Goal: Task Accomplishment & Management: Complete application form

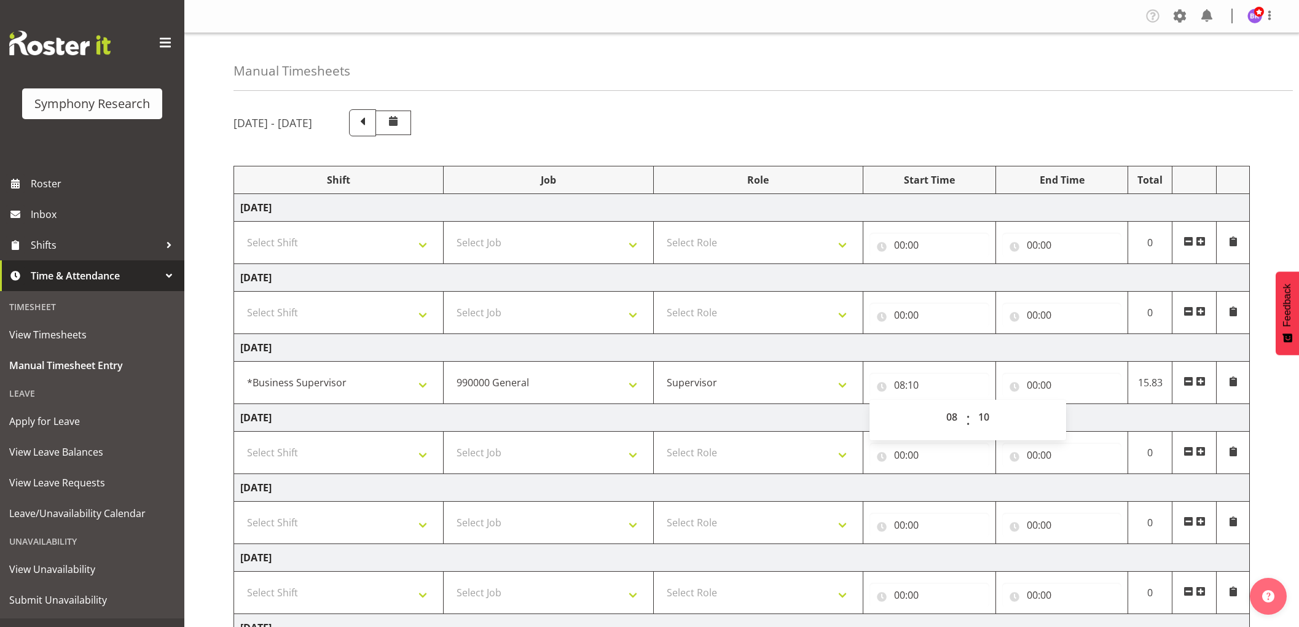
select select "1607"
select select "743"
select select "8"
select select "10"
click at [1031, 380] on input "00:00" at bounding box center [1062, 385] width 120 height 25
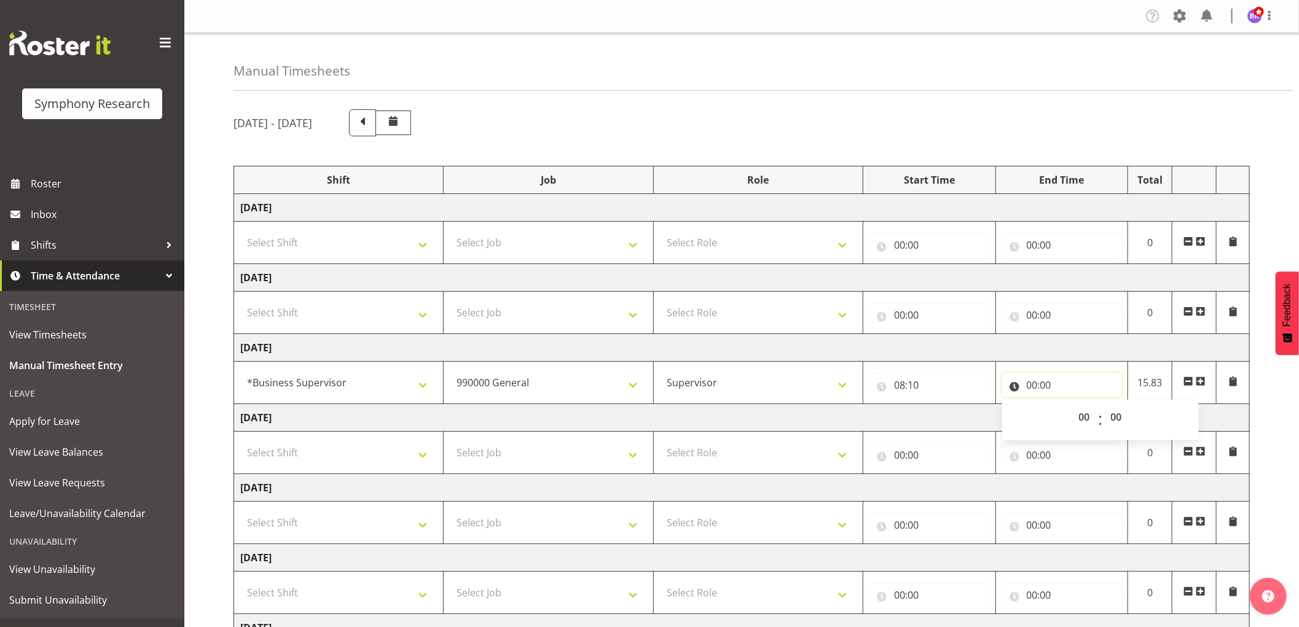
click at [1031, 379] on input "00:00" at bounding box center [1062, 385] width 120 height 25
click at [1040, 384] on input "00:00" at bounding box center [1062, 385] width 120 height 25
click at [1083, 421] on select "00 01 02 03 04 05 06 07 08 09 10 11 12 13 14 15 16 17 18 19 20 21 22 23" at bounding box center [1086, 417] width 28 height 25
select select "8"
click at [1072, 406] on select "00 01 02 03 04 05 06 07 08 09 10 11 12 13 14 15 16 17 18 19 20 21 22 23" at bounding box center [1086, 417] width 28 height 25
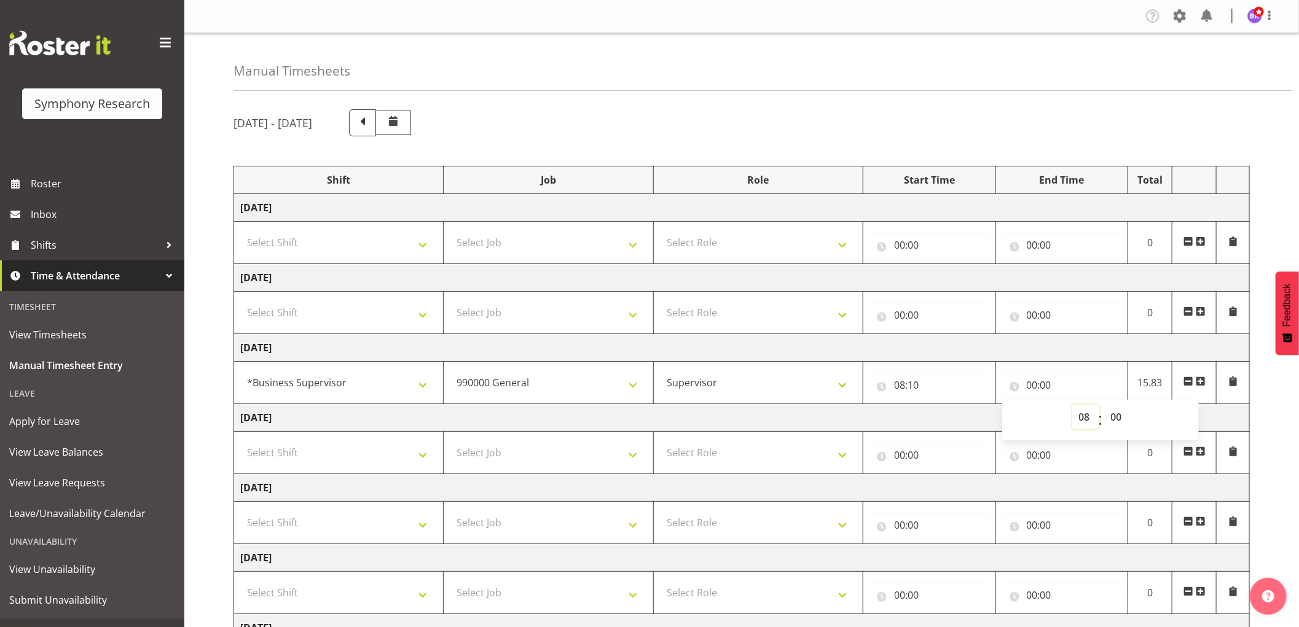
type input "08:00"
click at [1112, 419] on select "00 01 02 03 04 05 06 07 08 09 10 11 12 13 14 15 16 17 18 19 20 21 22 23 24 25 2…" at bounding box center [1118, 417] width 28 height 25
select select "40"
click at [1104, 406] on select "00 01 02 03 04 05 06 07 08 09 10 11 12 13 14 15 16 17 18 19 20 21 22 23 24 25 2…" at bounding box center [1118, 417] width 28 height 25
type input "08:40"
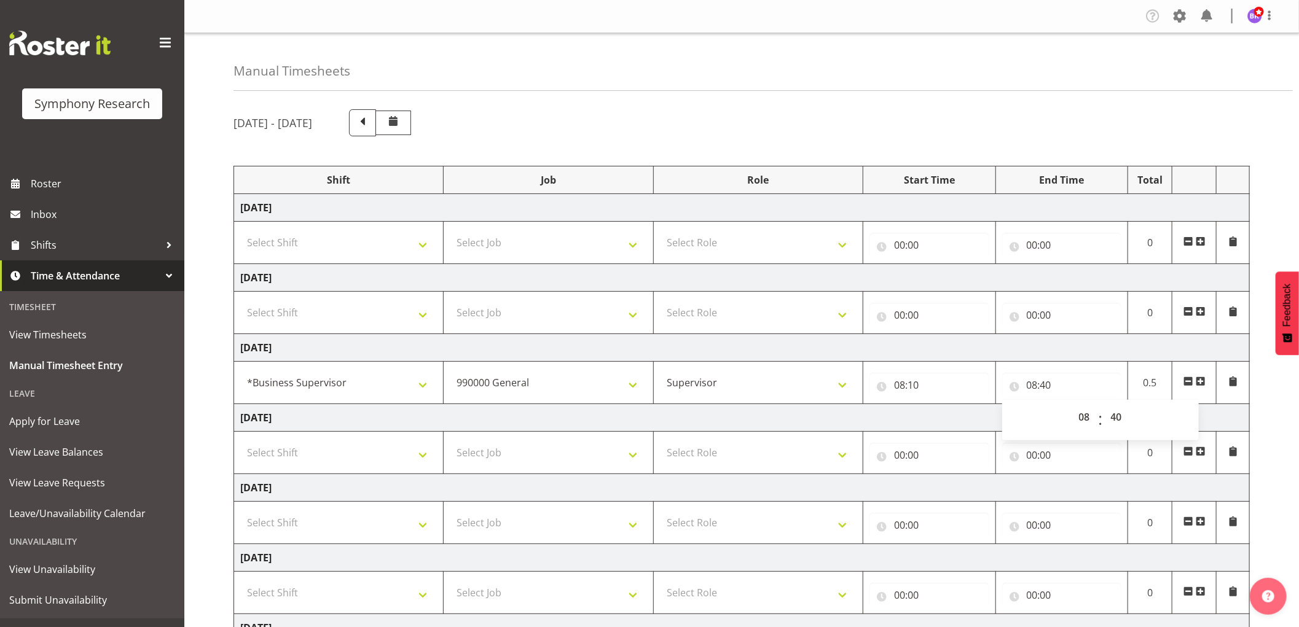
click at [1199, 378] on span at bounding box center [1201, 382] width 10 height 10
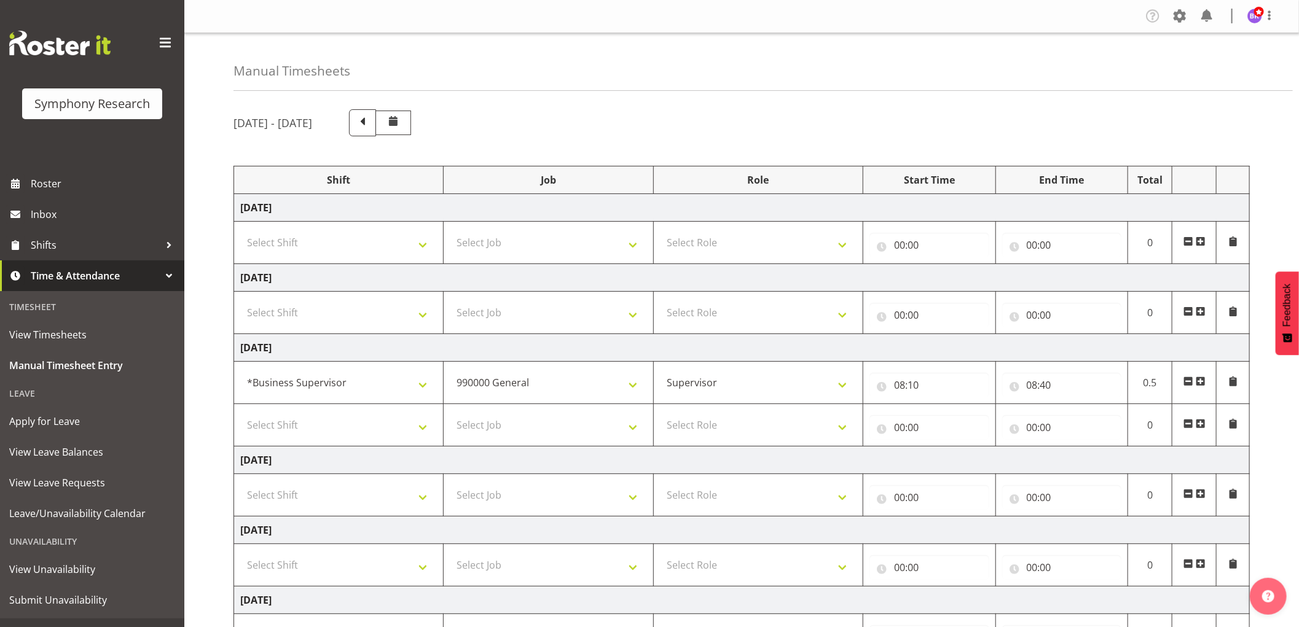
click at [333, 442] on td "Select Shift !!Weekend Residential (Roster IT Shift Label) *Business 9/10am ~ 4…" at bounding box center [339, 425] width 210 height 42
click at [344, 431] on select "Select Shift !!Weekend Residential (Roster IT Shift Label) *Business 9/10am ~ 4…" at bounding box center [338, 425] width 197 height 25
select select "1607"
click at [240, 414] on select "Select Shift !!Weekend Residential (Roster IT Shift Label) *Business 9/10am ~ 4…" at bounding box center [338, 425] width 197 height 25
click at [548, 437] on select "Select Job 550060 IF Admin 553492 World Poll Aus Wave 2 Main 2025 553493 World …" at bounding box center [548, 425] width 197 height 25
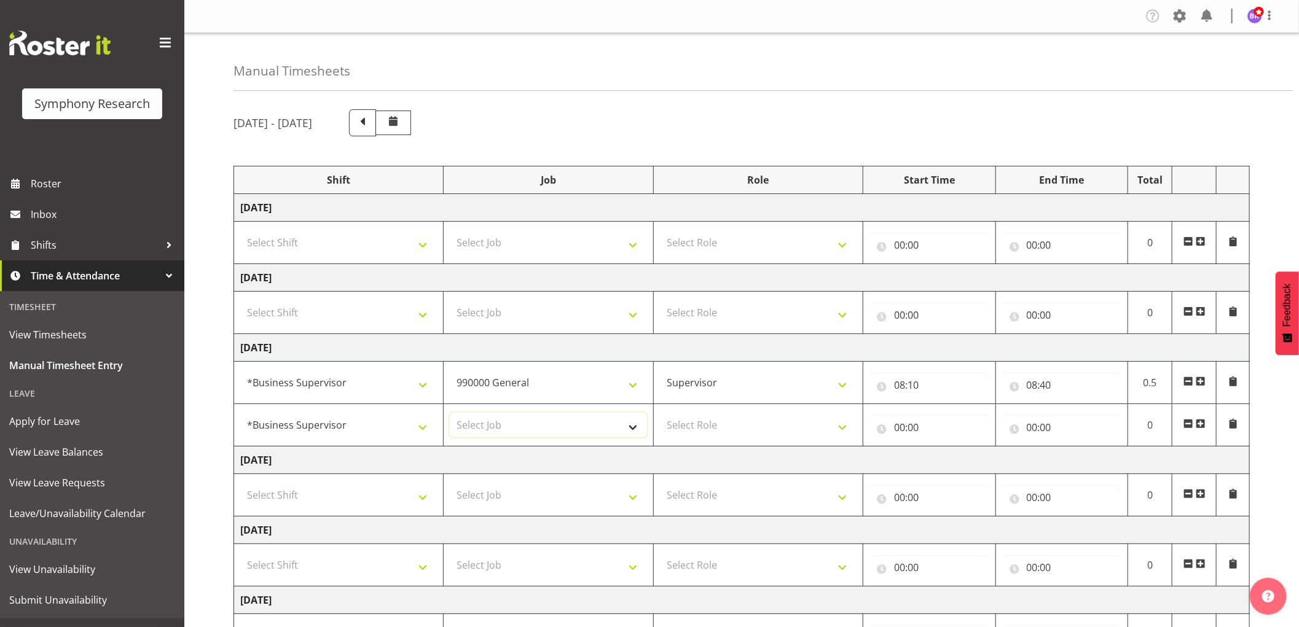
select select "9426"
click at [450, 414] on select "Select Job 550060 IF Admin 553492 World Poll Aus Wave 2 Main 2025 553493 World …" at bounding box center [548, 425] width 197 height 25
drag, startPoint x: 675, startPoint y: 431, endPoint x: 680, endPoint y: 437, distance: 8.7
click at [675, 431] on select "Select Role Supervisor Interviewing Briefing" at bounding box center [758, 425] width 197 height 25
select select "45"
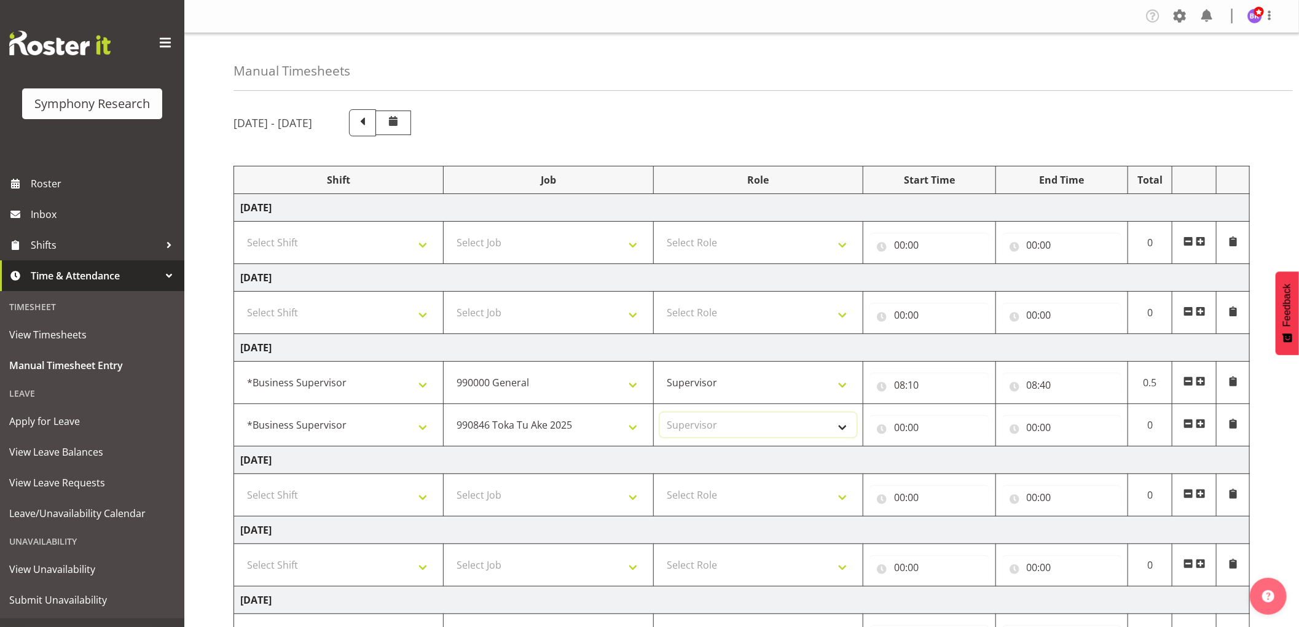
click at [660, 414] on select "Select Role Supervisor Interviewing Briefing" at bounding box center [758, 425] width 197 height 25
click at [899, 428] on input "00:00" at bounding box center [929, 427] width 120 height 25
click at [949, 464] on select "00 01 02 03 04 05 06 07 08 09 10 11 12 13 14 15 16 17 18 19 20 21 22 23" at bounding box center [953, 459] width 28 height 25
select select "8"
click at [939, 448] on select "00 01 02 03 04 05 06 07 08 09 10 11 12 13 14 15 16 17 18 19 20 21 22 23" at bounding box center [953, 459] width 28 height 25
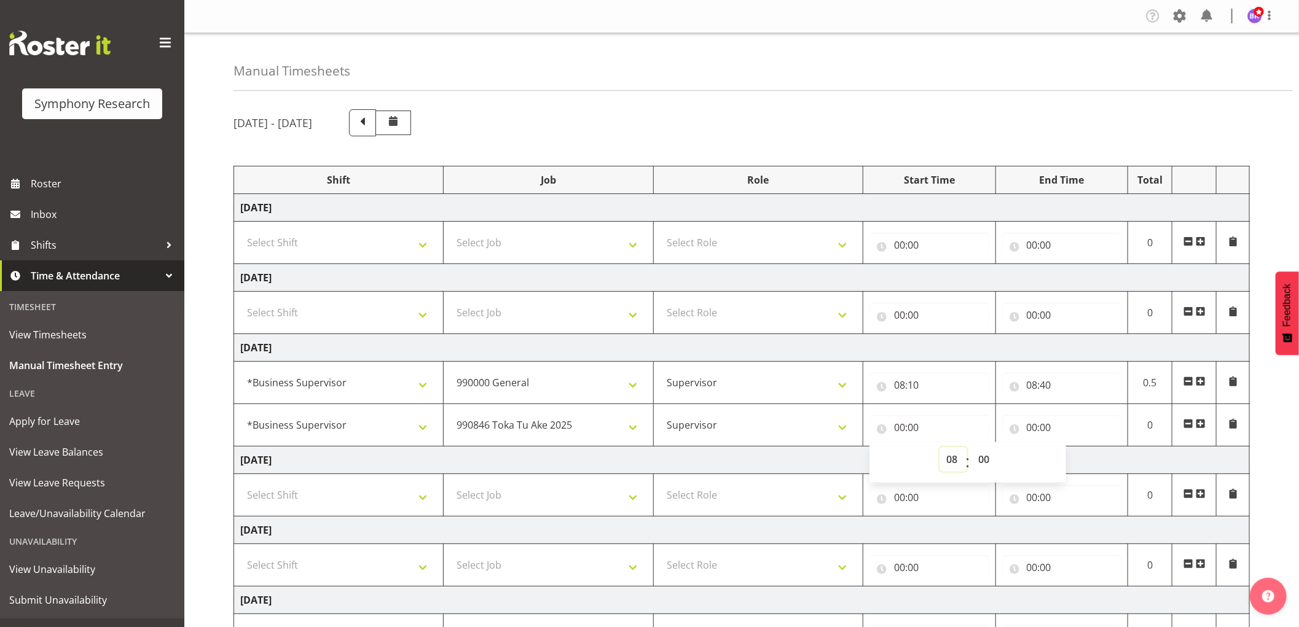
type input "08:00"
click at [976, 460] on select "00 01 02 03 04 05 06 07 08 09 10 11 12 13 14 15 16 17 18 19 20 21 22 23 24 25 2…" at bounding box center [985, 459] width 28 height 25
select select "40"
click at [971, 448] on select "00 01 02 03 04 05 06 07 08 09 10 11 12 13 14 15 16 17 18 19 20 21 22 23 24 25 2…" at bounding box center [985, 459] width 28 height 25
type input "08:40"
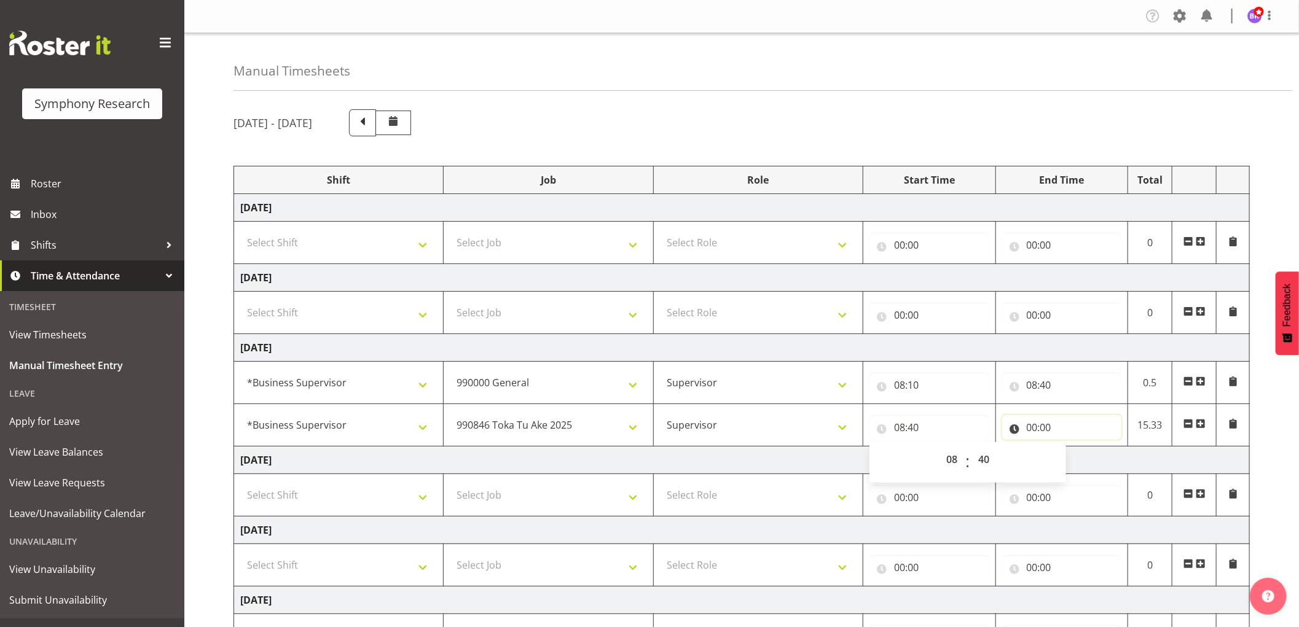
click at [1034, 426] on input "00:00" at bounding box center [1062, 427] width 120 height 25
click at [1086, 465] on select "00 01 02 03 04 05 06 07 08 09 10 11 12 13 14 15 16 17 18 19 20 21 22 23" at bounding box center [1086, 459] width 28 height 25
select select "9"
click at [1072, 448] on select "00 01 02 03 04 05 06 07 08 09 10 11 12 13 14 15 16 17 18 19 20 21 22 23" at bounding box center [1086, 459] width 28 height 25
type input "09:00"
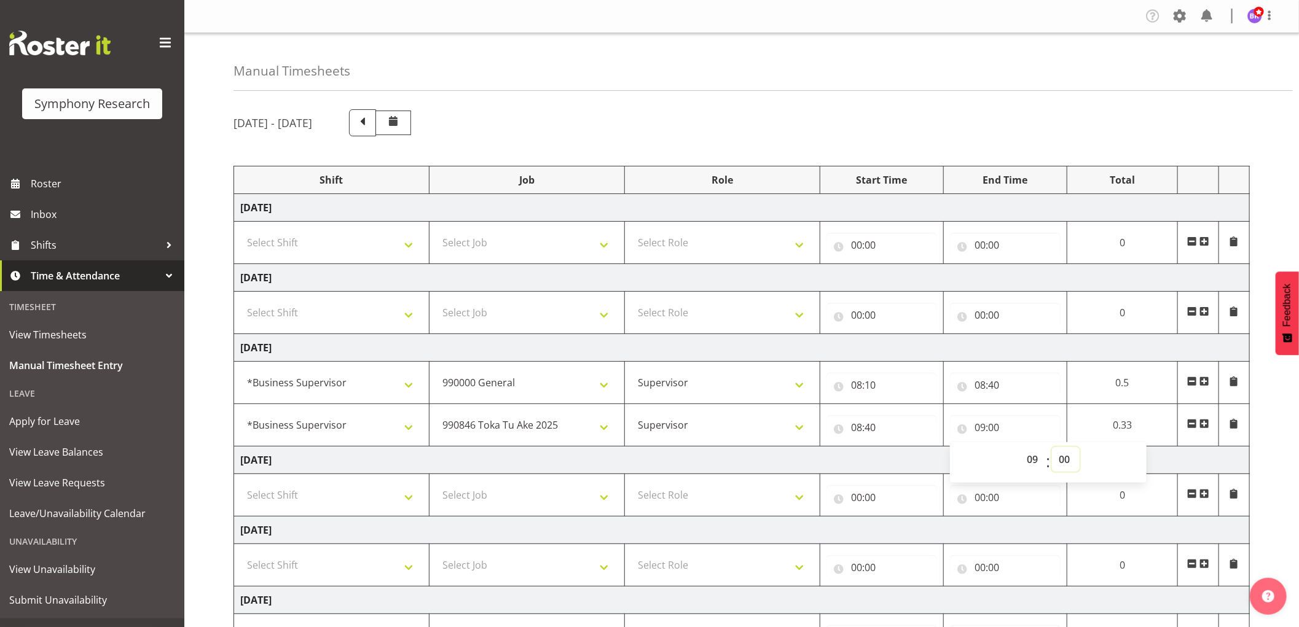
click at [1064, 463] on select "00 01 02 03 04 05 06 07 08 09 10 11 12 13 14 15 16 17 18 19 20 21 22 23 24 25 2…" at bounding box center [1066, 459] width 28 height 25
select select "20"
click at [1052, 448] on select "00 01 02 03 04 05 06 07 08 09 10 11 12 13 14 15 16 17 18 19 20 21 22 23 24 25 2…" at bounding box center [1066, 459] width 28 height 25
type input "09:20"
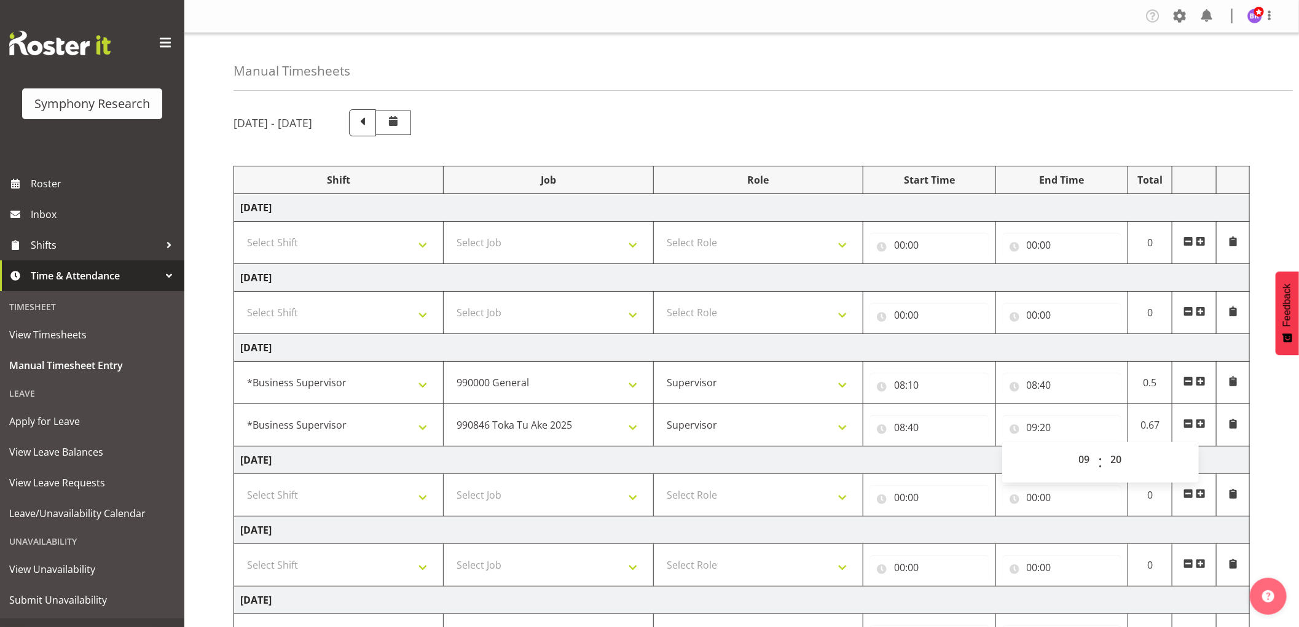
click at [1199, 420] on span at bounding box center [1201, 424] width 10 height 10
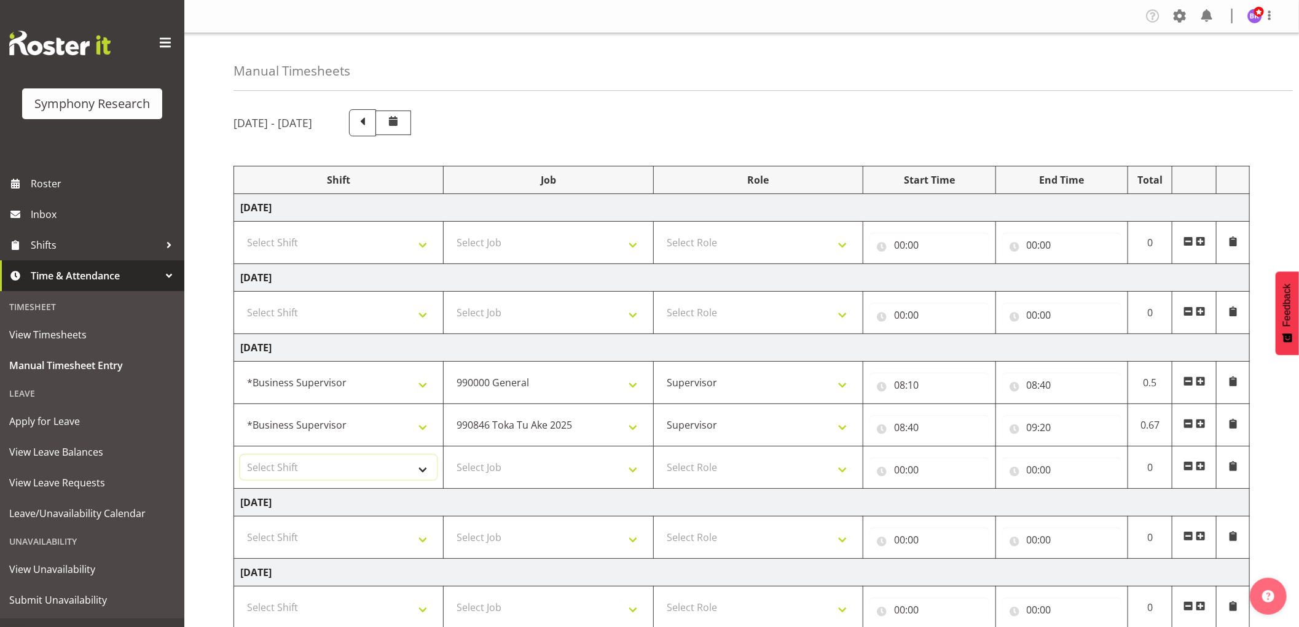
click at [367, 469] on select "Select Shift !!Weekend Residential (Roster IT Shift Label) *Business 9/10am ~ 4…" at bounding box center [338, 467] width 197 height 25
select select "1607"
click at [240, 456] on select "Select Shift !!Weekend Residential (Roster IT Shift Label) *Business 9/10am ~ 4…" at bounding box center [338, 467] width 197 height 25
click at [504, 465] on select "Select Job 550060 IF Admin 553492 World Poll Aus Wave 2 Main 2025 553493 World …" at bounding box center [548, 467] width 197 height 25
click at [501, 472] on select "Select Job 550060 IF Admin 553492 World Poll Aus Wave 2 Main 2025 553493 World …" at bounding box center [548, 467] width 197 height 25
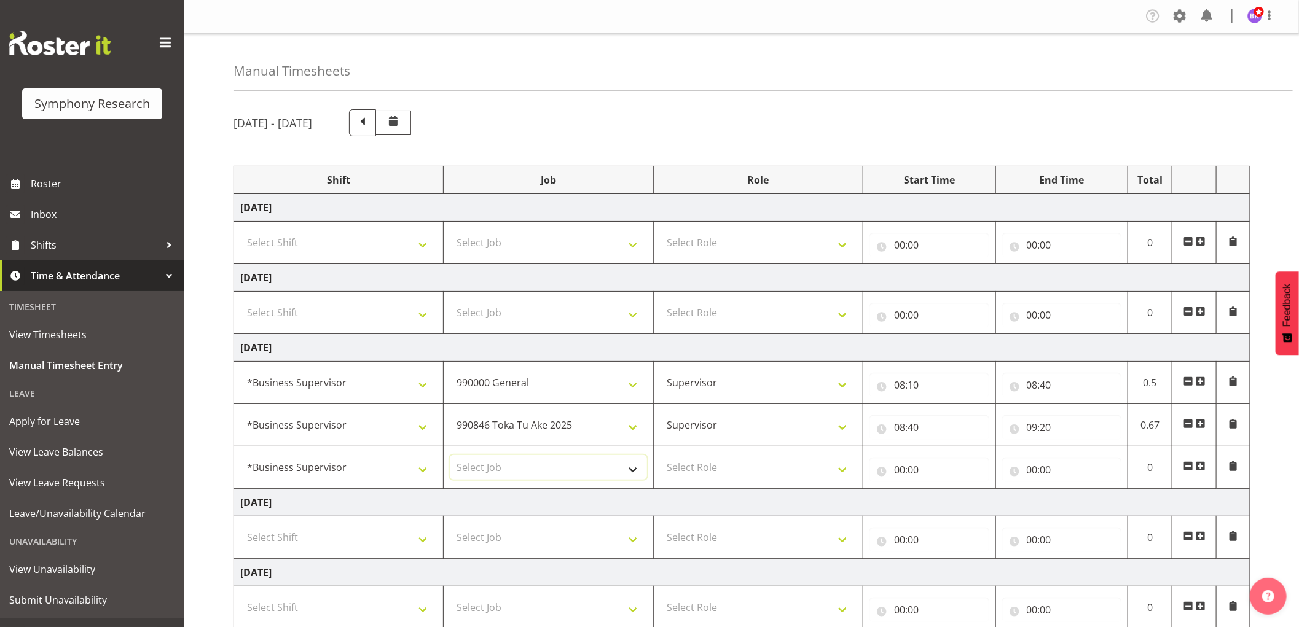
select select "10632"
click at [450, 456] on select "Select Job 550060 IF Admin 553492 World Poll Aus Wave 2 Main 2025 553493 World …" at bounding box center [548, 467] width 197 height 25
click at [697, 469] on select "Select Role Supervisor Interviewing Briefing" at bounding box center [758, 467] width 197 height 25
select select "45"
click at [660, 456] on select "Select Role Supervisor Interviewing Briefing" at bounding box center [758, 467] width 197 height 25
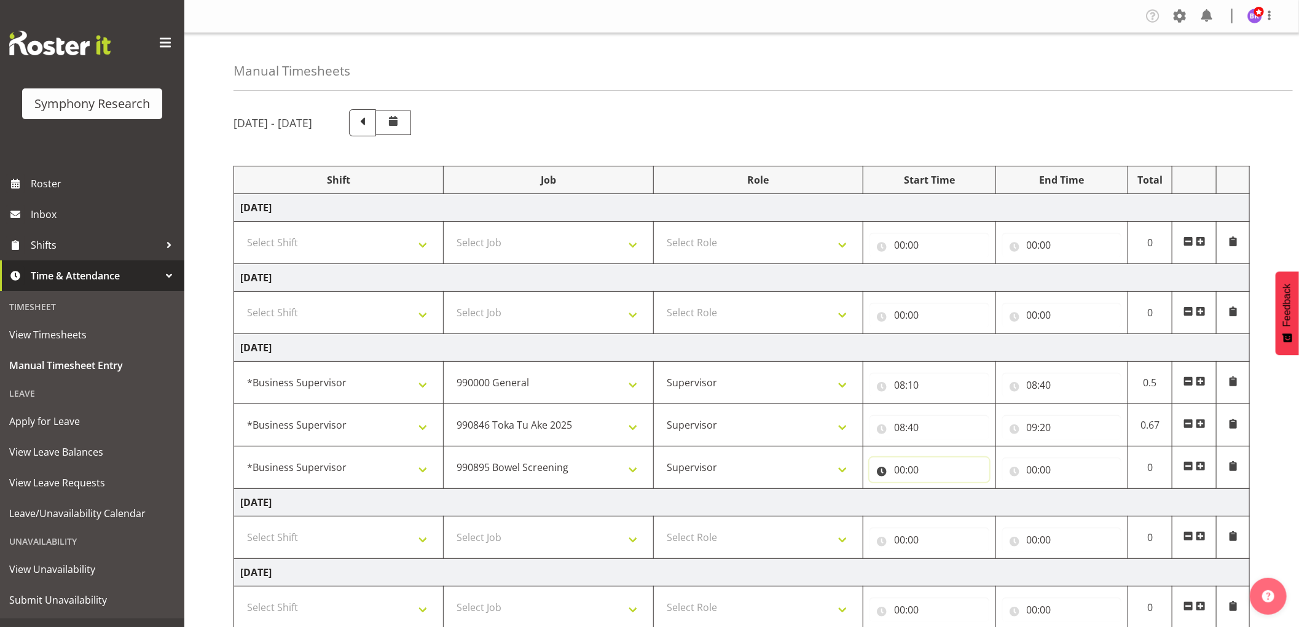
click at [904, 468] on input "00:00" at bounding box center [929, 470] width 120 height 25
click at [947, 500] on select "00 01 02 03 04 05 06 07 08 09 10 11 12 13 14 15 16 17 18 19 20 21 22 23" at bounding box center [953, 502] width 28 height 25
select select "9"
click at [939, 490] on select "00 01 02 03 04 05 06 07 08 09 10 11 12 13 14 15 16 17 18 19 20 21 22 23" at bounding box center [953, 502] width 28 height 25
type input "09:00"
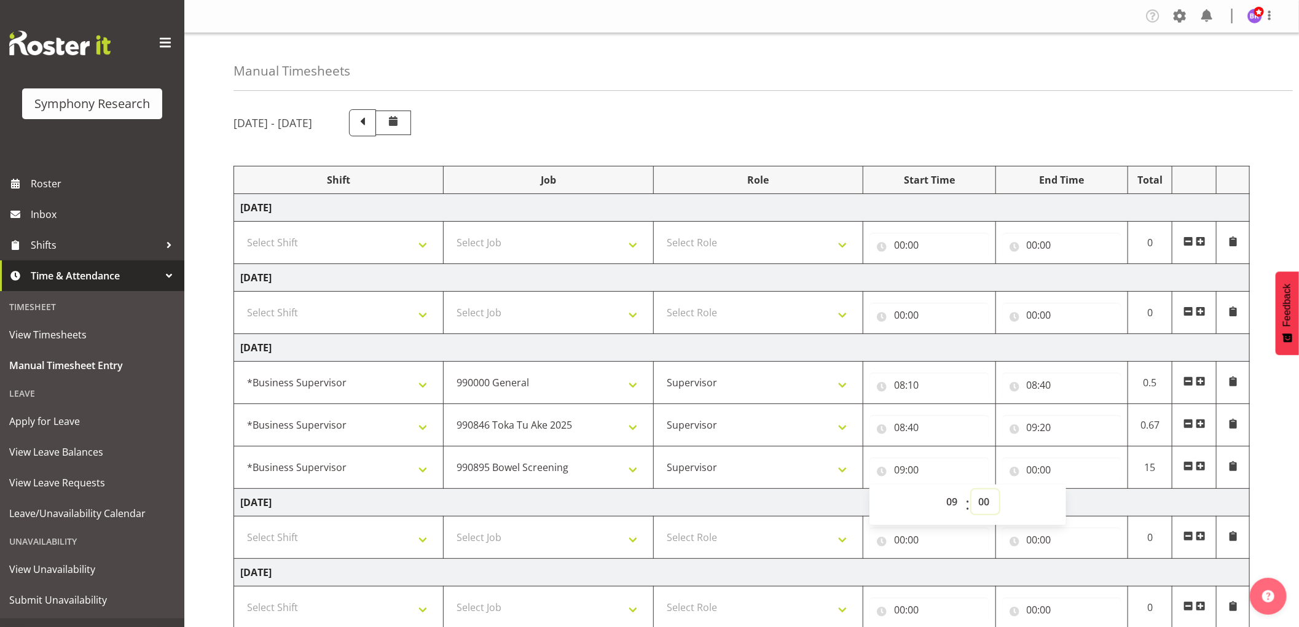
click at [978, 500] on select "00 01 02 03 04 05 06 07 08 09 10 11 12 13 14 15 16 17 18 19 20 21 22 23 24 25 2…" at bounding box center [985, 502] width 28 height 25
select select "20"
click at [971, 490] on select "00 01 02 03 04 05 06 07 08 09 10 11 12 13 14 15 16 17 18 19 20 21 22 23 24 25 2…" at bounding box center [985, 502] width 28 height 25
type input "09:20"
click at [1032, 472] on input "00:00" at bounding box center [1062, 470] width 120 height 25
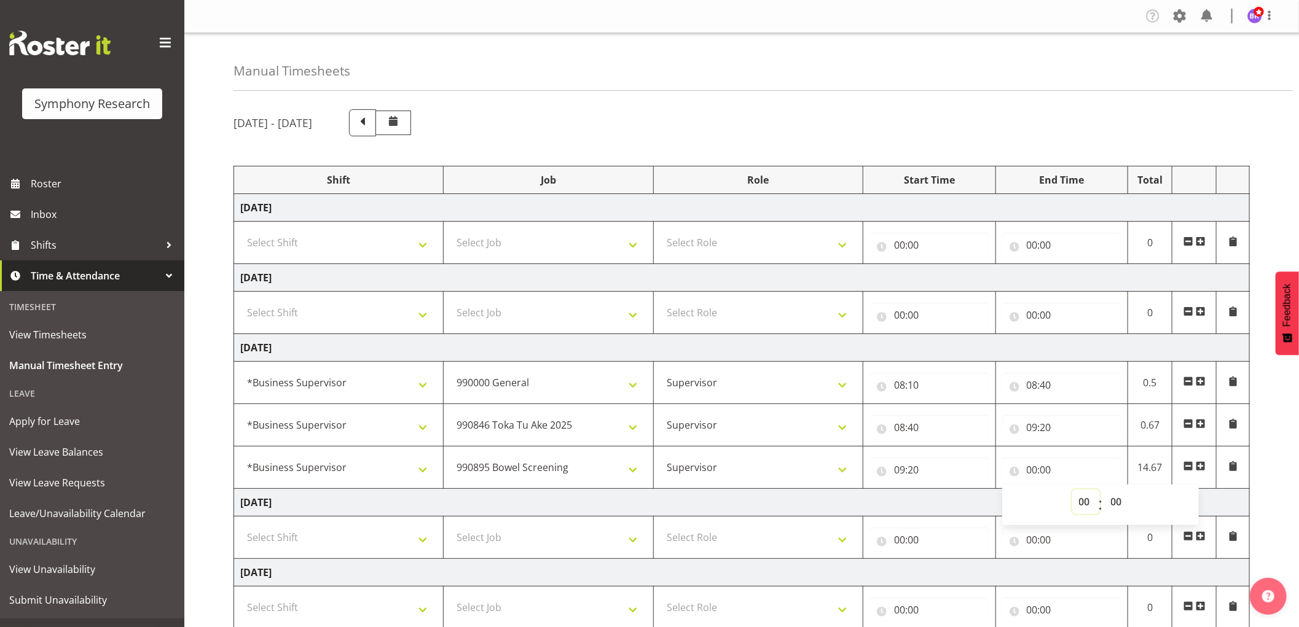
click at [1086, 501] on select "00 01 02 03 04 05 06 07 08 09 10 11 12 13 14 15 16 17 18 19 20 21 22 23" at bounding box center [1086, 502] width 28 height 25
select select "9"
click at [1072, 490] on select "00 01 02 03 04 05 06 07 08 09 10 11 12 13 14 15 16 17 18 19 20 21 22 23" at bounding box center [1086, 502] width 28 height 25
type input "09:00"
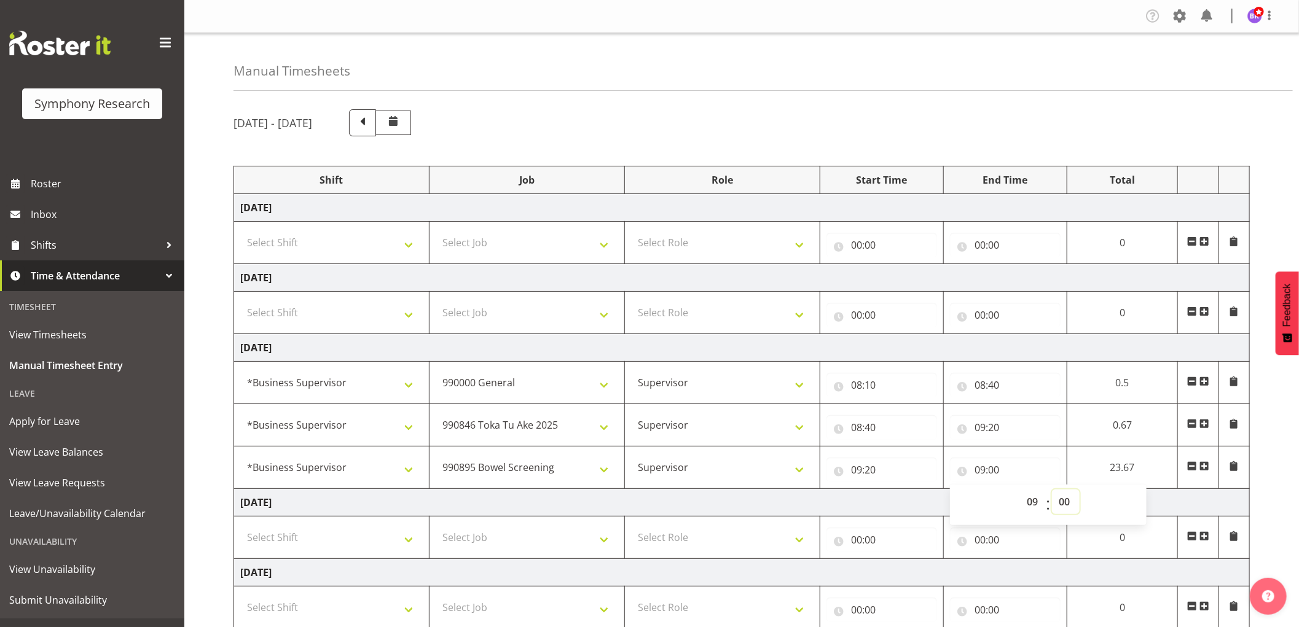
click at [1071, 504] on select "00 01 02 03 04 05 06 07 08 09 10 11 12 13 14 15 16 17 18 19 20 21 22 23 24 25 2…" at bounding box center [1066, 502] width 28 height 25
select select "30"
click at [1052, 490] on select "00 01 02 03 04 05 06 07 08 09 10 11 12 13 14 15 16 17 18 19 20 21 22 23 24 25 2…" at bounding box center [1066, 502] width 28 height 25
type input "09:30"
click at [1205, 469] on span at bounding box center [1204, 466] width 10 height 10
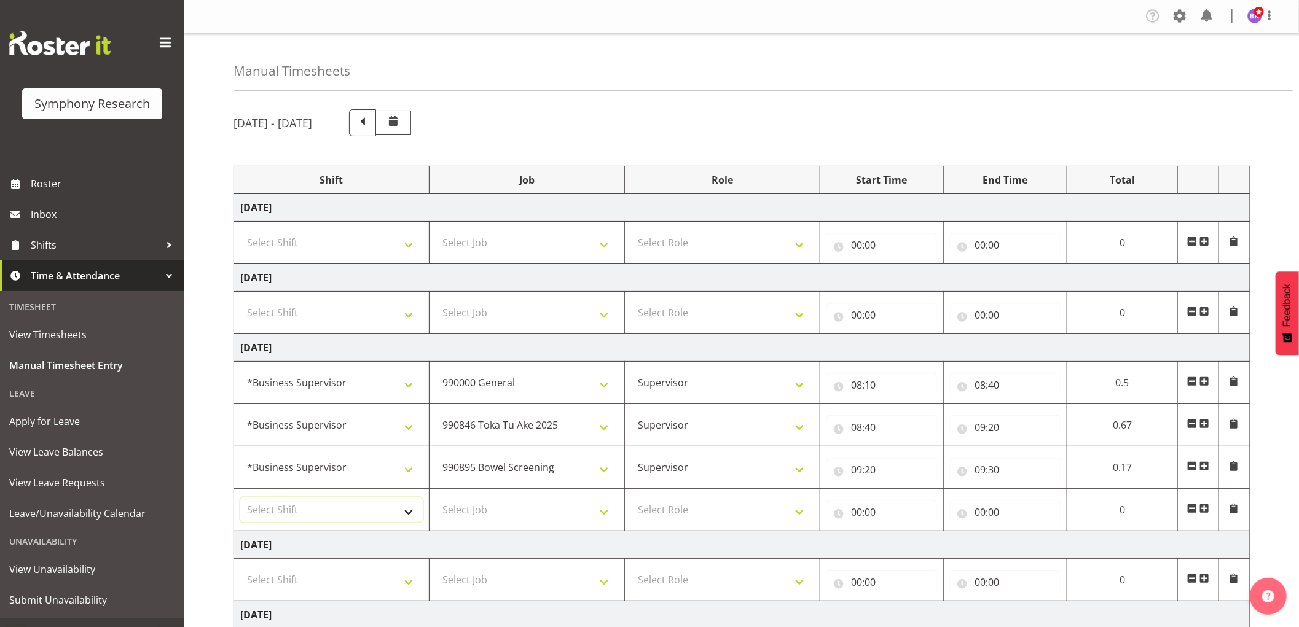
click at [330, 502] on select "Select Shift !!Weekend Residential (Roster IT Shift Label) *Business 9/10am ~ 4…" at bounding box center [331, 510] width 182 height 25
select select "1607"
click at [240, 498] on select "Select Shift !!Weekend Residential (Roster IT Shift Label) *Business 9/10am ~ 4…" at bounding box center [331, 510] width 182 height 25
click at [532, 521] on select "Select Job 550060 IF Admin 553492 World Poll Aus Wave 2 Main 2025 553493 World …" at bounding box center [527, 510] width 182 height 25
click at [560, 566] on td "Select Job 550060 IF Admin 553492 World Poll Aus Wave 2 Main 2025 553493 World …" at bounding box center [526, 580] width 195 height 42
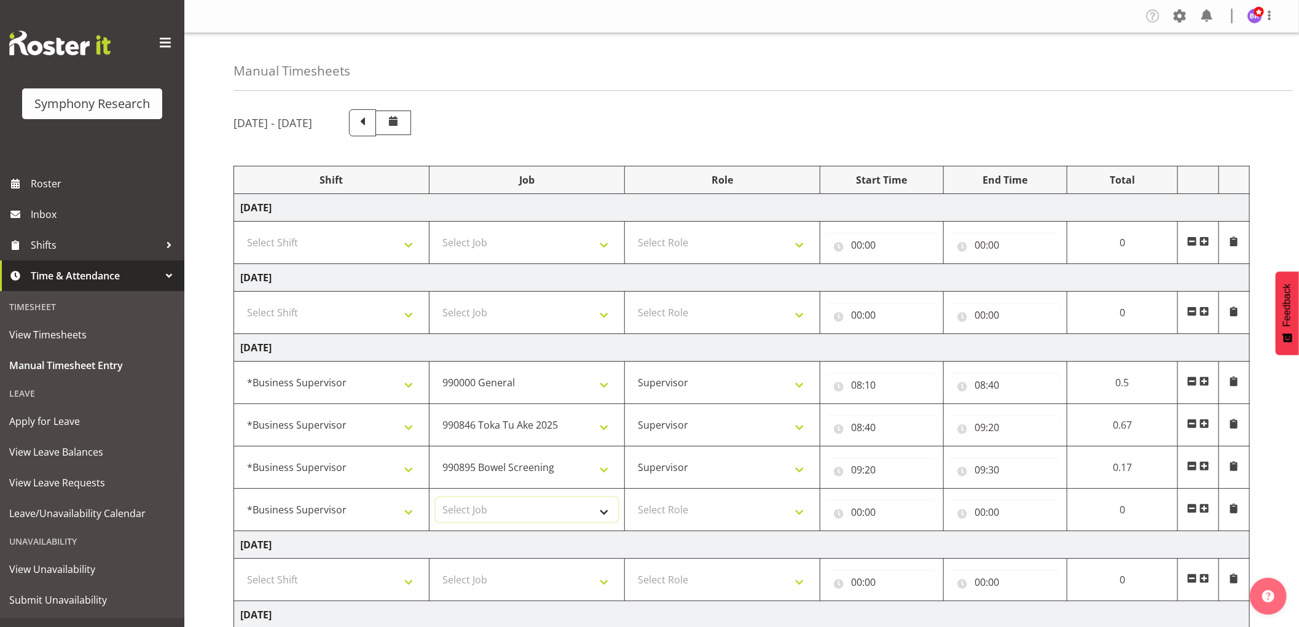
click at [535, 522] on select "Select Job 550060 IF Admin 553492 World Poll Aus Wave 2 Main 2025 553493 World …" at bounding box center [527, 510] width 182 height 25
select select "10633"
click at [436, 498] on select "Select Job 550060 IF Admin 553492 World Poll Aus Wave 2 Main 2025 553493 World …" at bounding box center [527, 510] width 182 height 25
click at [661, 514] on select "Select Role Supervisor Interviewing Briefing" at bounding box center [722, 510] width 182 height 25
select select "45"
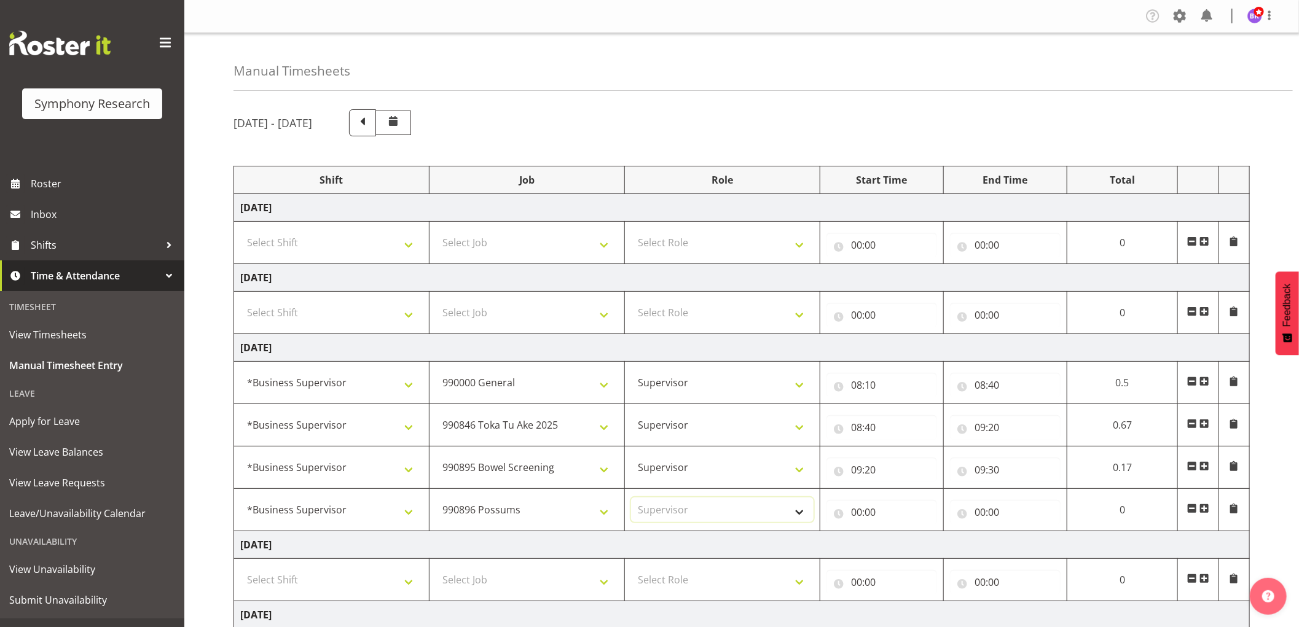
click at [631, 498] on select "Select Role Supervisor Interviewing Briefing" at bounding box center [722, 510] width 182 height 25
click at [863, 510] on input "00:00" at bounding box center [881, 512] width 111 height 25
click at [900, 539] on select "00 01 02 03 04 05 06 07 08 09 10 11 12 13 14 15 16 17 18 19 20 21 22 23" at bounding box center [910, 544] width 28 height 25
select select "9"
click at [896, 533] on select "00 01 02 03 04 05 06 07 08 09 10 11 12 13 14 15 16 17 18 19 20 21 22 23" at bounding box center [910, 544] width 28 height 25
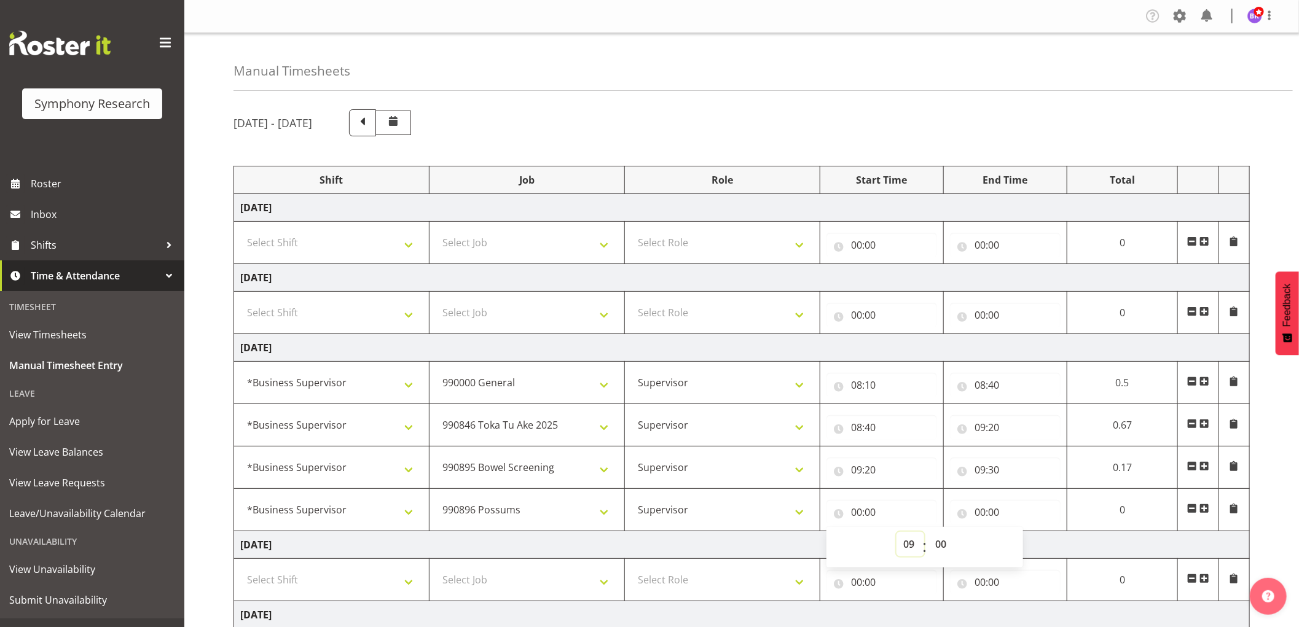
type input "09:00"
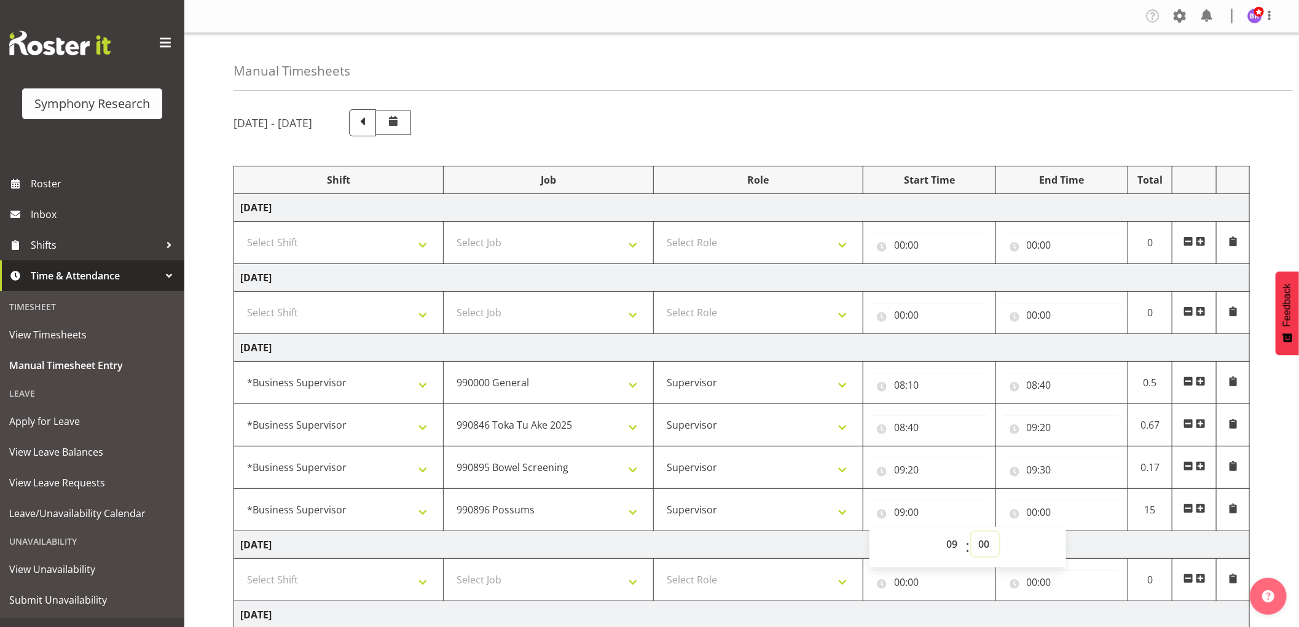
click at [983, 551] on select "00 01 02 03 04 05 06 07 08 09 10 11 12 13 14 15 16 17 18 19 20 21 22 23 24 25 2…" at bounding box center [985, 544] width 28 height 25
select select "30"
click at [971, 533] on select "00 01 02 03 04 05 06 07 08 09 10 11 12 13 14 15 16 17 18 19 20 21 22 23 24 25 2…" at bounding box center [985, 544] width 28 height 25
type input "09:30"
click at [1040, 509] on input "00:00" at bounding box center [1062, 512] width 120 height 25
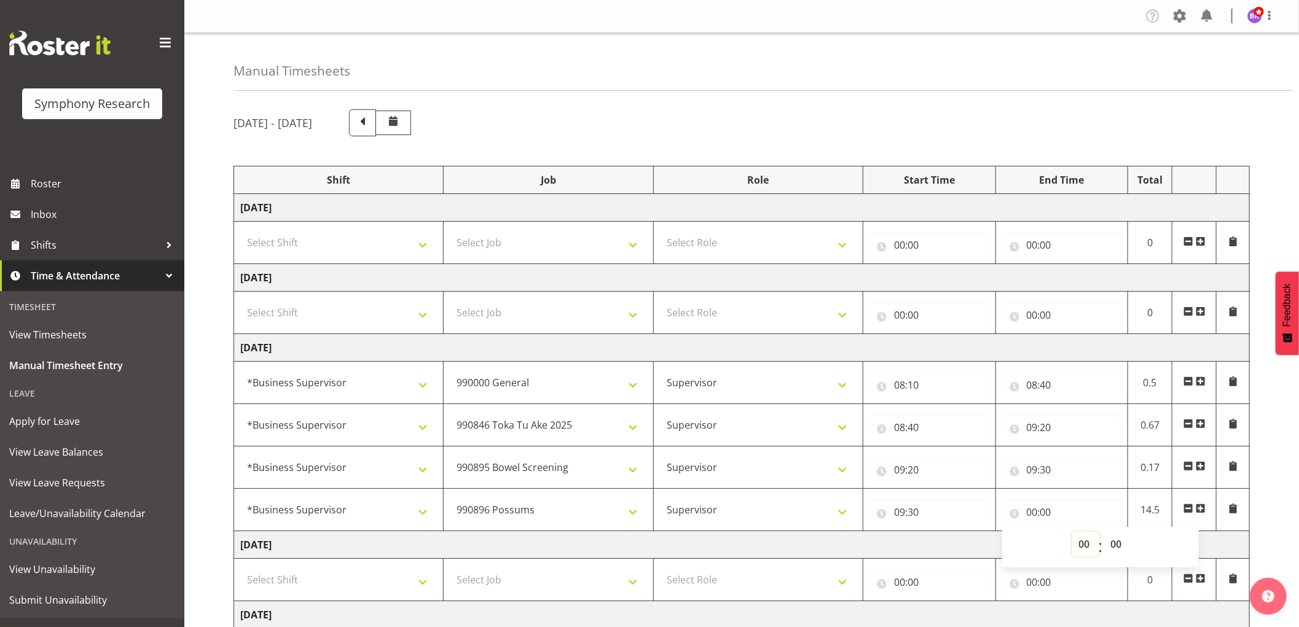
click at [1083, 547] on select "00 01 02 03 04 05 06 07 08 09 10 11 12 13 14 15 16 17 18 19 20 21 22 23" at bounding box center [1086, 544] width 28 height 25
select select "10"
click at [1072, 533] on select "00 01 02 03 04 05 06 07 08 09 10 11 12 13 14 15 16 17 18 19 20 21 22 23" at bounding box center [1086, 544] width 28 height 25
type input "10:00"
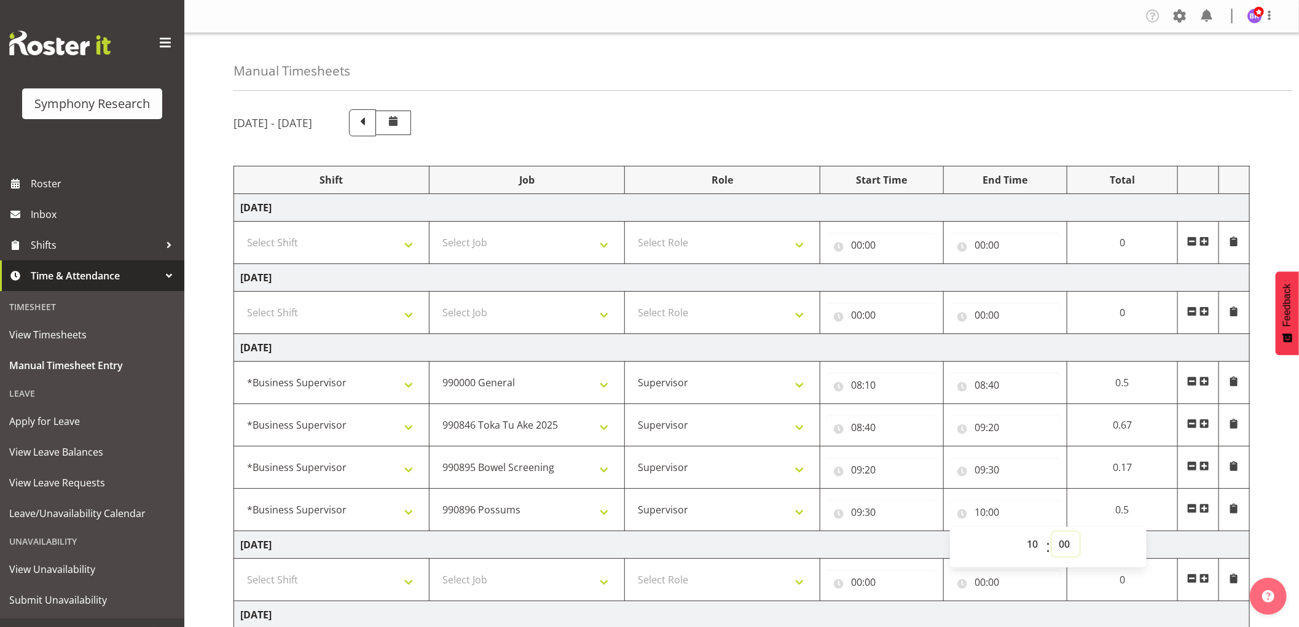
click at [1059, 547] on select "00 01 02 03 04 05 06 07 08 09 10 11 12 13 14 15 16 17 18 19 20 21 22 23 24 25 2…" at bounding box center [1066, 544] width 28 height 25
select select "30"
click at [1052, 533] on select "00 01 02 03 04 05 06 07 08 09 10 11 12 13 14 15 16 17 18 19 20 21 22 23 24 25 2…" at bounding box center [1066, 544] width 28 height 25
type input "10:30"
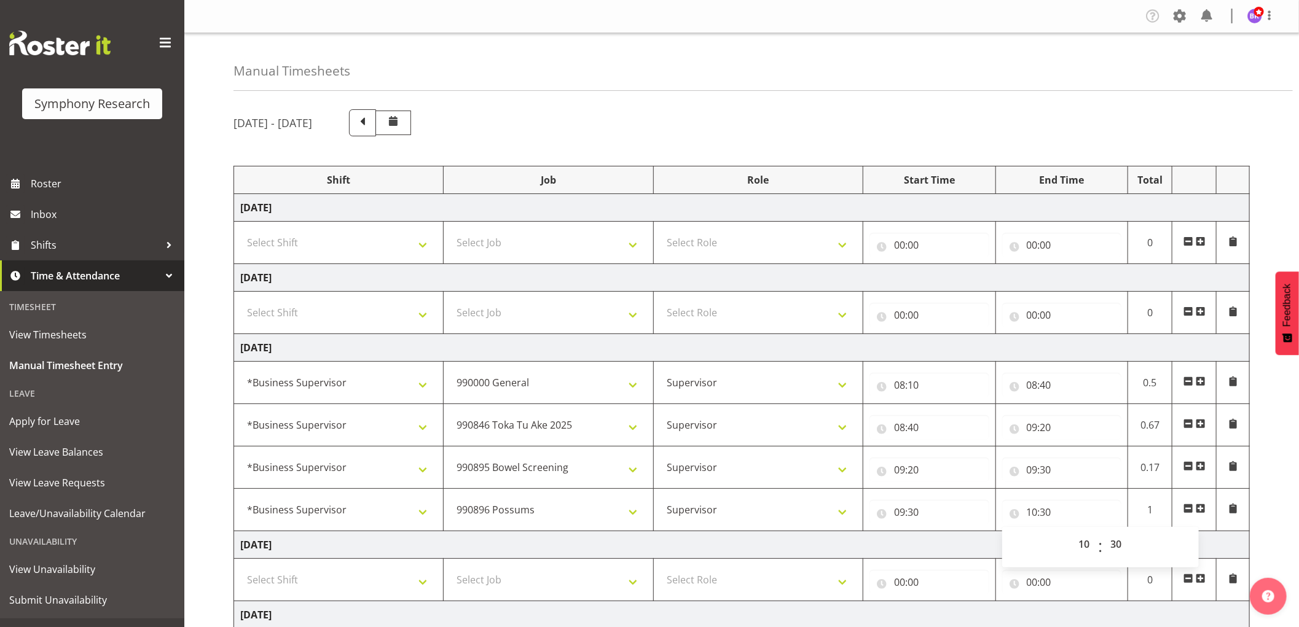
click at [1202, 511] on span at bounding box center [1201, 509] width 10 height 10
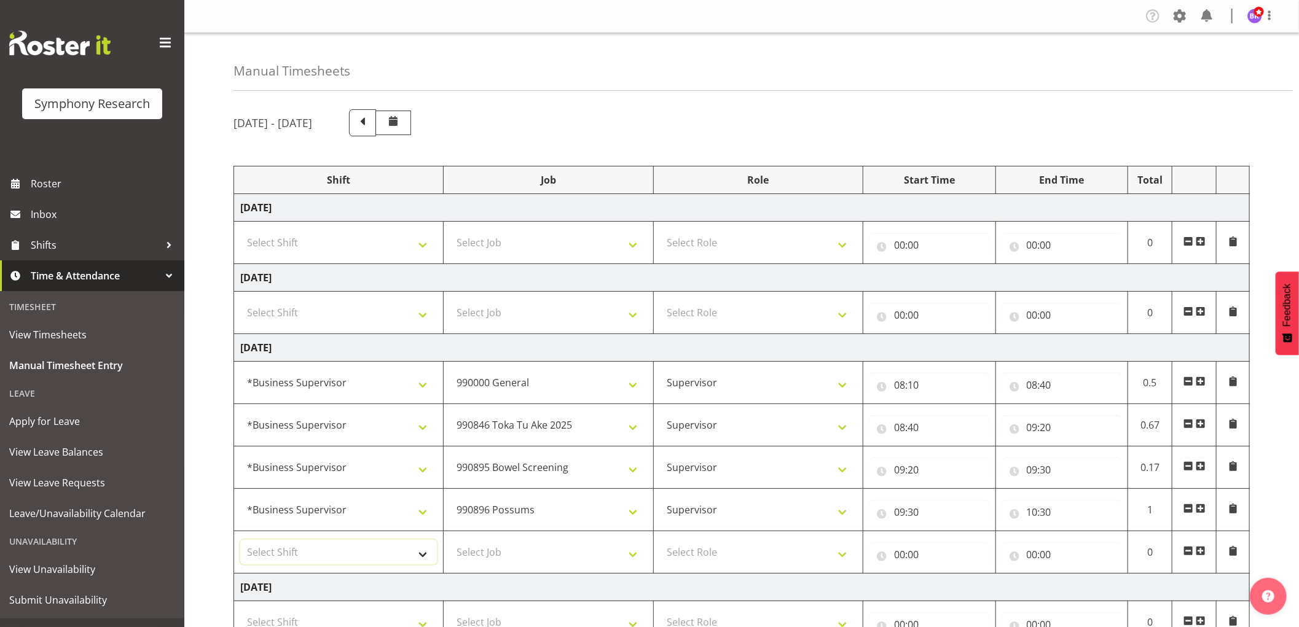
click at [316, 551] on select "Select Shift !!Weekend Residential (Roster IT Shift Label) *Business 9/10am ~ 4…" at bounding box center [338, 552] width 197 height 25
select select "1607"
click at [240, 541] on select "Select Shift !!Weekend Residential (Roster IT Shift Label) *Business 9/10am ~ 4…" at bounding box center [338, 552] width 197 height 25
click at [541, 546] on select "Select Job 550060 IF Admin 553492 World Poll Aus Wave 2 Main 2025 553493 World …" at bounding box center [548, 552] width 197 height 25
select select "10631"
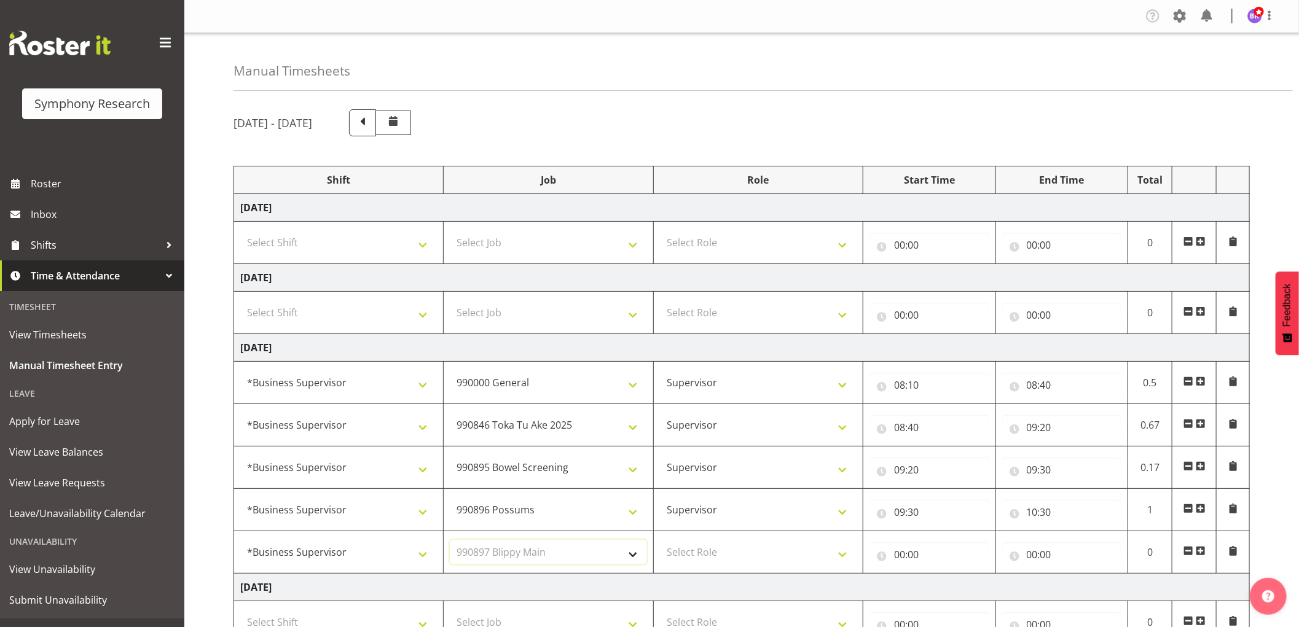
click at [450, 541] on select "Select Job 550060 IF Admin 553492 World Poll Aus Wave 2 Main 2025 553493 World …" at bounding box center [548, 552] width 197 height 25
click at [703, 554] on select "Select Role Supervisor Interviewing Briefing" at bounding box center [758, 552] width 197 height 25
select select "45"
click at [660, 541] on select "Select Role Supervisor Interviewing Briefing" at bounding box center [758, 552] width 197 height 25
click at [899, 561] on input "00:00" at bounding box center [929, 555] width 120 height 25
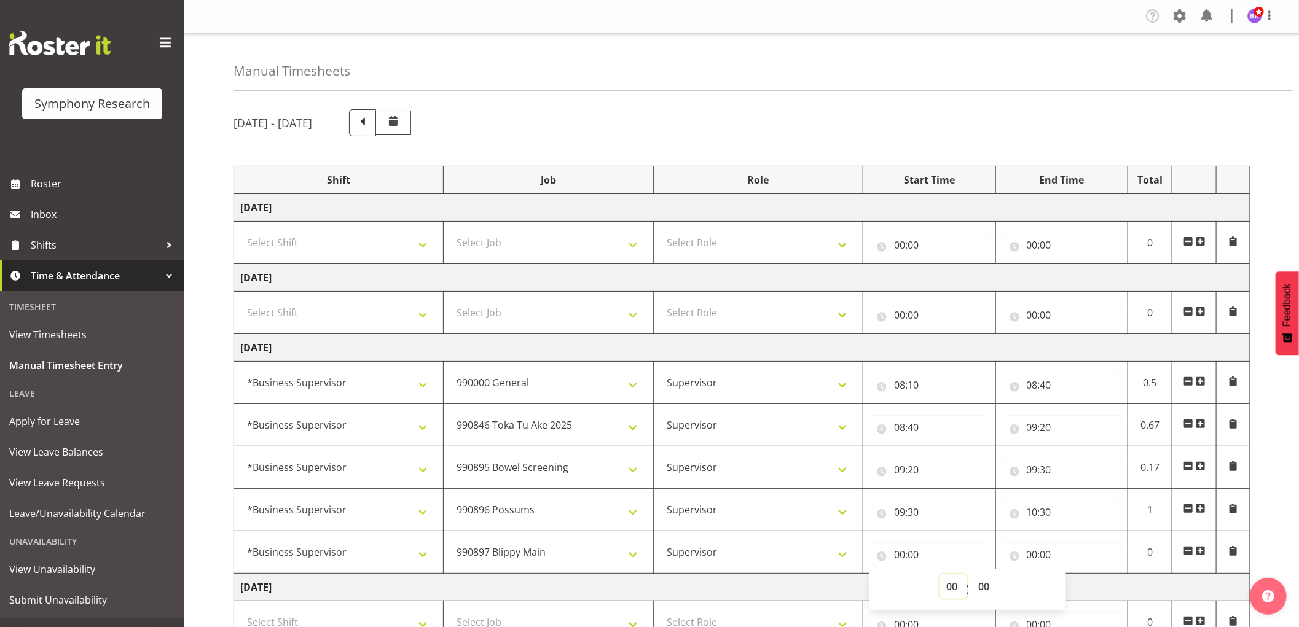
click at [947, 589] on select "00 01 02 03 04 05 06 07 08 09 10 11 12 13 14 15 16 17 18 19 20 21 22 23" at bounding box center [953, 586] width 28 height 25
select select "10"
click at [939, 575] on select "00 01 02 03 04 05 06 07 08 09 10 11 12 13 14 15 16 17 18 19 20 21 22 23" at bounding box center [953, 586] width 28 height 25
type input "10:00"
click at [986, 586] on select "00 01 02 03 04 05 06 07 08 09 10 11 12 13 14 15 16 17 18 19 20 21 22 23 24 25 2…" at bounding box center [985, 586] width 28 height 25
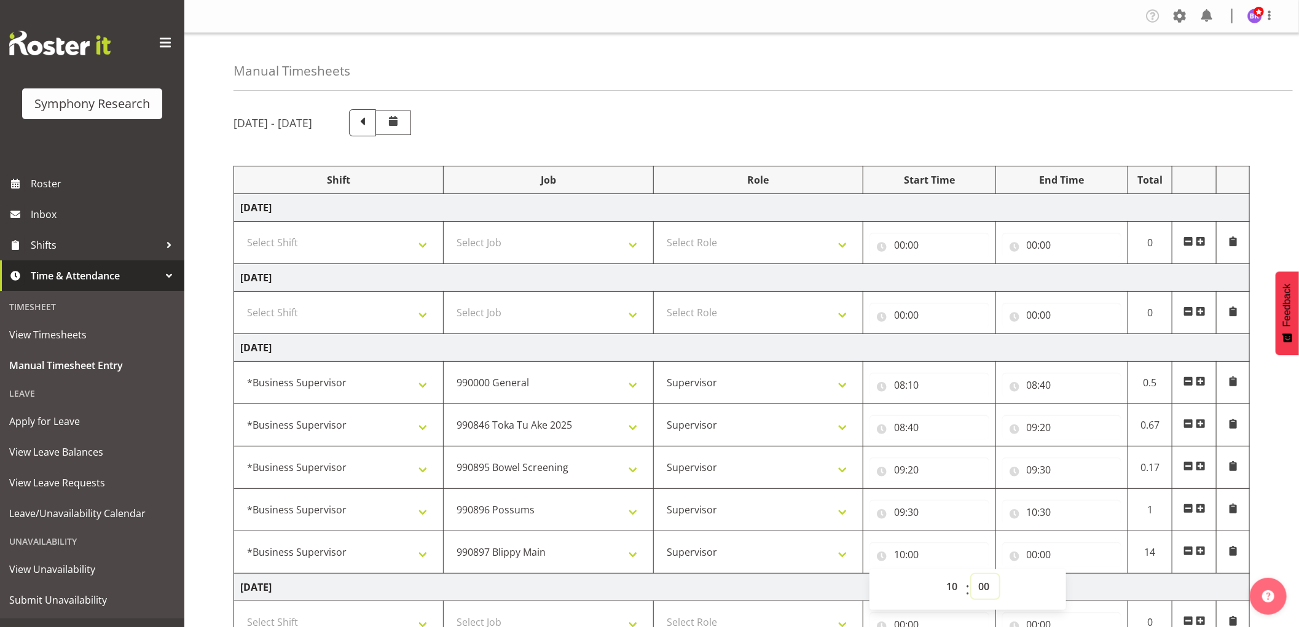
select select "30"
click at [971, 575] on select "00 01 02 03 04 05 06 07 08 09 10 11 12 13 14 15 16 17 18 19 20 21 22 23 24 25 2…" at bounding box center [985, 586] width 28 height 25
type input "10:30"
click at [1033, 556] on input "00:00" at bounding box center [1062, 555] width 120 height 25
click at [1083, 589] on select "00 01 02 03 04 05 06 07 08 09 10 11 12 13 14 15 16 17 18 19 20 21 22 23" at bounding box center [1086, 586] width 28 height 25
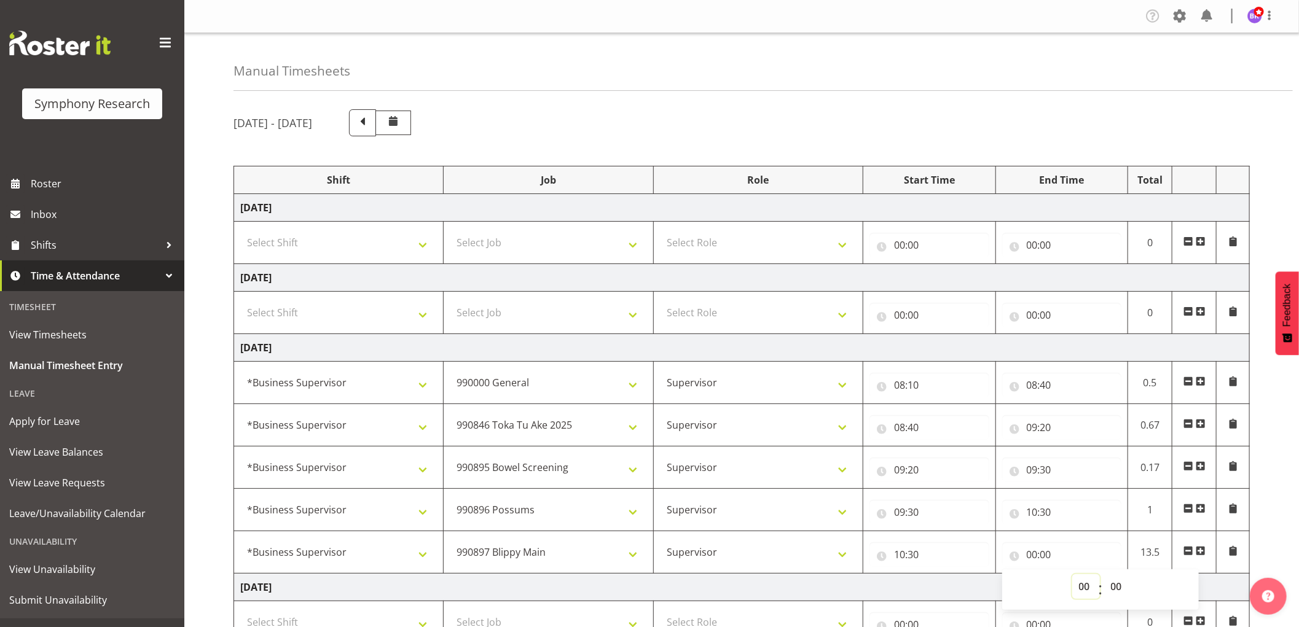
select select "10"
click at [1072, 575] on select "00 01 02 03 04 05 06 07 08 09 10 11 12 13 14 15 16 17 18 19 20 21 22 23" at bounding box center [1086, 586] width 28 height 25
type input "10:00"
click at [1115, 590] on select "00 01 02 03 04 05 06 07 08 09 10 11 12 13 14 15 16 17 18 19 20 21 22 23 24 25 2…" at bounding box center [1118, 586] width 28 height 25
select select "40"
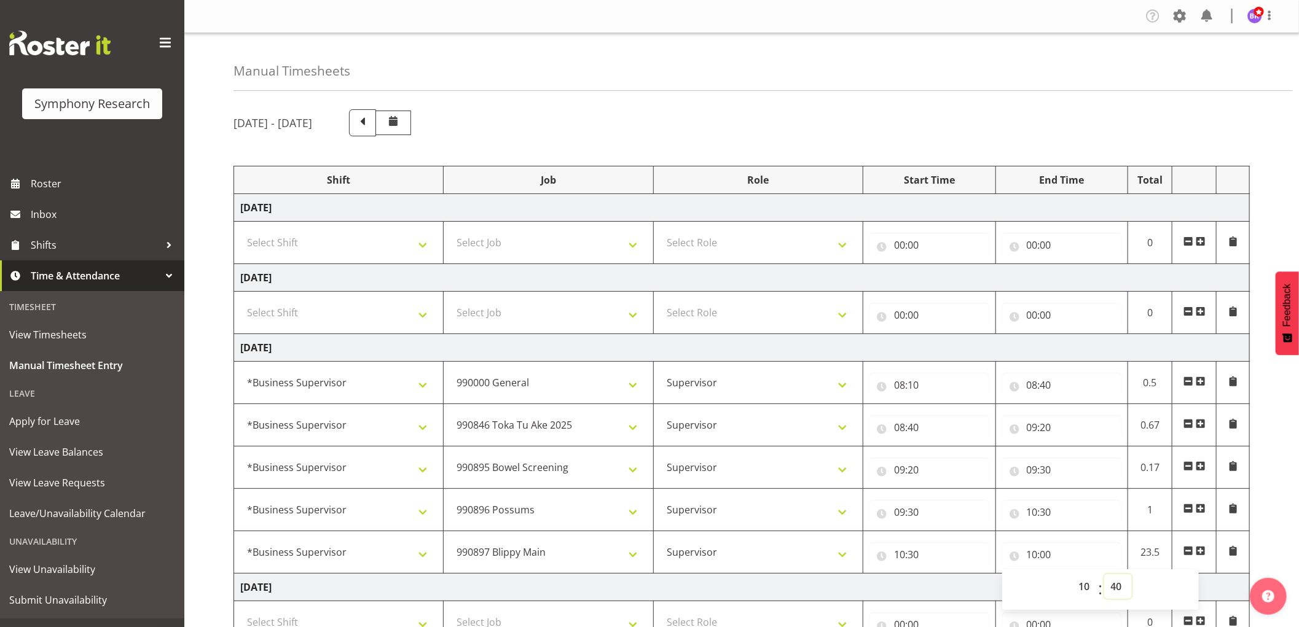
click at [1104, 575] on select "00 01 02 03 04 05 06 07 08 09 10 11 12 13 14 15 16 17 18 19 20 21 22 23 24 25 2…" at bounding box center [1118, 586] width 28 height 25
type input "10:40"
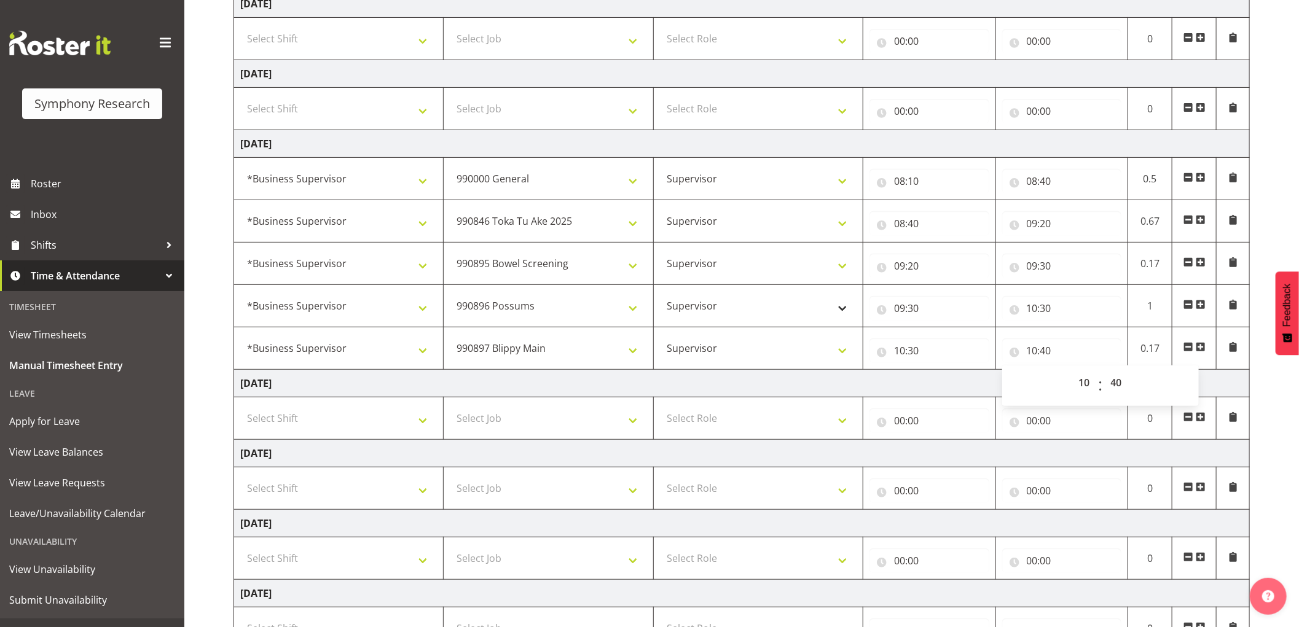
scroll to position [205, 0]
click at [1200, 351] on span at bounding box center [1201, 347] width 10 height 10
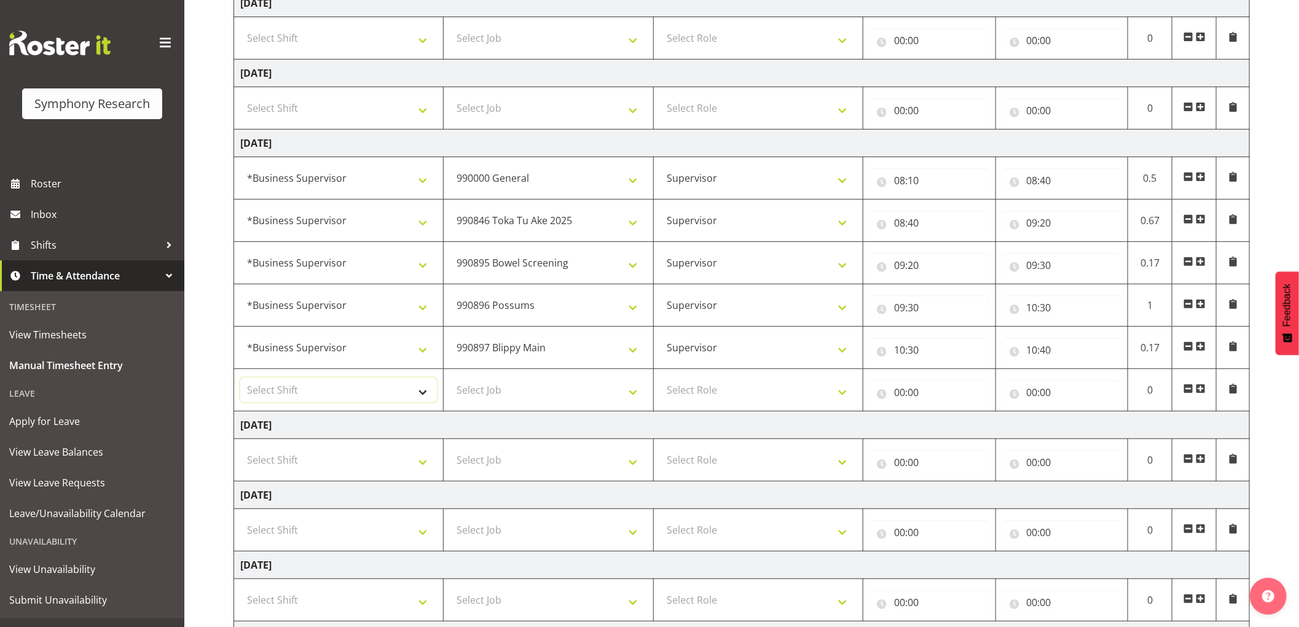
click at [382, 380] on select "Select Shift !!Weekend Residential (Roster IT Shift Label) *Business 9/10am ~ 4…" at bounding box center [338, 390] width 197 height 25
select select "1607"
click at [240, 378] on select "Select Shift !!Weekend Residential (Roster IT Shift Label) *Business 9/10am ~ 4…" at bounding box center [338, 390] width 197 height 25
click at [551, 391] on select "Select Job 550060 IF Admin 553492 World Poll Aus Wave 2 Main 2025 553493 World …" at bounding box center [548, 390] width 197 height 25
select select "10242"
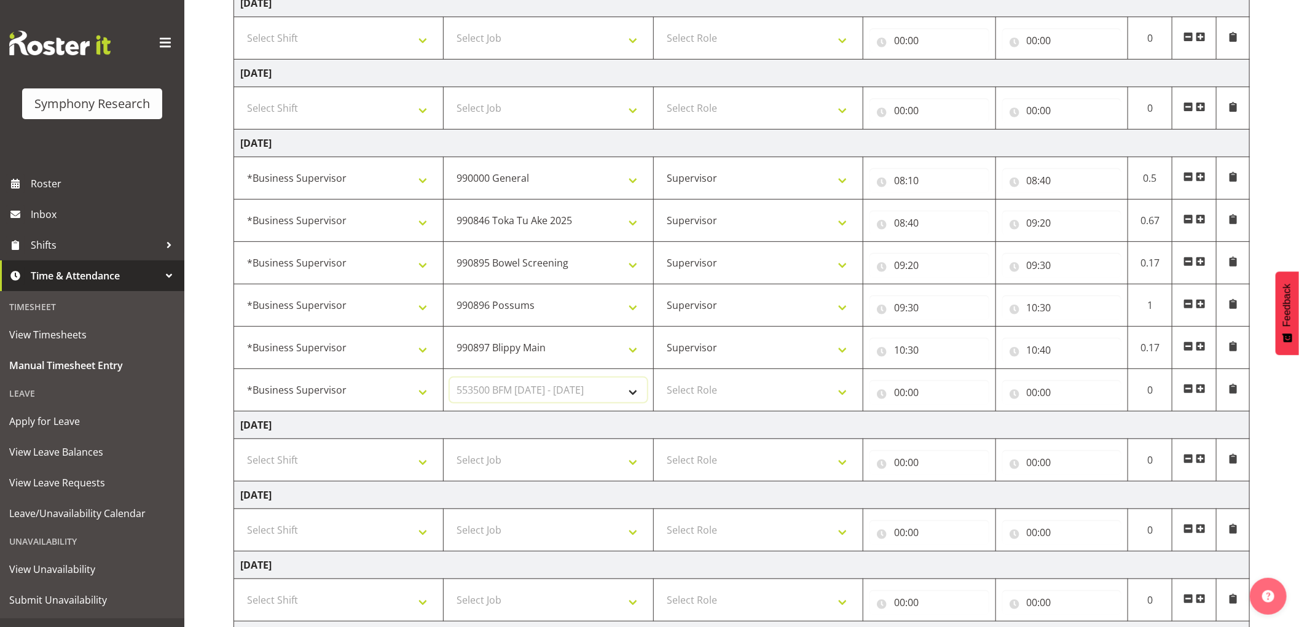
click at [450, 378] on select "Select Job 550060 IF Admin 553492 World Poll Aus Wave 2 Main 2025 553493 World …" at bounding box center [548, 390] width 197 height 25
click at [715, 391] on select "Select Role Supervisor Interviewing Briefing" at bounding box center [758, 390] width 197 height 25
select select "45"
click at [660, 378] on select "Select Role Supervisor Interviewing Briefing" at bounding box center [758, 390] width 197 height 25
click at [898, 391] on input "00:00" at bounding box center [929, 392] width 120 height 25
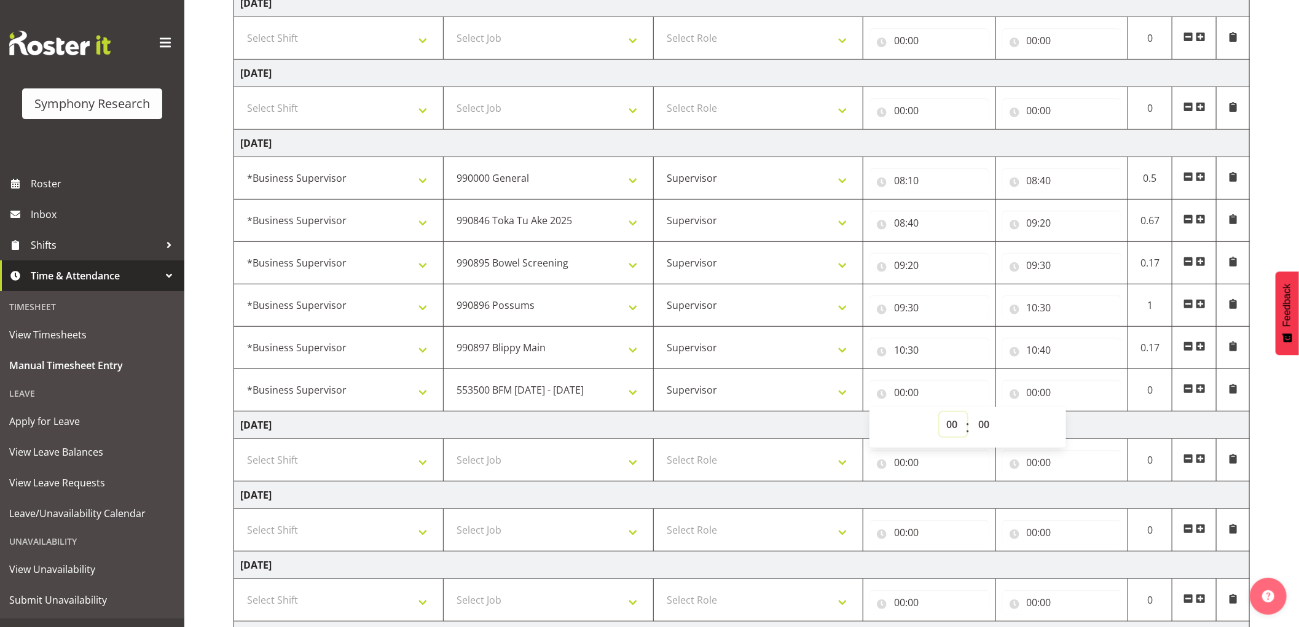
click at [952, 426] on select "00 01 02 03 04 05 06 07 08 09 10 11 12 13 14 15 16 17 18 19 20 21 22 23" at bounding box center [953, 424] width 28 height 25
select select "11"
click at [939, 413] on select "00 01 02 03 04 05 06 07 08 09 10 11 12 13 14 15 16 17 18 19 20 21 22 23" at bounding box center [953, 424] width 28 height 25
type input "11:00"
click at [981, 428] on select "00 01 02 03 04 05 06 07 08 09 10 11 12 13 14 15 16 17 18 19 20 21 22 23 24 25 2…" at bounding box center [985, 424] width 28 height 25
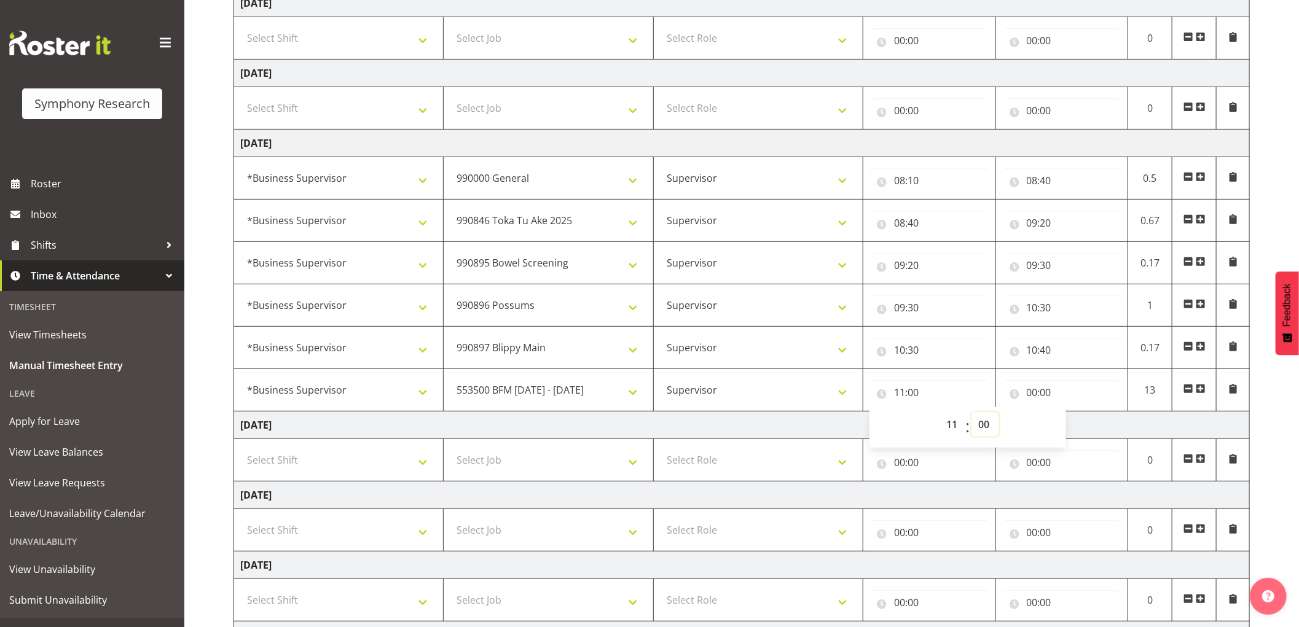
select select "10"
click at [971, 413] on select "00 01 02 03 04 05 06 07 08 09 10 11 12 13 14 15 16 17 18 19 20 21 22 23 24 25 2…" at bounding box center [985, 424] width 28 height 25
type input "11:10"
click at [1027, 381] on input "00:00" at bounding box center [1062, 392] width 120 height 25
click at [1088, 433] on select "00 01 02 03 04 05 06 07 08 09 10 11 12 13 14 15 16 17 18 19 20 21 22 23" at bounding box center [1086, 424] width 28 height 25
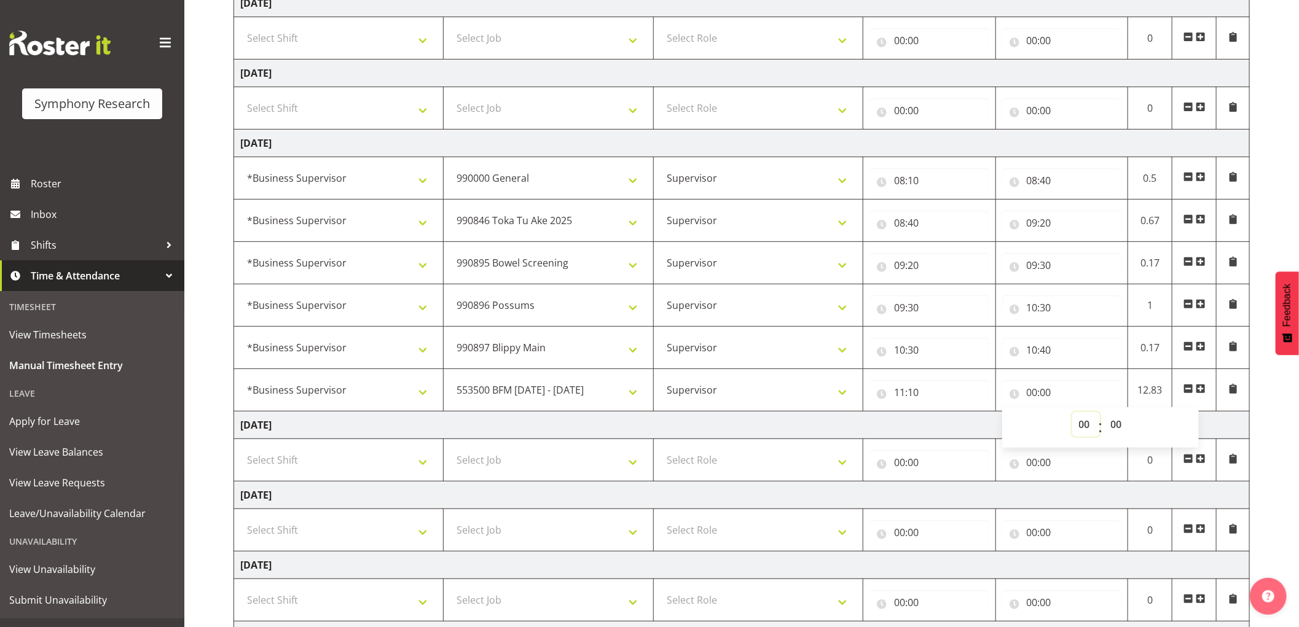
select select "11"
click at [1072, 413] on select "00 01 02 03 04 05 06 07 08 09 10 11 12 13 14 15 16 17 18 19 20 21 22 23" at bounding box center [1086, 424] width 28 height 25
type input "11:00"
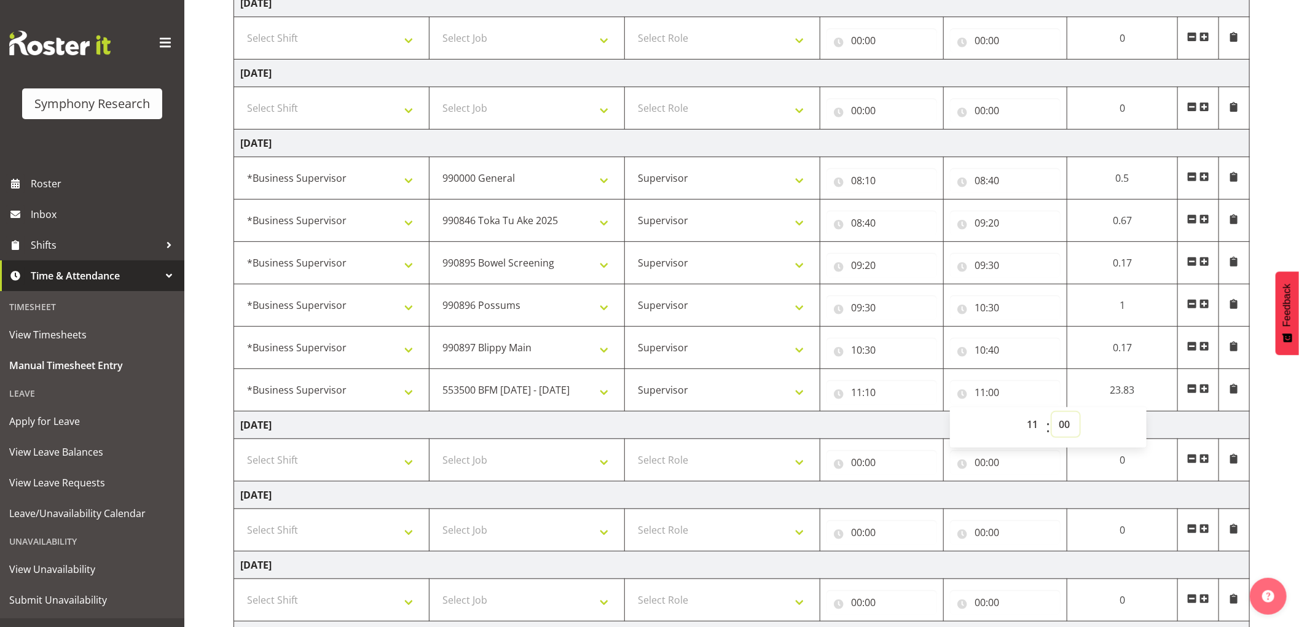
click at [1059, 424] on select "00 01 02 03 04 05 06 07 08 09 10 11 12 13 14 15 16 17 18 19 20 21 22 23 24 25 2…" at bounding box center [1066, 424] width 28 height 25
select select "20"
click at [1052, 413] on select "00 01 02 03 04 05 06 07 08 09 10 11 12 13 14 15 16 17 18 19 20 21 22 23 24 25 2…" at bounding box center [1066, 424] width 28 height 25
type input "11:20"
click at [1203, 391] on span at bounding box center [1204, 389] width 10 height 10
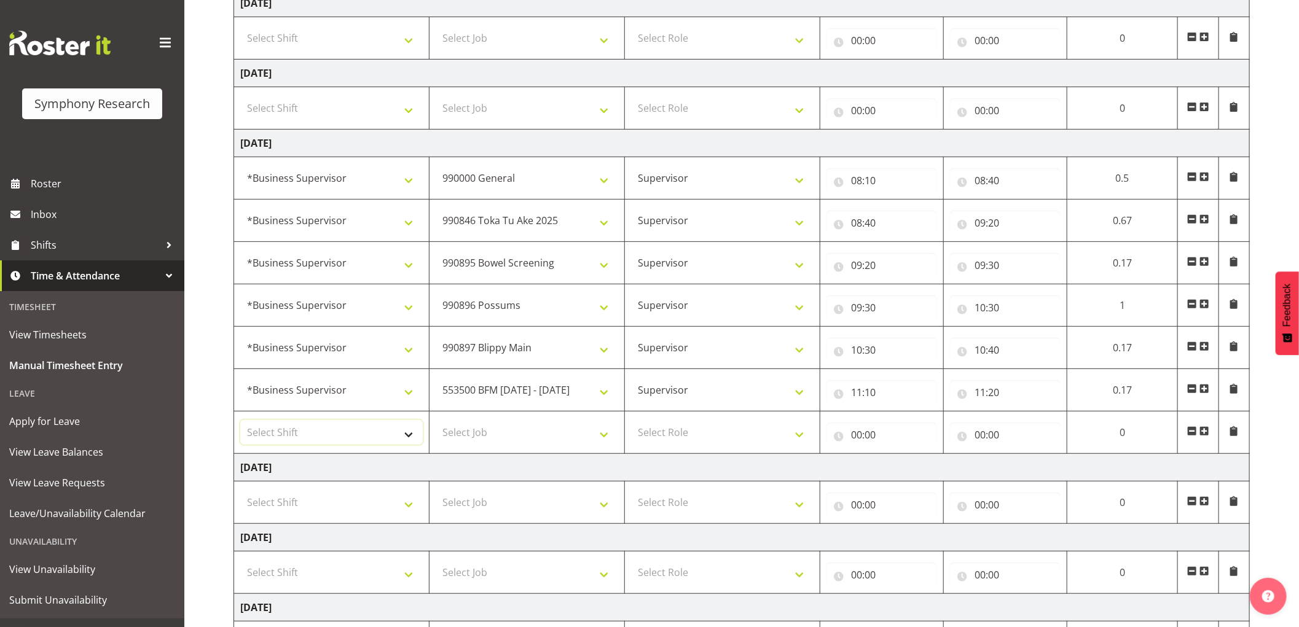
click at [393, 428] on select "Select Shift !!Weekend Residential (Roster IT Shift Label) *Business 9/10am ~ 4…" at bounding box center [331, 432] width 182 height 25
select select "1607"
click at [240, 421] on select "Select Shift !!Weekend Residential (Roster IT Shift Label) *Business 9/10am ~ 4…" at bounding box center [331, 432] width 182 height 25
click at [533, 432] on select "Select Job 550060 IF Admin 553492 World Poll Aus Wave 2 Main 2025 553493 World …" at bounding box center [527, 432] width 182 height 25
select select "10242"
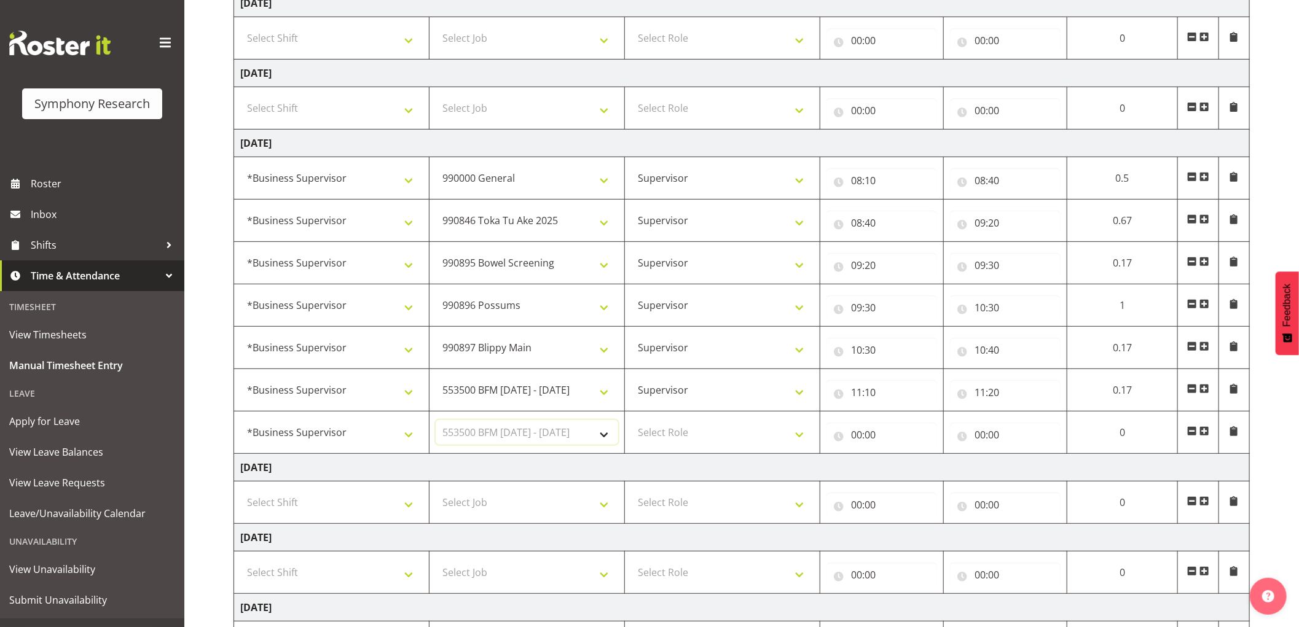
click at [436, 421] on select "Select Job 550060 IF Admin 553492 World Poll Aus Wave 2 Main 2025 553493 World …" at bounding box center [527, 432] width 182 height 25
drag, startPoint x: 679, startPoint y: 434, endPoint x: 679, endPoint y: 444, distance: 9.8
click at [679, 434] on select "Select Role Supervisor Interviewing Briefing" at bounding box center [722, 432] width 182 height 25
select select "45"
click at [631, 421] on select "Select Role Supervisor Interviewing Briefing" at bounding box center [722, 432] width 182 height 25
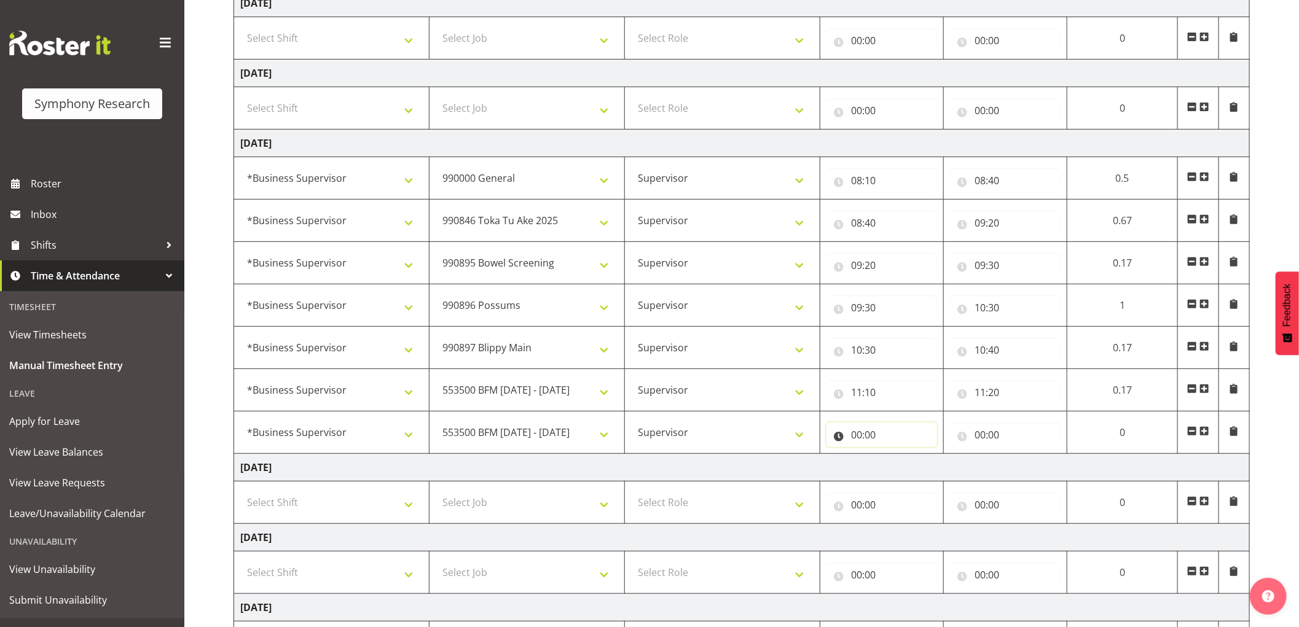
click at [854, 434] on input "00:00" at bounding box center [881, 435] width 111 height 25
click at [906, 468] on select "00 01 02 03 04 05 06 07 08 09 10 11 12 13 14 15 16 17 18 19 20 21 22 23" at bounding box center [910, 467] width 28 height 25
select select "11"
click at [896, 455] on select "00 01 02 03 04 05 06 07 08 09 10 11 12 13 14 15 16 17 18 19 20 21 22 23" at bounding box center [910, 467] width 28 height 25
type input "11:00"
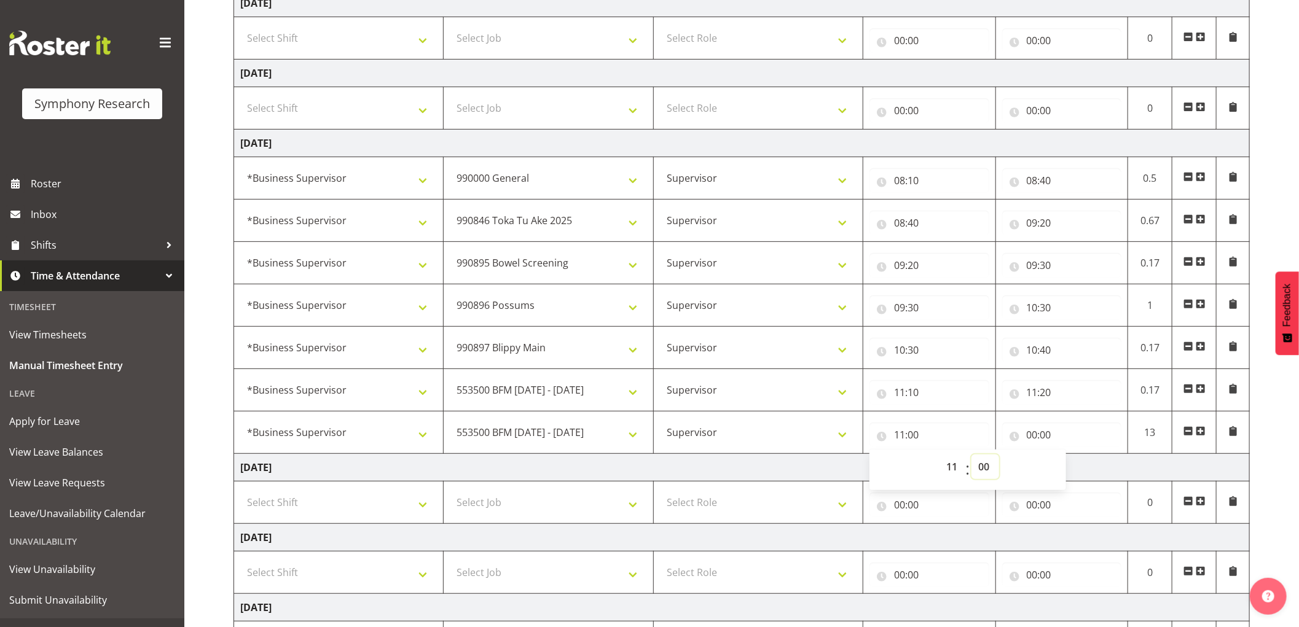
click at [981, 465] on select "00 01 02 03 04 05 06 07 08 09 10 11 12 13 14 15 16 17 18 19 20 21 22 23 24 25 2…" at bounding box center [985, 467] width 28 height 25
select select "20"
click at [971, 455] on select "00 01 02 03 04 05 06 07 08 09 10 11 12 13 14 15 16 17 18 19 20 21 22 23 24 25 2…" at bounding box center [985, 467] width 28 height 25
type input "11:20"
click at [1033, 431] on input "00:00" at bounding box center [1062, 435] width 120 height 25
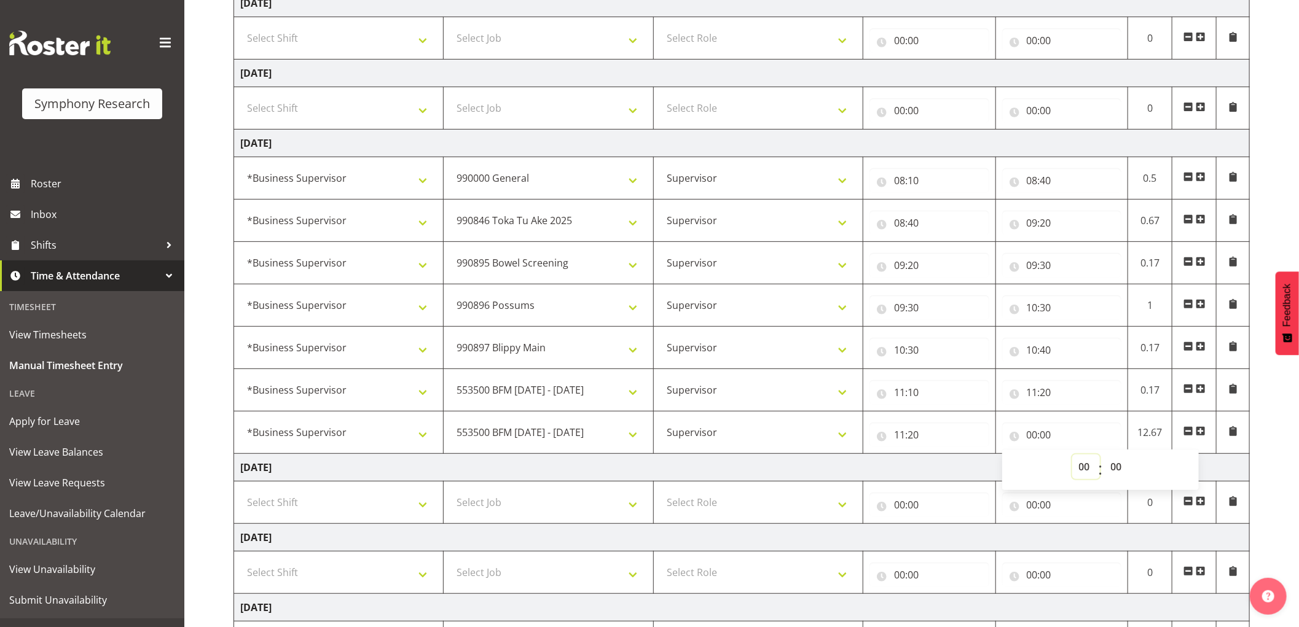
click at [1083, 467] on select "00 01 02 03 04 05 06 07 08 09 10 11 12 13 14 15 16 17 18 19 20 21 22 23" at bounding box center [1086, 467] width 28 height 25
select select "13"
click at [1072, 455] on select "00 01 02 03 04 05 06 07 08 09 10 11 12 13 14 15 16 17 18 19 20 21 22 23" at bounding box center [1086, 467] width 28 height 25
type input "13:00"
click at [1080, 458] on select "00 01 02 03 04 05 06 07 08 09 10 11 12 13 14 15 16 17 18 19 20 21 22 23" at bounding box center [1086, 467] width 28 height 25
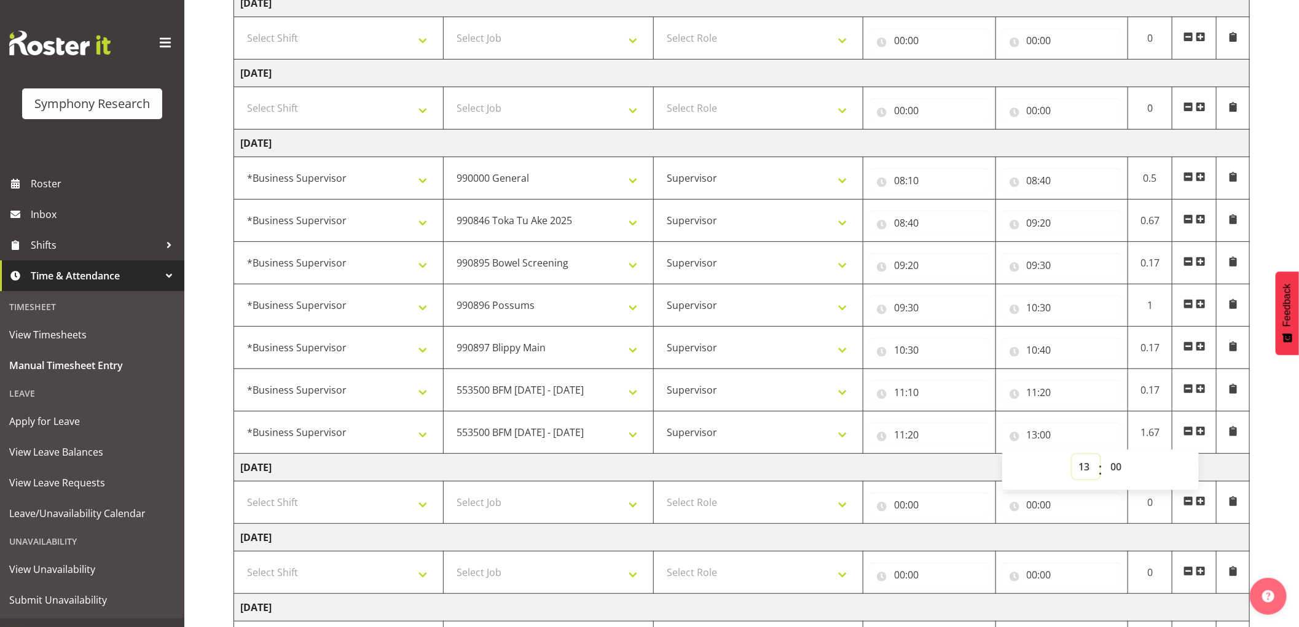
select select "12"
click at [1072, 455] on select "00 01 02 03 04 05 06 07 08 09 10 11 12 13 14 15 16 17 18 19 20 21 22 23" at bounding box center [1086, 467] width 28 height 25
type input "12:00"
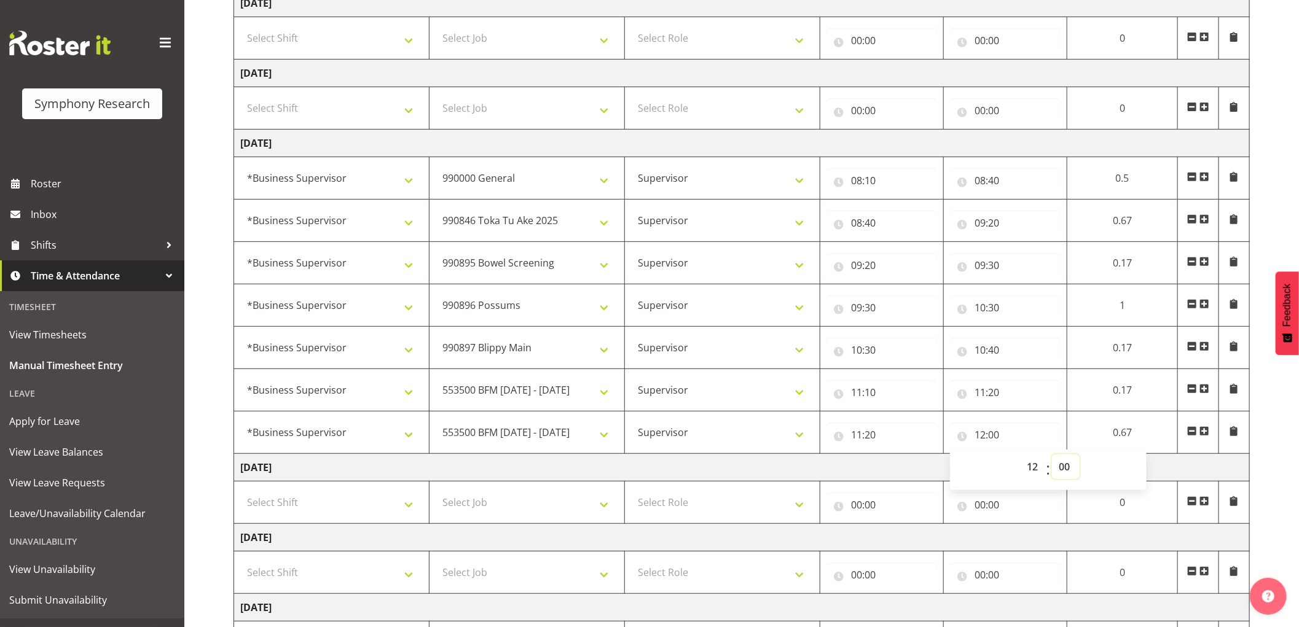
click at [1065, 461] on select "00 01 02 03 04 05 06 07 08 09 10 11 12 13 14 15 16 17 18 19 20 21 22 23 24 25 2…" at bounding box center [1066, 467] width 28 height 25
select select "45"
click at [1052, 455] on select "00 01 02 03 04 05 06 07 08 09 10 11 12 13 14 15 16 17 18 19 20 21 22 23 24 25 2…" at bounding box center [1066, 467] width 28 height 25
type input "12:45"
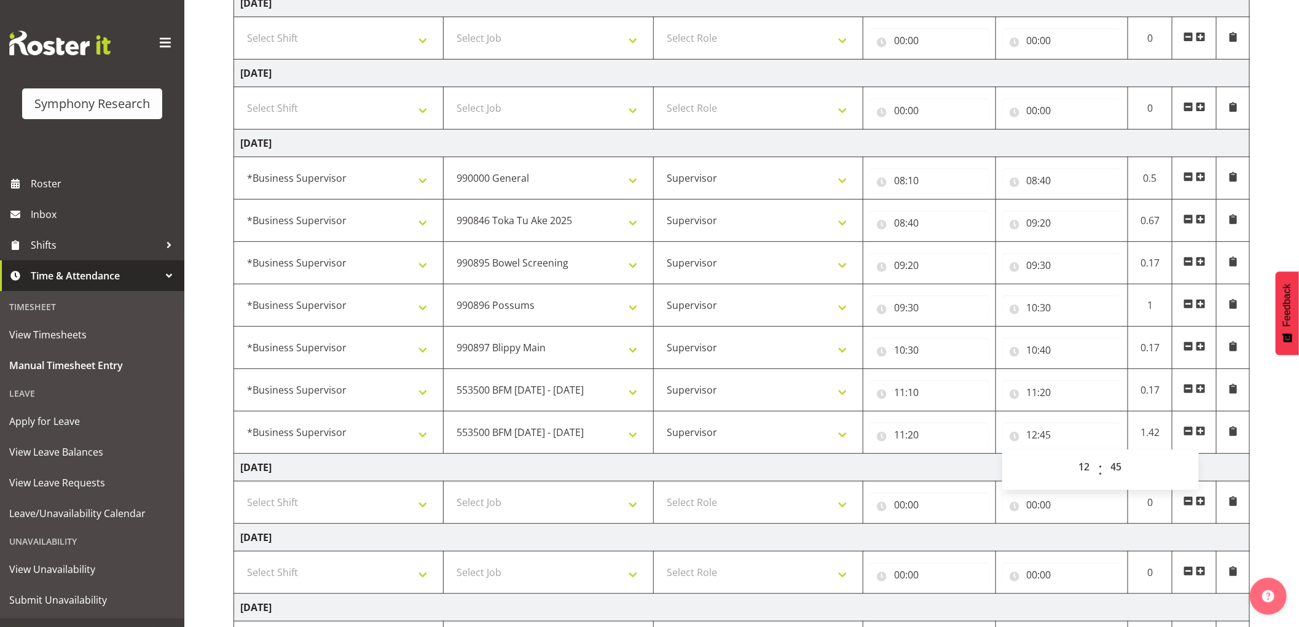
click at [1205, 434] on span at bounding box center [1201, 431] width 10 height 10
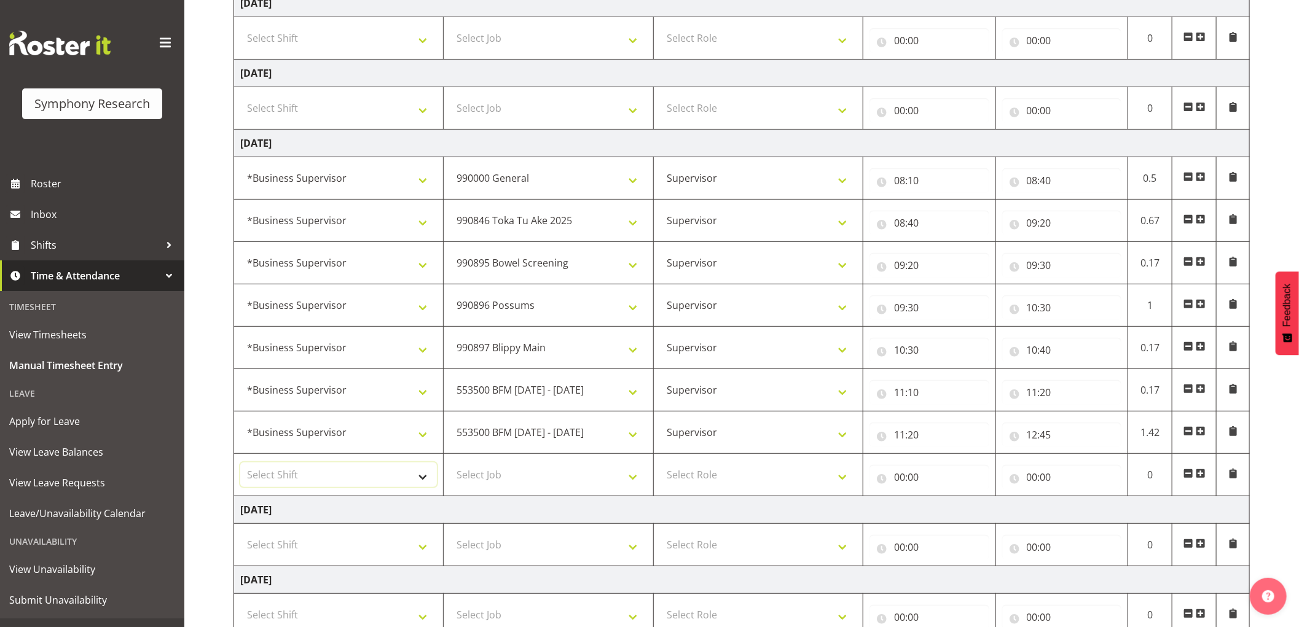
click at [404, 474] on select "Select Shift !!Weekend Residential (Roster IT Shift Label) *Business 9/10am ~ 4…" at bounding box center [338, 475] width 197 height 25
select select "1607"
click at [240, 463] on select "Select Shift !!Weekend Residential (Roster IT Shift Label) *Business 9/10am ~ 4…" at bounding box center [338, 475] width 197 height 25
click at [604, 479] on select "Select Job 550060 IF Admin 553492 World Poll Aus Wave 2 Main 2025 553493 World …" at bounding box center [548, 475] width 197 height 25
select select "10527"
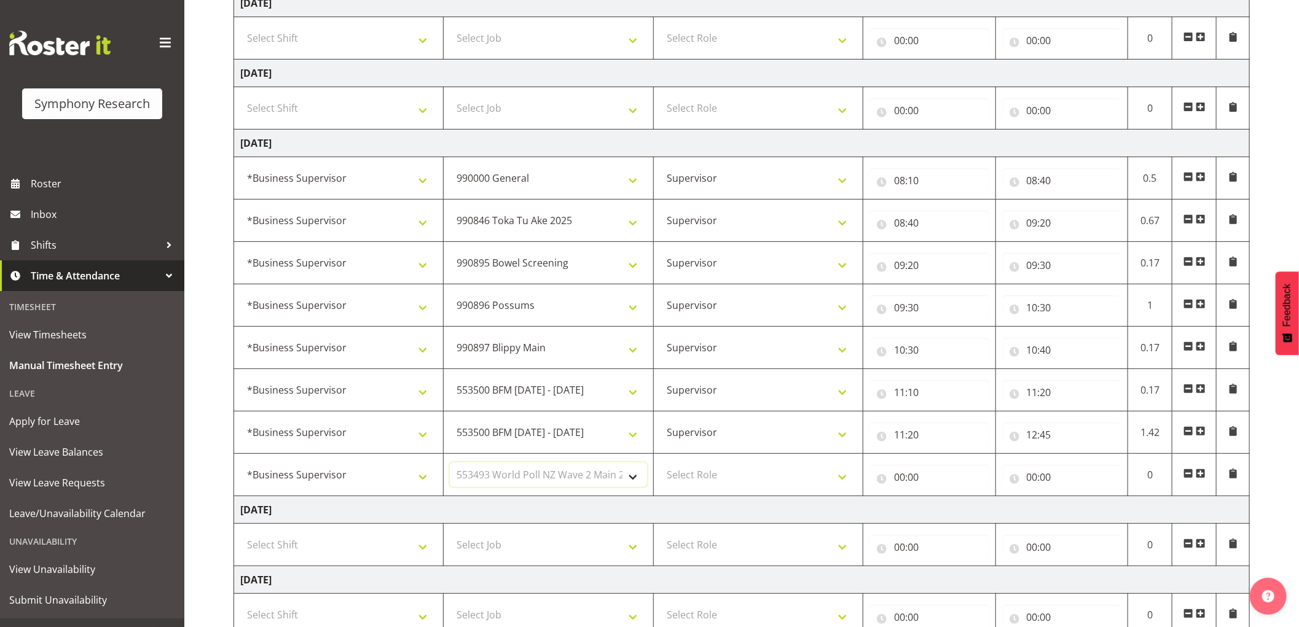
click at [450, 463] on select "Select Job 550060 IF Admin 553492 World Poll Aus Wave 2 Main 2025 553493 World …" at bounding box center [548, 475] width 197 height 25
click at [707, 481] on select "Select Role Supervisor Interviewing Briefing" at bounding box center [758, 475] width 197 height 25
select select "45"
click at [660, 463] on select "Select Role Supervisor Interviewing Briefing" at bounding box center [758, 475] width 197 height 25
click at [900, 479] on input "00:00" at bounding box center [929, 477] width 120 height 25
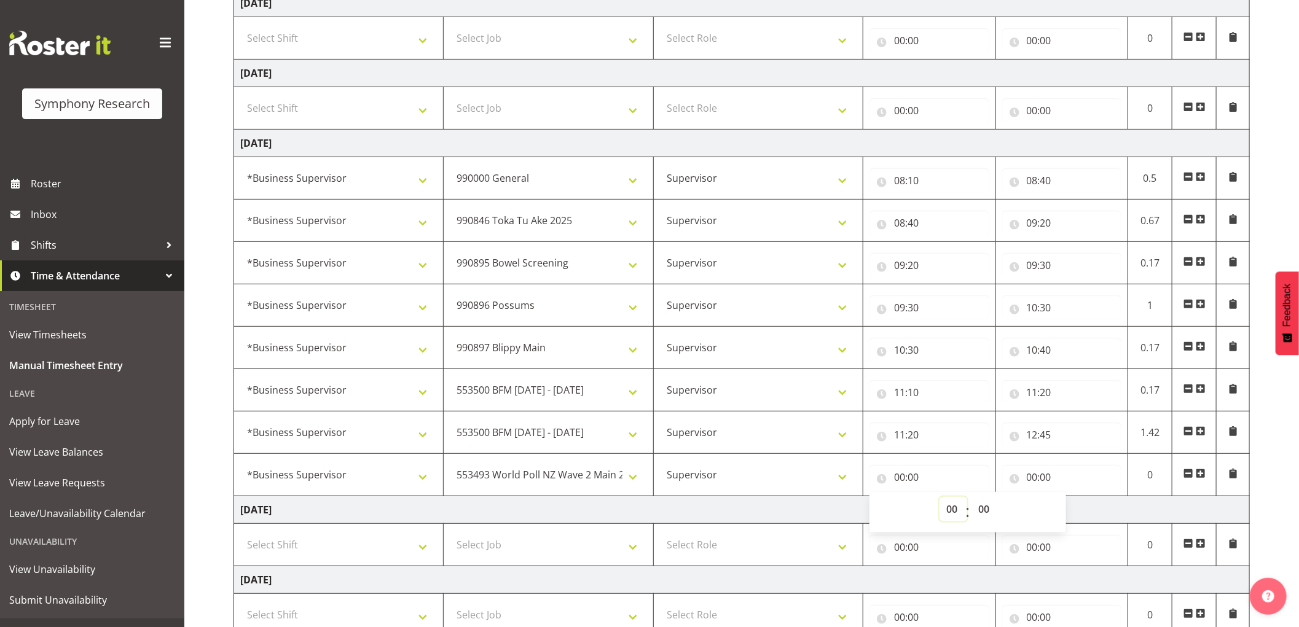
click at [951, 511] on select "00 01 02 03 04 05 06 07 08 09 10 11 12 13 14 15 16 17 18 19 20 21 22 23" at bounding box center [953, 509] width 28 height 25
select select "12"
click at [939, 498] on select "00 01 02 03 04 05 06 07 08 09 10 11 12 13 14 15 16 17 18 19 20 21 22 23" at bounding box center [953, 509] width 28 height 25
type input "12:00"
click at [981, 507] on select "00 01 02 03 04 05 06 07 08 09 10 11 12 13 14 15 16 17 18 19 20 21 22 23 24 25 2…" at bounding box center [985, 509] width 28 height 25
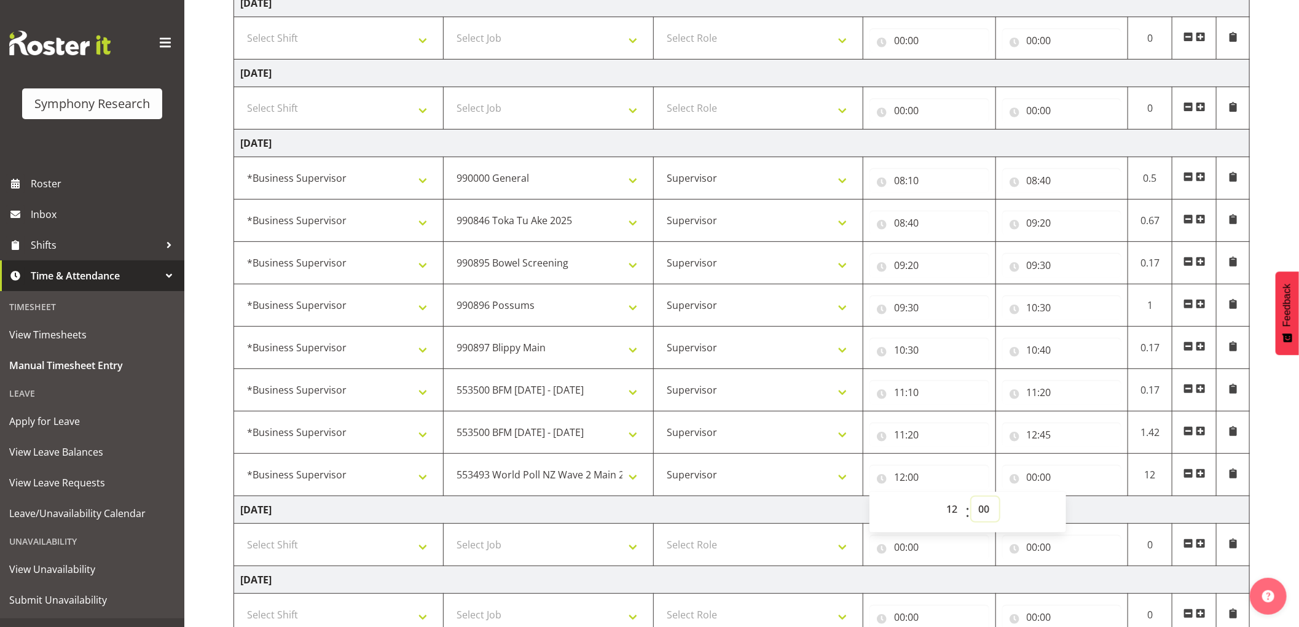
select select "45"
click at [971, 498] on select "00 01 02 03 04 05 06 07 08 09 10 11 12 13 14 15 16 17 18 19 20 21 22 23 24 25 2…" at bounding box center [985, 509] width 28 height 25
type input "12:45"
click at [1037, 474] on input "00:00" at bounding box center [1062, 477] width 120 height 25
click at [1082, 511] on select "00 01 02 03 04 05 06 07 08 09 10 11 12 13 14 15 16 17 18 19 20 21 22 23" at bounding box center [1086, 509] width 28 height 25
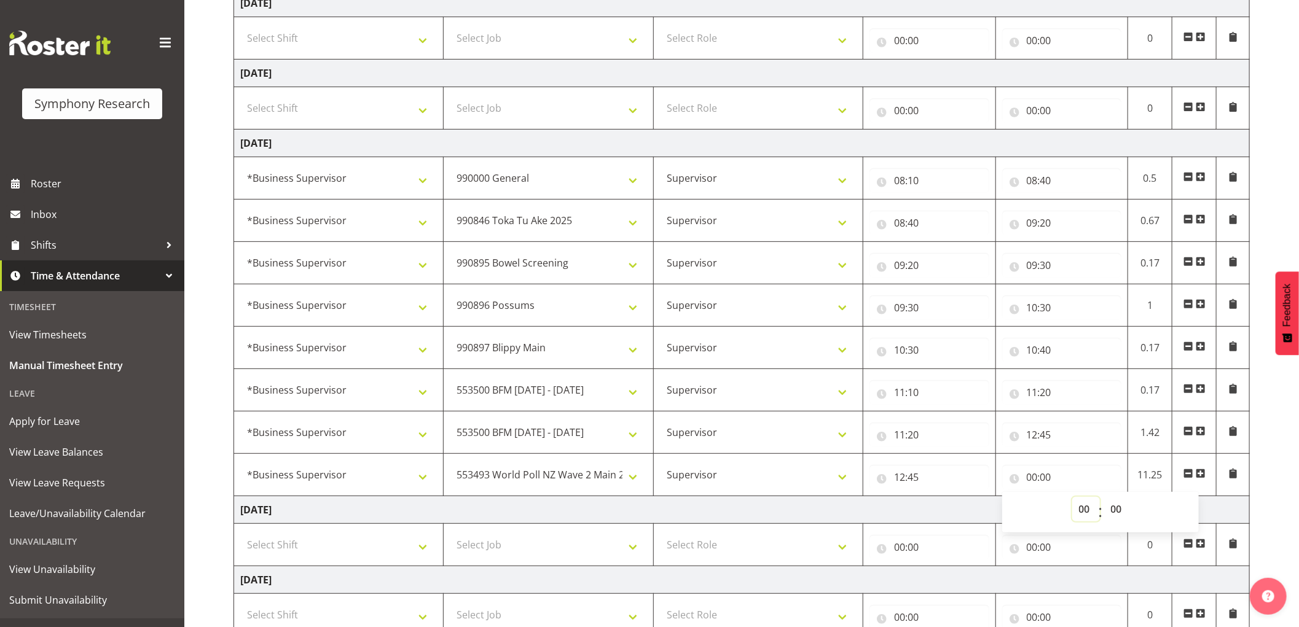
select select "13"
click at [1072, 498] on select "00 01 02 03 04 05 06 07 08 09 10 11 12 13 14 15 16 17 18 19 20 21 22 23" at bounding box center [1086, 509] width 28 height 25
type input "13:00"
click at [1118, 508] on select "00 01 02 03 04 05 06 07 08 09 10 11 12 13 14 15 16 17 18 19 20 21 22 23 24 25 2…" at bounding box center [1118, 509] width 28 height 25
select select "45"
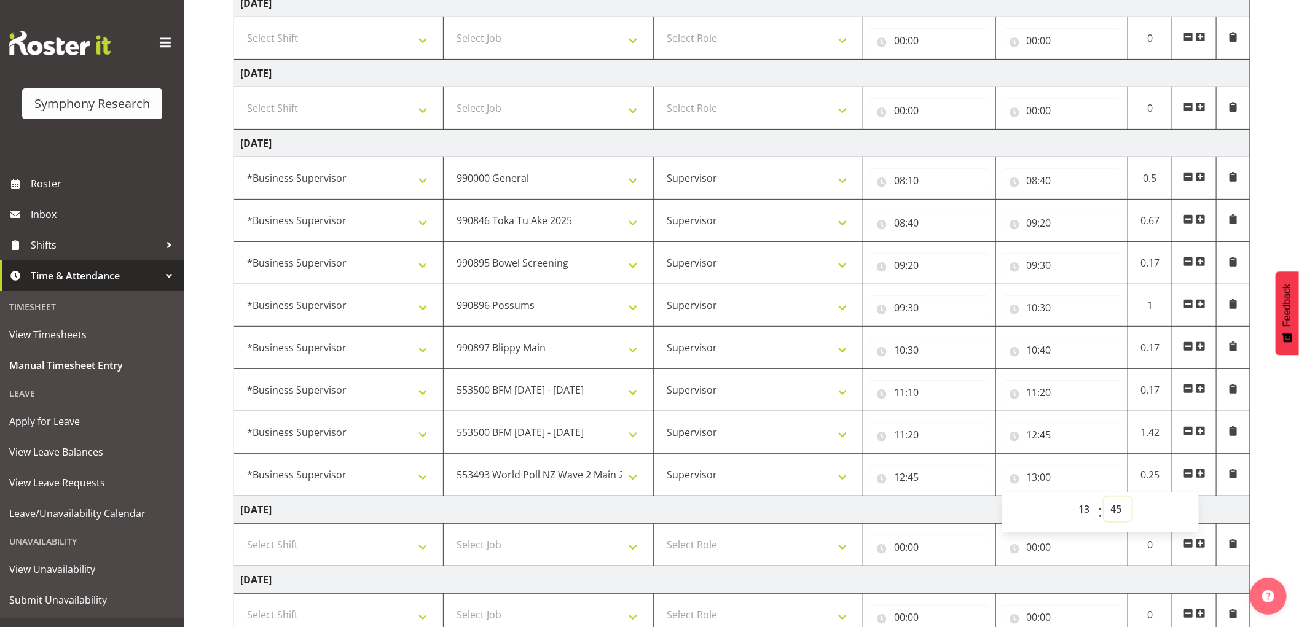
click at [1104, 498] on select "00 01 02 03 04 05 06 07 08 09 10 11 12 13 14 15 16 17 18 19 20 21 22 23 24 25 2…" at bounding box center [1118, 509] width 28 height 25
type input "13:45"
click at [1089, 517] on select "00 01 02 03 04 05 06 07 08 09 10 11 12 13 14 15 16 17 18 19 20 21 22 23" at bounding box center [1086, 509] width 28 height 25
select select "14"
click at [1072, 498] on select "00 01 02 03 04 05 06 07 08 09 10 11 12 13 14 15 16 17 18 19 20 21 22 23" at bounding box center [1086, 509] width 28 height 25
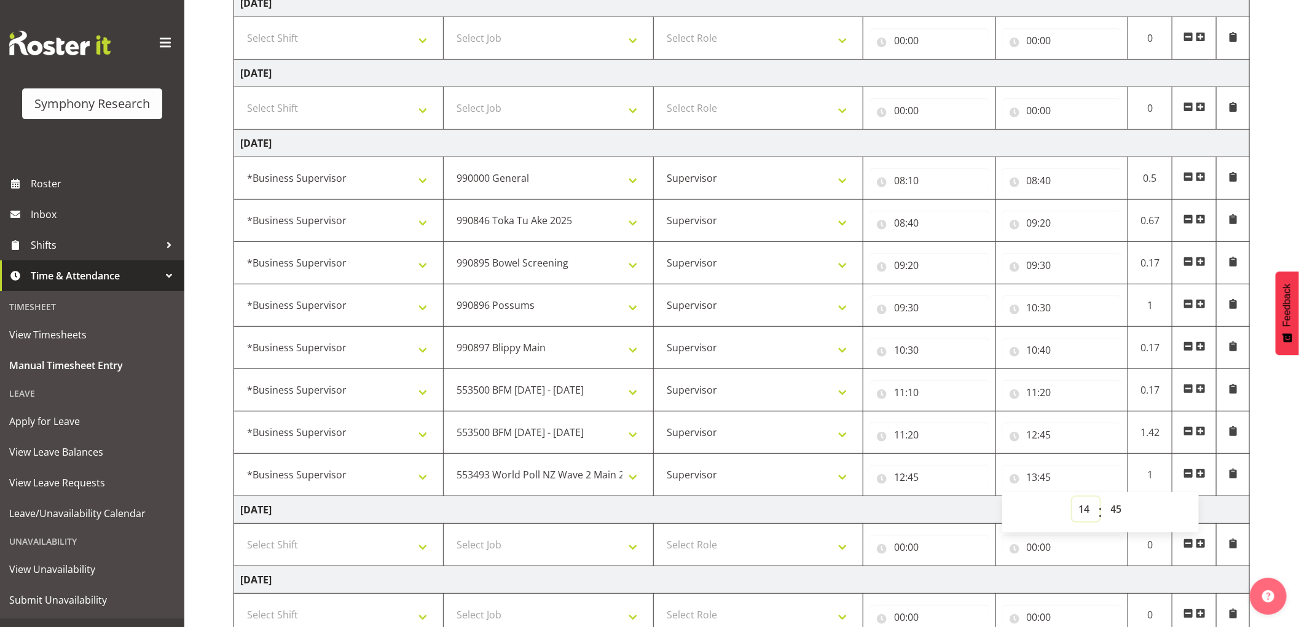
type input "14:45"
click at [1119, 510] on select "00 01 02 03 04 05 06 07 08 09 10 11 12 13 14 15 16 17 18 19 20 21 22 23 24 25 2…" at bounding box center [1118, 509] width 28 height 25
select select "0"
click at [1104, 498] on select "00 01 02 03 04 05 06 07 08 09 10 11 12 13 14 15 16 17 18 19 20 21 22 23 24 25 2…" at bounding box center [1118, 509] width 28 height 25
type input "14:00"
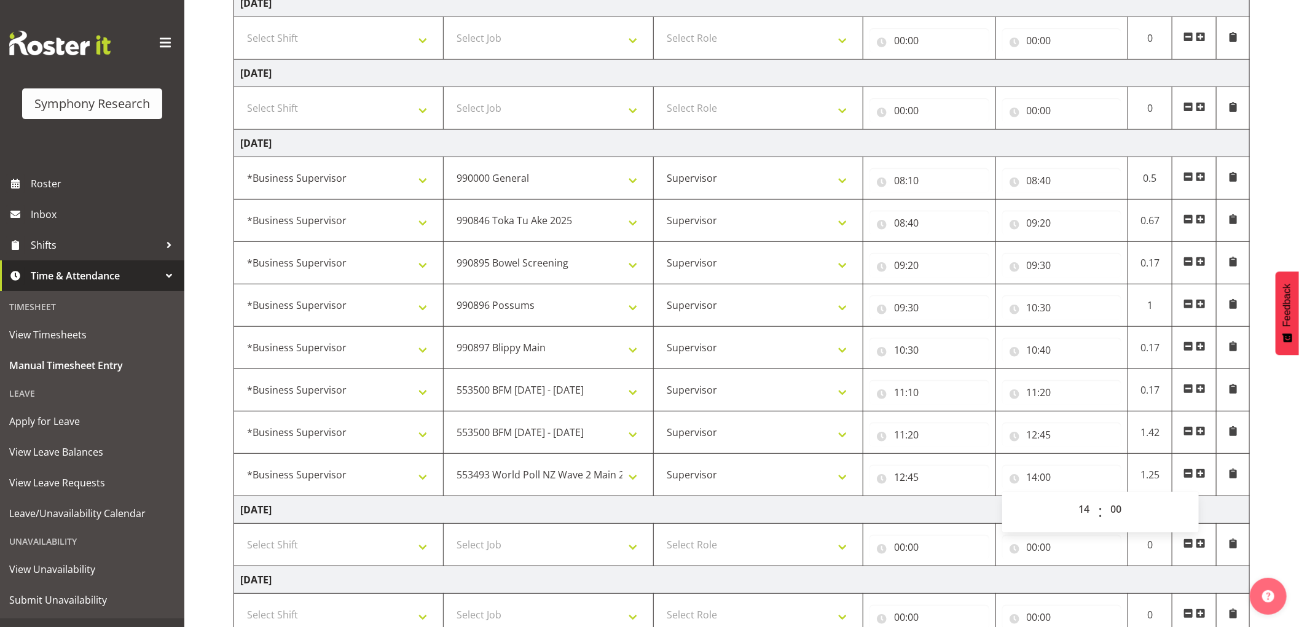
click at [1199, 473] on span at bounding box center [1201, 474] width 10 height 10
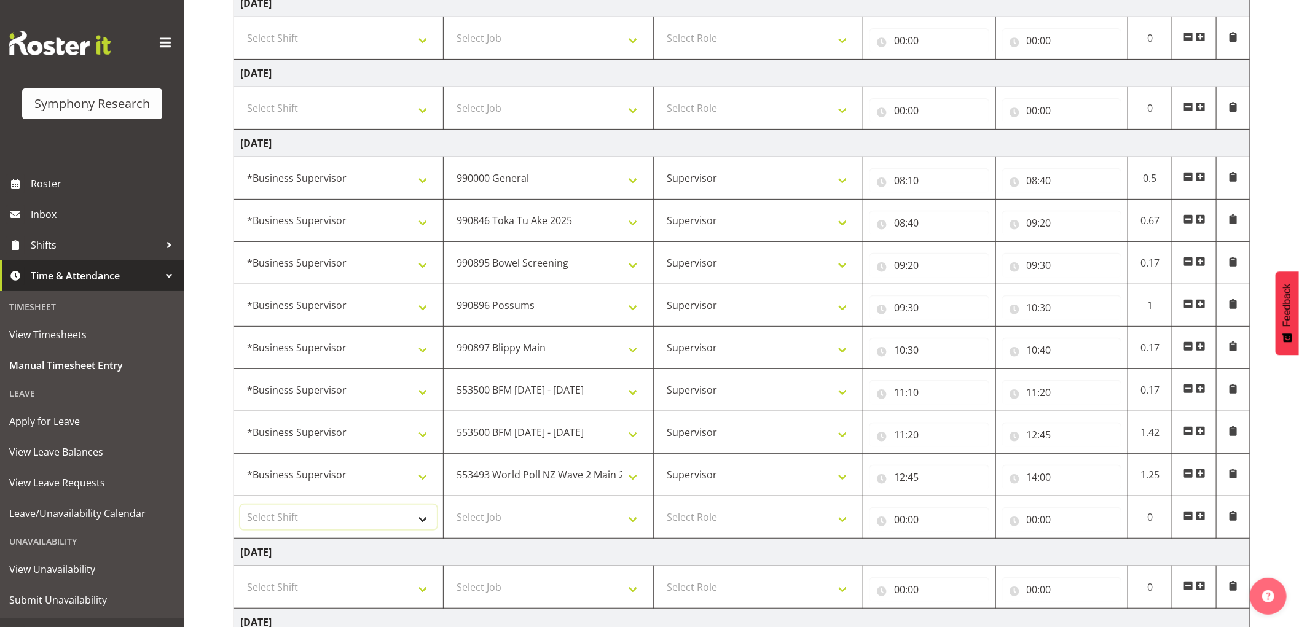
drag, startPoint x: 312, startPoint y: 514, endPoint x: 320, endPoint y: 530, distance: 17.9
click at [312, 514] on select "Select Shift !!Weekend Residential (Roster IT Shift Label) *Business 9/10am ~ 4…" at bounding box center [338, 517] width 197 height 25
select select "1607"
click at [240, 506] on select "Select Shift !!Weekend Residential (Roster IT Shift Label) *Business 9/10am ~ 4…" at bounding box center [338, 517] width 197 height 25
click at [579, 520] on select "Select Job 550060 IF Admin 553492 World Poll Aus Wave 2 Main 2025 553493 World …" at bounding box center [548, 517] width 197 height 25
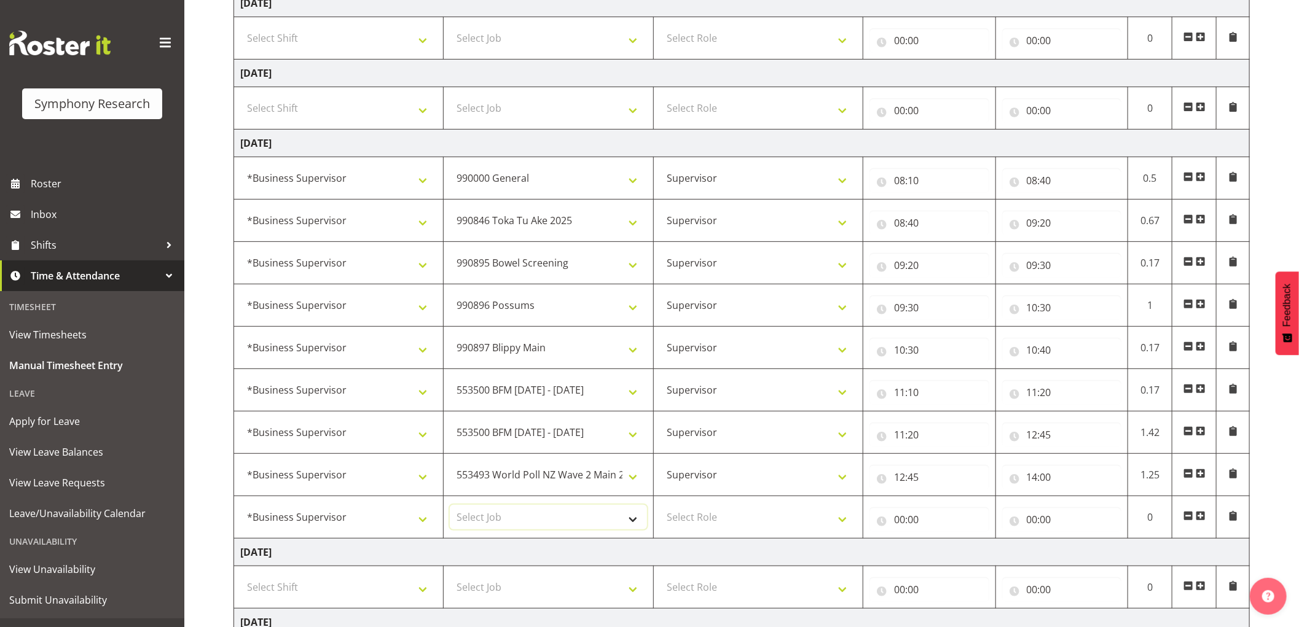
select select "10499"
click at [450, 506] on select "Select Job 550060 IF Admin 553492 World Poll Aus Wave 2 Main 2025 553493 World …" at bounding box center [548, 517] width 197 height 25
drag, startPoint x: 716, startPoint y: 518, endPoint x: 716, endPoint y: 527, distance: 8.6
click at [716, 518] on select "Select Role Supervisor Interviewing Briefing" at bounding box center [758, 517] width 197 height 25
select select "45"
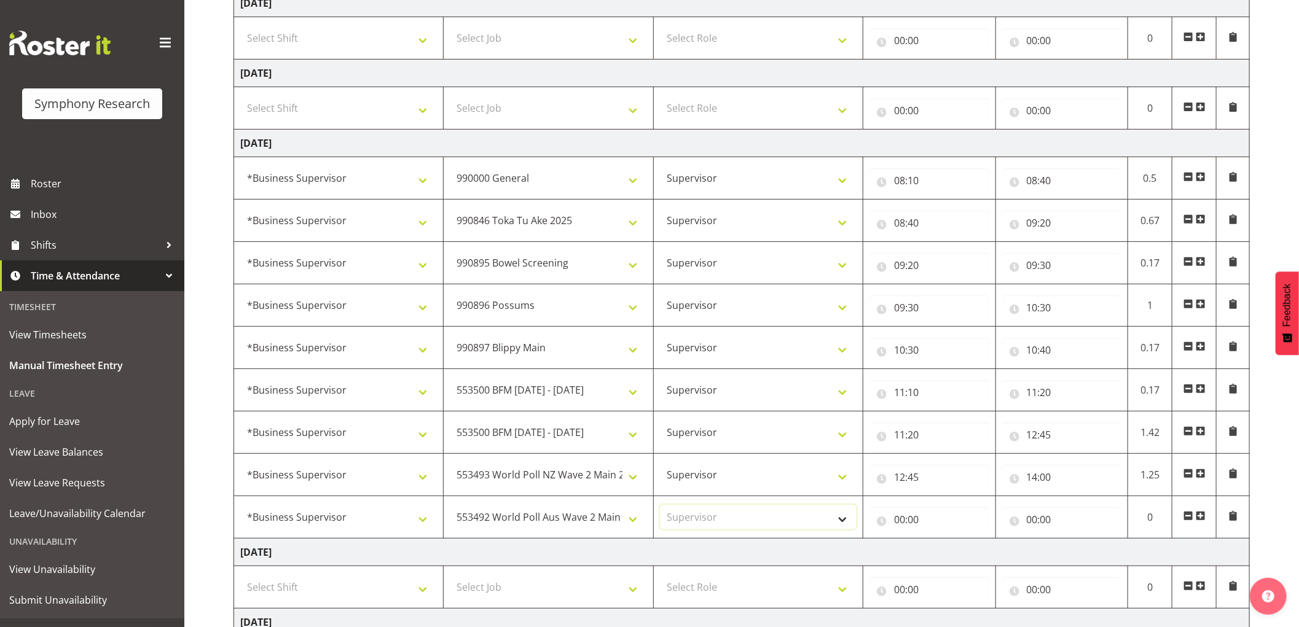
click at [660, 506] on select "Select Role Supervisor Interviewing Briefing" at bounding box center [758, 517] width 197 height 25
click at [903, 520] on input "00:00" at bounding box center [929, 520] width 120 height 25
click at [948, 555] on select "00 01 02 03 04 05 06 07 08 09 10 11 12 13 14 15 16 17 18 19 20 21 22 23" at bounding box center [953, 551] width 28 height 25
select select "14"
click at [939, 540] on select "00 01 02 03 04 05 06 07 08 09 10 11 12 13 14 15 16 17 18 19 20 21 22 23" at bounding box center [953, 551] width 28 height 25
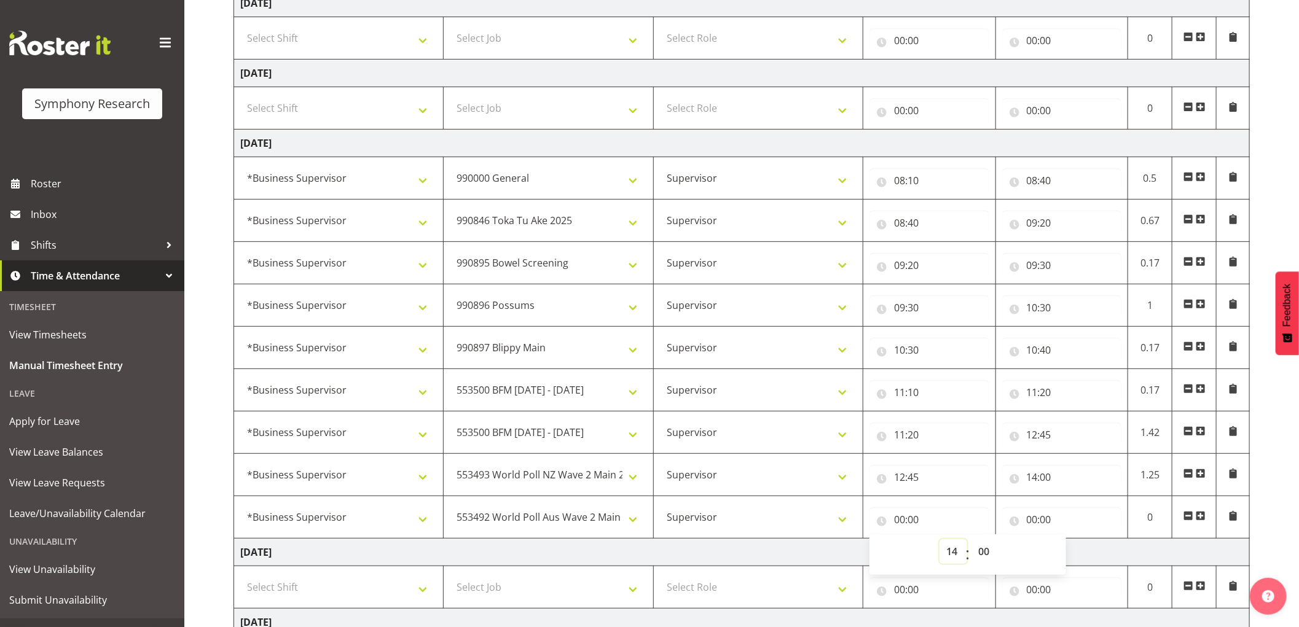
type input "14:00"
click at [1029, 520] on input "00:00" at bounding box center [1062, 520] width 120 height 25
click at [1086, 552] on select "00 01 02 03 04 05 06 07 08 09 10 11 12 13 14 15 16 17 18 19 20 21 22 23" at bounding box center [1086, 551] width 28 height 25
select select "14"
click at [1072, 540] on select "00 01 02 03 04 05 06 07 08 09 10 11 12 13 14 15 16 17 18 19 20 21 22 23" at bounding box center [1086, 551] width 28 height 25
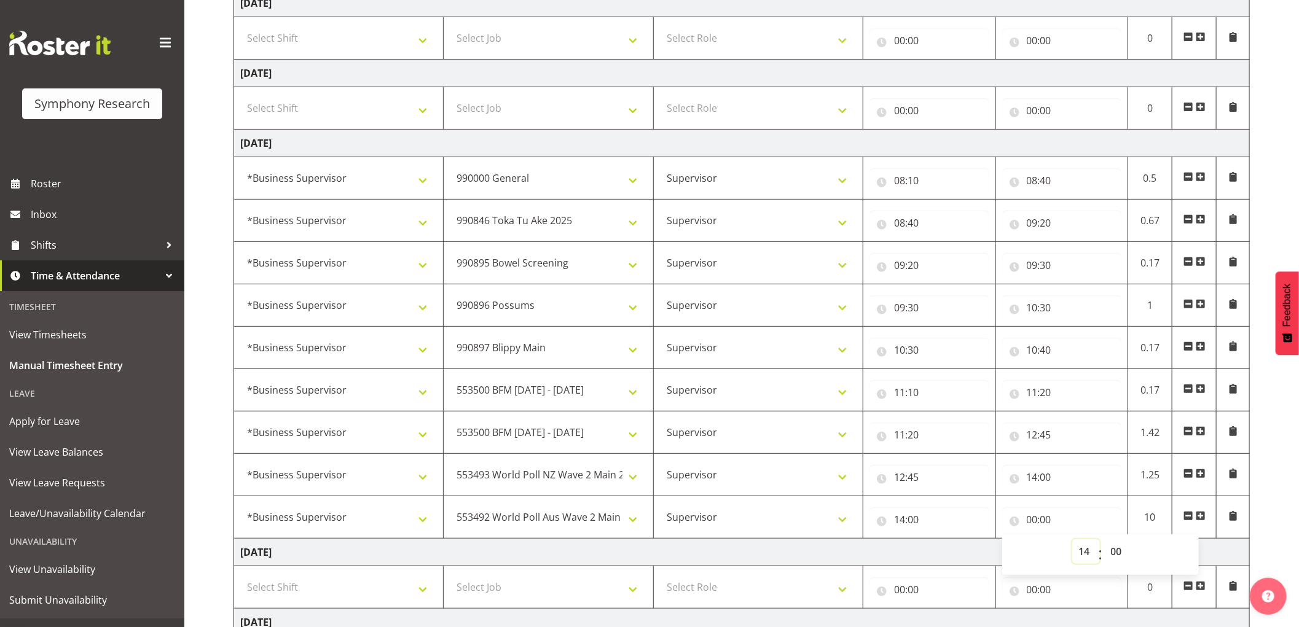
type input "14:00"
click at [1119, 556] on select "00 01 02 03 04 05 06 07 08 09 10 11 12 13 14 15 16 17 18 19 20 21 22 23 24 25 2…" at bounding box center [1118, 551] width 28 height 25
select select "50"
click at [1104, 540] on select "00 01 02 03 04 05 06 07 08 09 10 11 12 13 14 15 16 17 18 19 20 21 22 23 24 25 2…" at bounding box center [1118, 551] width 28 height 25
type input "14:50"
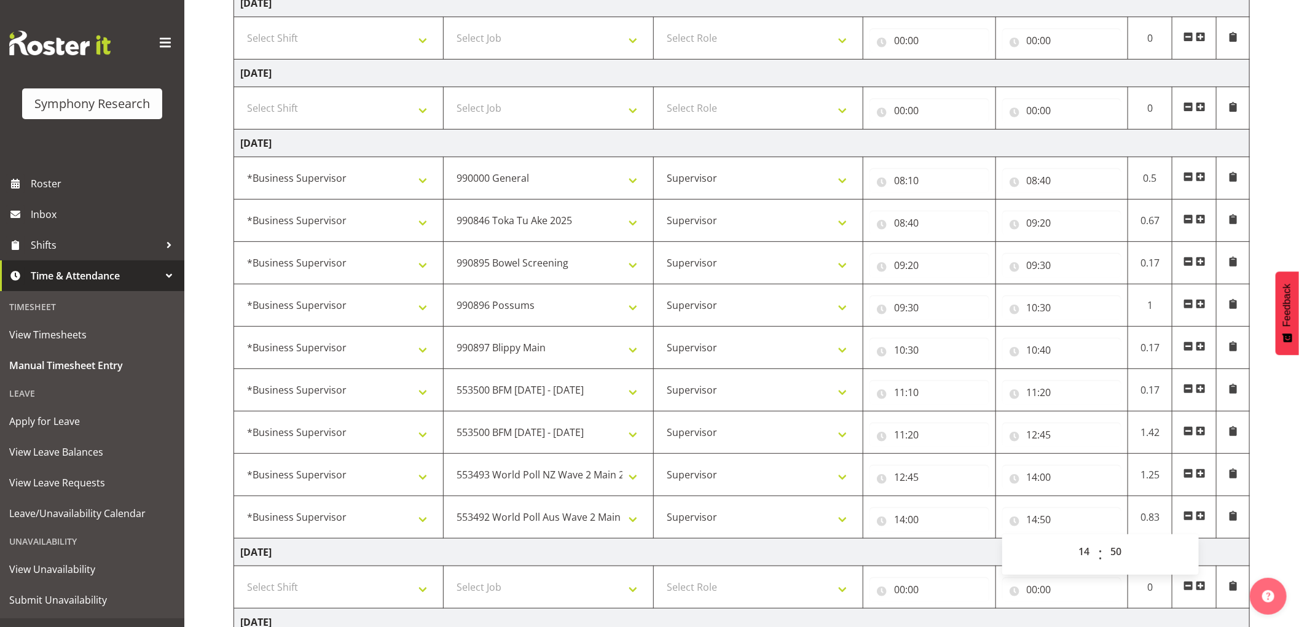
click at [1204, 518] on span at bounding box center [1201, 516] width 10 height 10
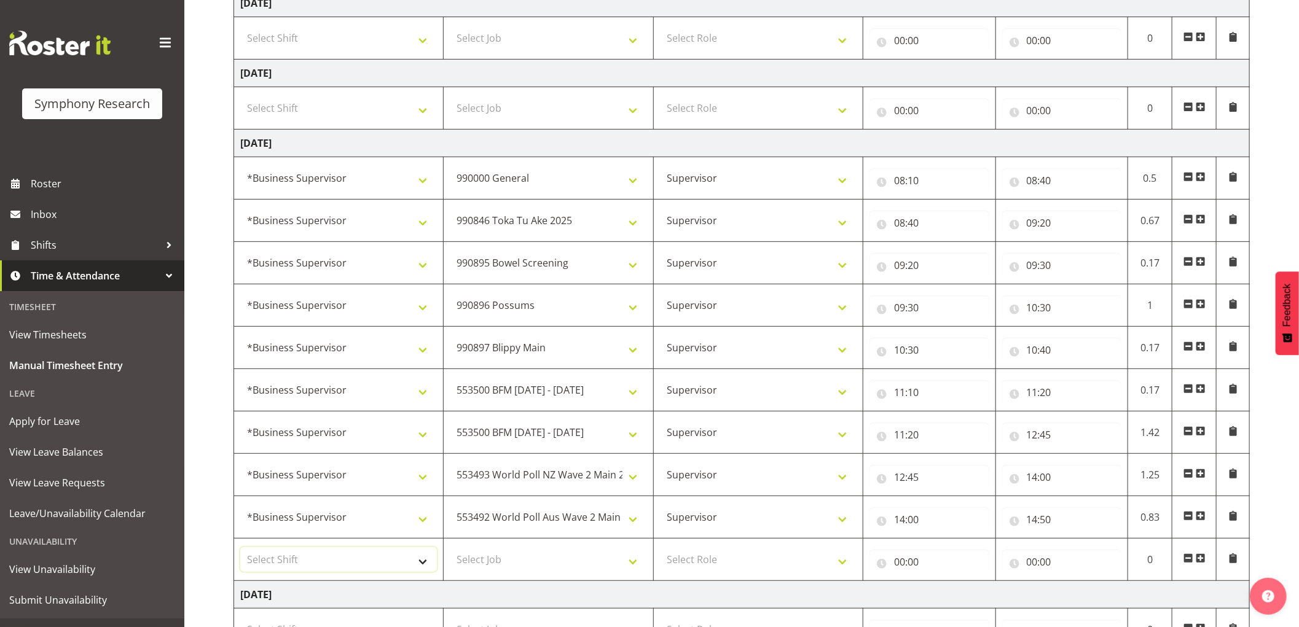
click at [359, 562] on select "Select Shift !!Weekend Residential (Roster IT Shift Label) *Business 9/10am ~ 4…" at bounding box center [338, 559] width 197 height 25
select select "1607"
click at [240, 548] on select "Select Shift !!Weekend Residential (Roster IT Shift Label) *Business 9/10am ~ 4…" at bounding box center [338, 559] width 197 height 25
click at [539, 565] on select "Select Job 550060 IF Admin 553492 World Poll Aus Wave 2 Main 2025 553493 World …" at bounding box center [548, 559] width 197 height 25
select select "10587"
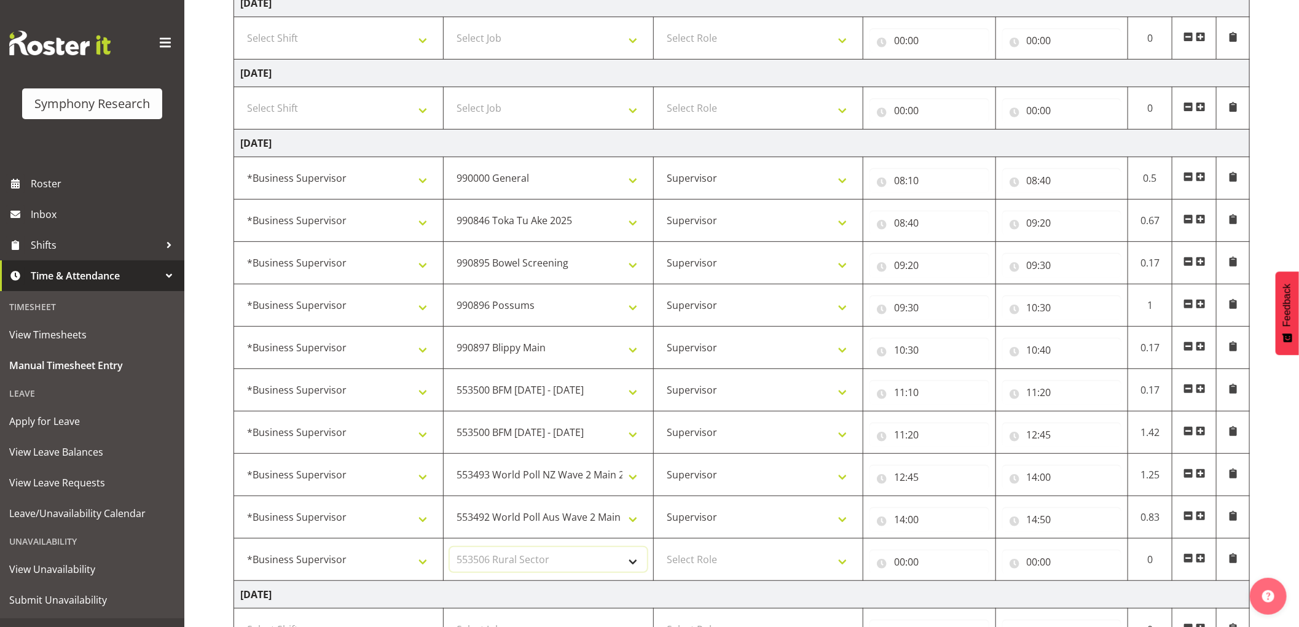
click at [450, 548] on select "Select Job 550060 IF Admin 553492 World Poll Aus Wave 2 Main 2025 553493 World …" at bounding box center [548, 559] width 197 height 25
click at [705, 557] on select "Select Role Supervisor Interviewing Briefing" at bounding box center [758, 559] width 197 height 25
click at [707, 574] on td "Select Role Supervisor Interviewing Briefing" at bounding box center [758, 560] width 210 height 42
click at [709, 567] on select "Select Role Supervisor Interviewing Briefing" at bounding box center [758, 559] width 197 height 25
select select "45"
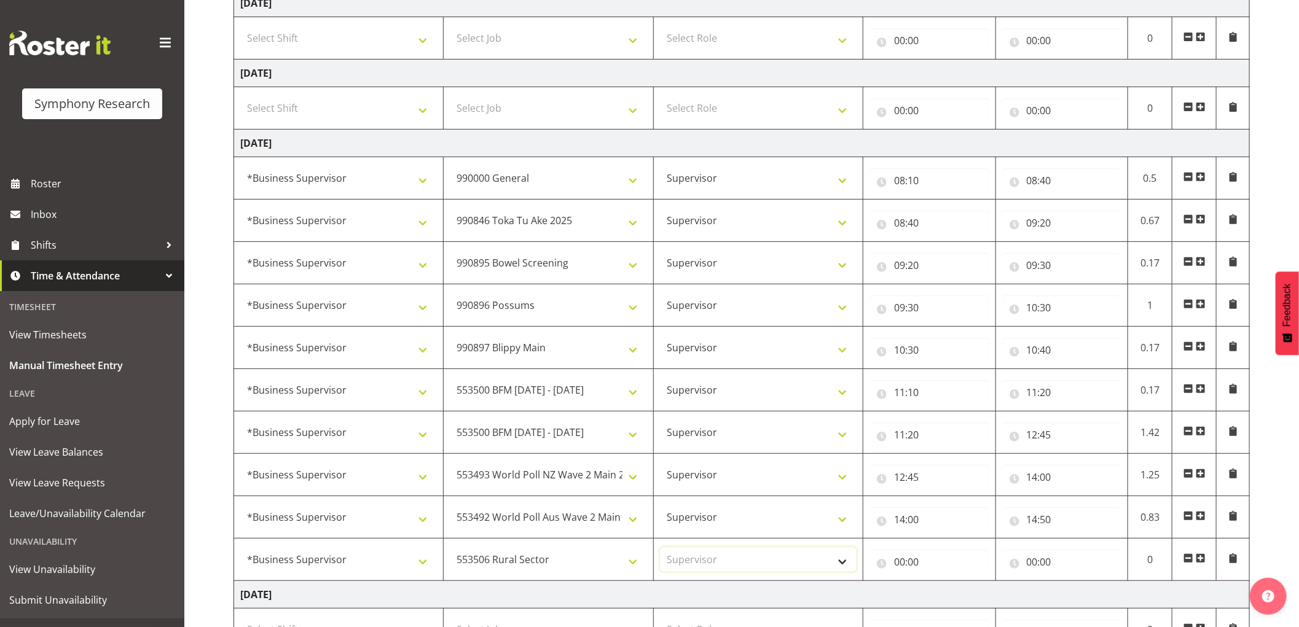
click at [660, 548] on select "Select Role Supervisor Interviewing Briefing" at bounding box center [758, 559] width 197 height 25
click at [895, 562] on input "00:00" at bounding box center [929, 562] width 120 height 25
click at [951, 592] on select "00 01 02 03 04 05 06 07 08 09 10 11 12 13 14 15 16 17 18 19 20 21 22 23" at bounding box center [953, 594] width 28 height 25
select select "14"
click at [939, 582] on select "00 01 02 03 04 05 06 07 08 09 10 11 12 13 14 15 16 17 18 19 20 21 22 23" at bounding box center [953, 594] width 28 height 25
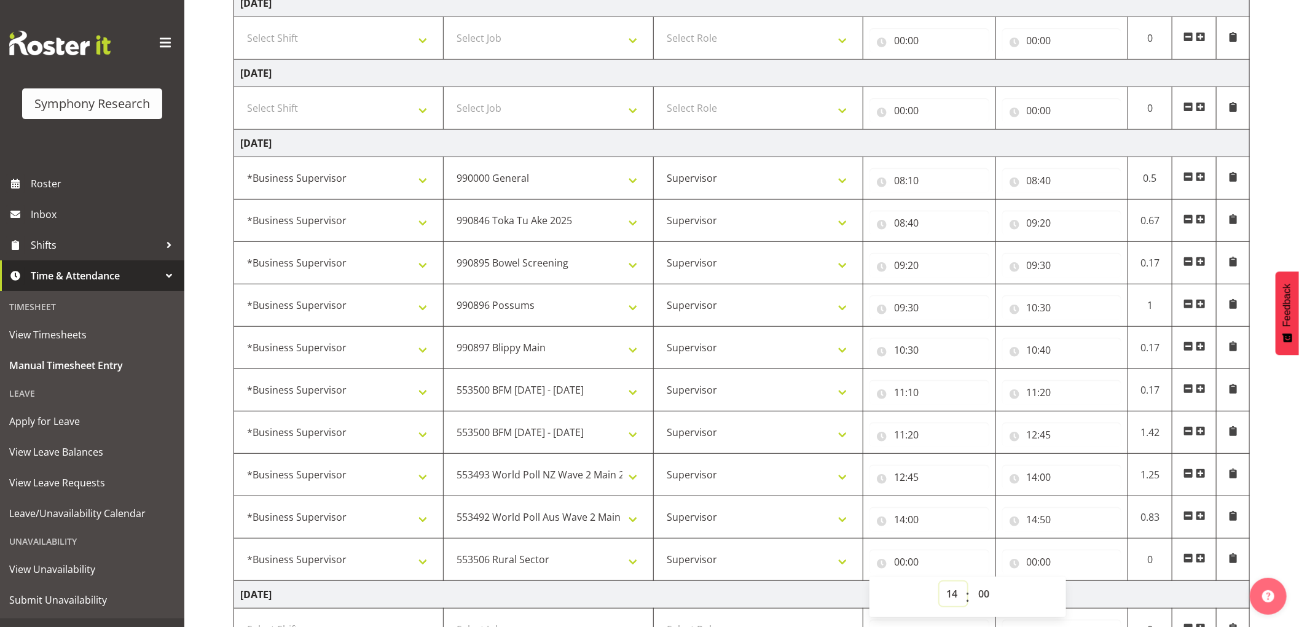
type input "14:00"
click at [984, 592] on select "00 01 02 03 04 05 06 07 08 09 10 11 12 13 14 15 16 17 18 19 20 21 22 23 24 25 2…" at bounding box center [985, 594] width 28 height 25
select select "50"
click at [971, 582] on select "00 01 02 03 04 05 06 07 08 09 10 11 12 13 14 15 16 17 18 19 20 21 22 23 24 25 2…" at bounding box center [985, 594] width 28 height 25
type input "14:50"
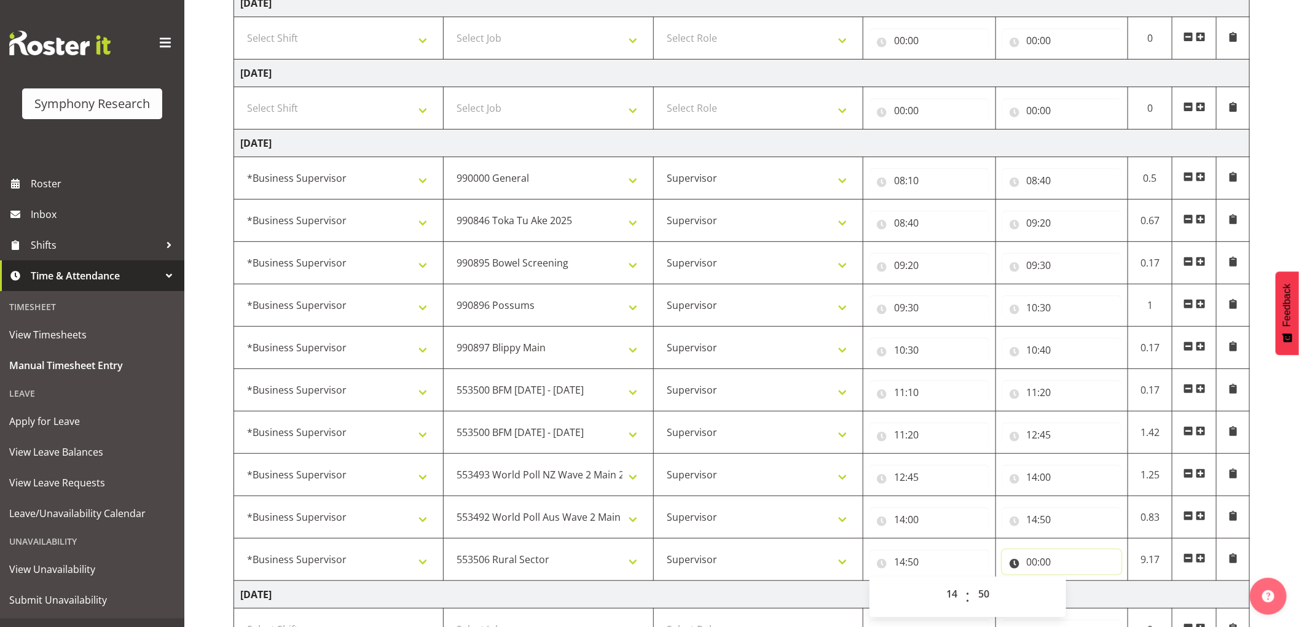
click at [1030, 560] on input "00:00" at bounding box center [1062, 562] width 120 height 25
click at [1086, 597] on select "00 01 02 03 04 05 06 07 08 09 10 11 12 13 14 15 16 17 18 19 20 21 22 23" at bounding box center [1086, 594] width 28 height 25
select select "18"
click at [1072, 582] on select "00 01 02 03 04 05 06 07 08 09 10 11 12 13 14 15 16 17 18 19 20 21 22 23" at bounding box center [1086, 594] width 28 height 25
type input "18:00"
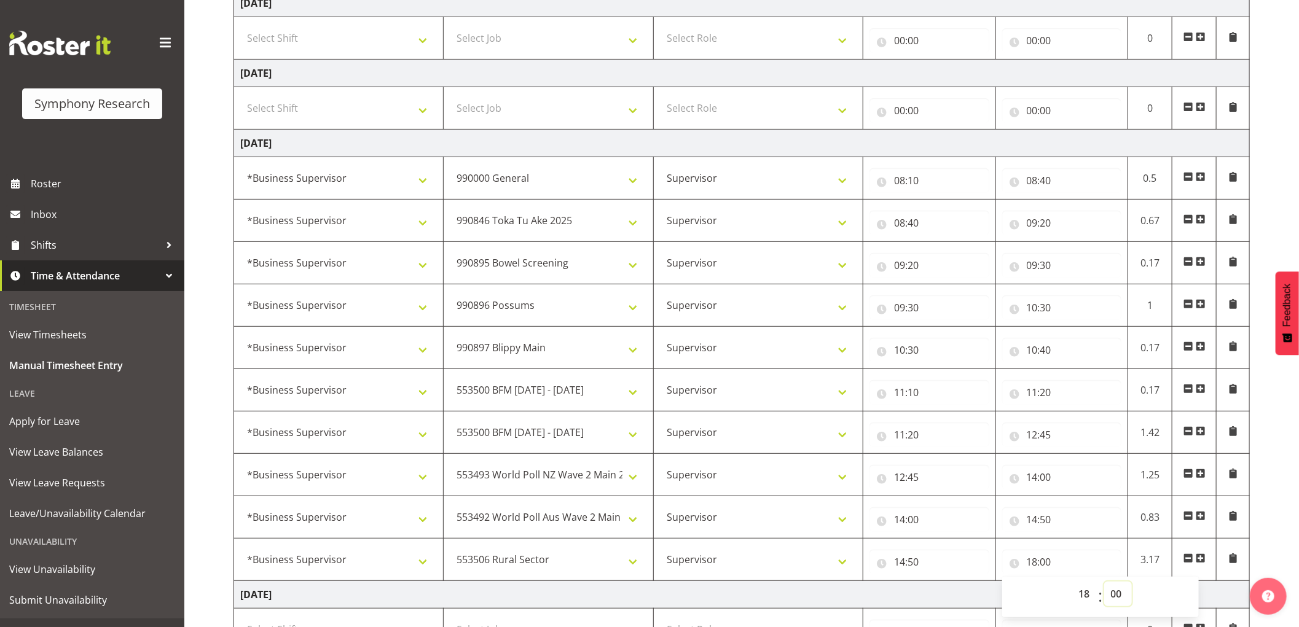
click at [1121, 592] on select "00 01 02 03 04 05 06 07 08 09 10 11 12 13 14 15 16 17 18 19 20 21 22 23 24 25 2…" at bounding box center [1118, 594] width 28 height 25
select select "25"
click at [1104, 582] on select "00 01 02 03 04 05 06 07 08 09 10 11 12 13 14 15 16 17 18 19 20 21 22 23 24 25 2…" at bounding box center [1118, 594] width 28 height 25
type input "18:25"
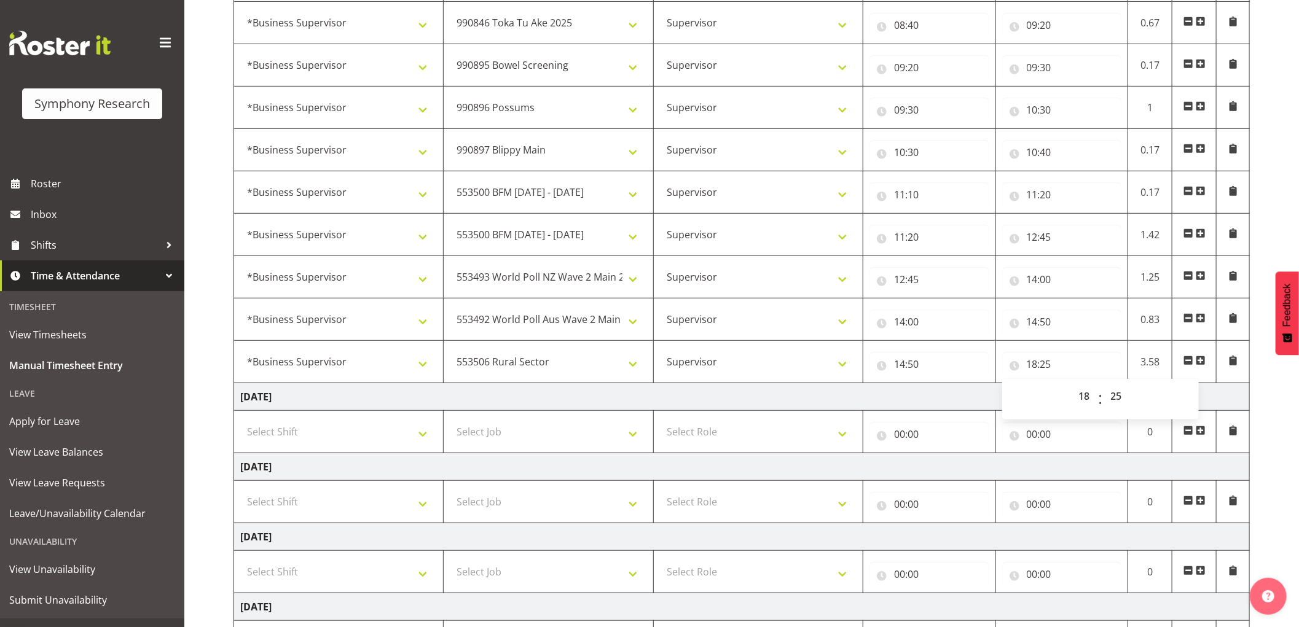
scroll to position [409, 0]
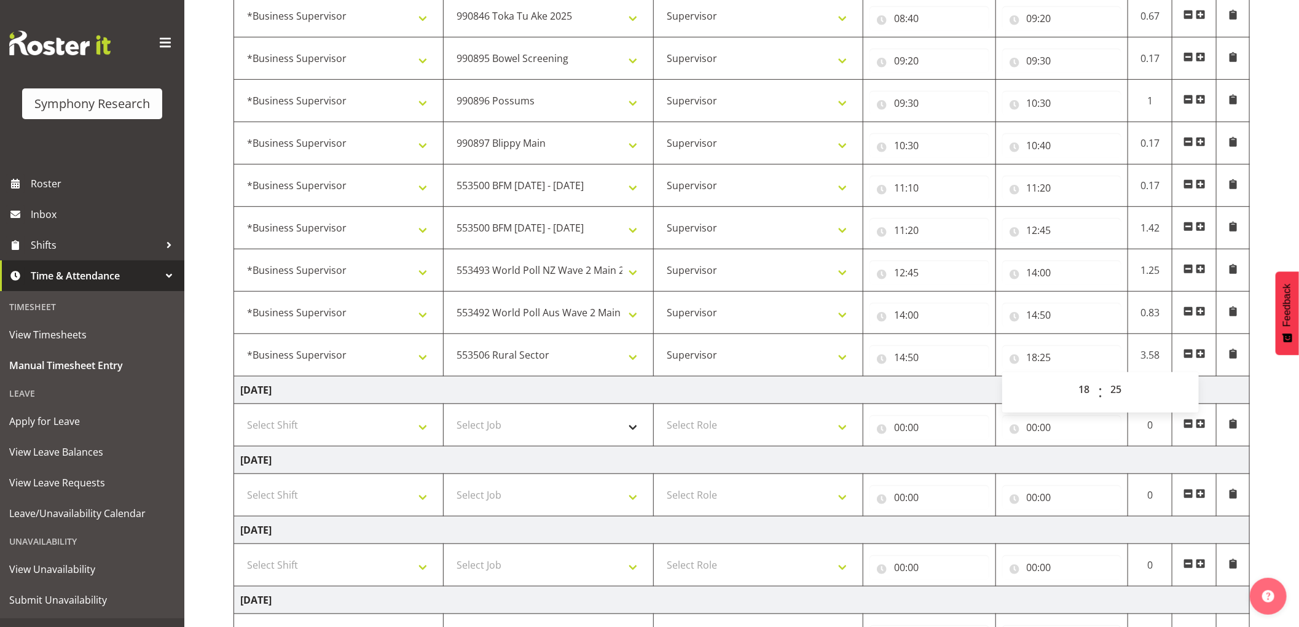
drag, startPoint x: 1202, startPoint y: 355, endPoint x: 622, endPoint y: 468, distance: 590.8
click at [1202, 355] on span at bounding box center [1201, 354] width 10 height 10
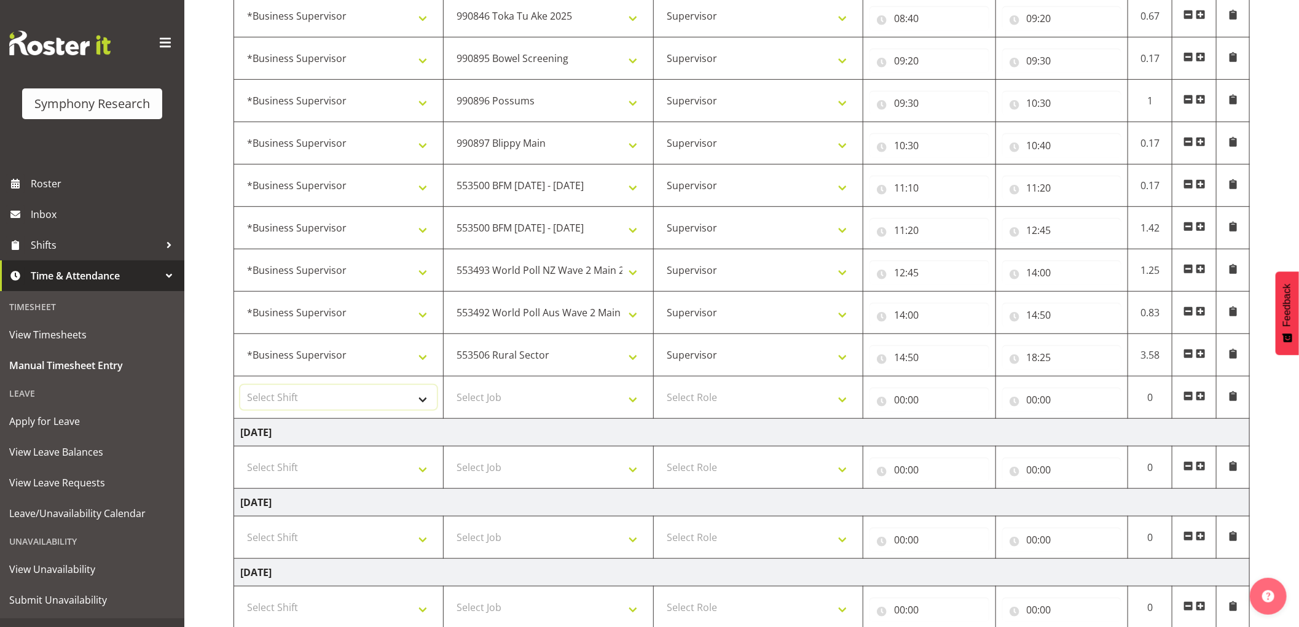
click at [365, 409] on select "Select Shift !!Weekend Residential (Roster IT Shift Label) *Business 9/10am ~ 4…" at bounding box center [338, 397] width 197 height 25
select select "1607"
click at [240, 386] on select "Select Shift !!Weekend Residential (Roster IT Shift Label) *Business 9/10am ~ 4…" at bounding box center [338, 397] width 197 height 25
click at [507, 401] on select "Select Job 550060 IF Admin 553492 World Poll Aus Wave 2 Main 2025 553493 World …" at bounding box center [548, 397] width 197 height 25
select select "743"
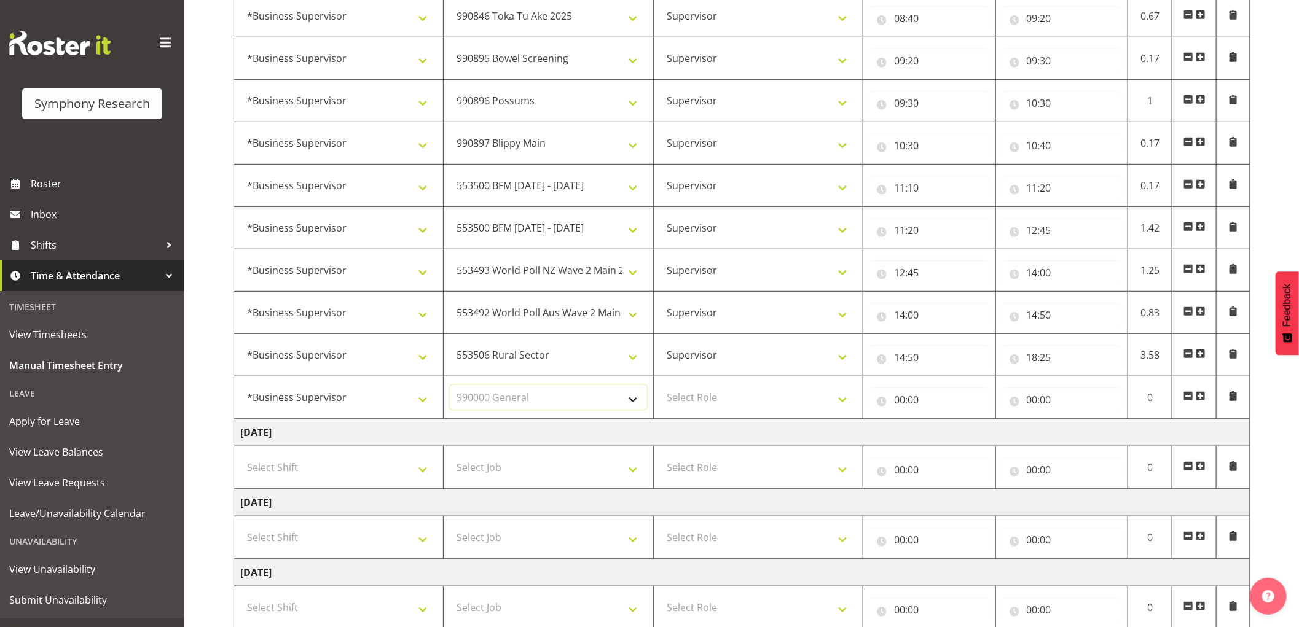
click at [450, 386] on select "Select Job 550060 IF Admin 553492 World Poll Aus Wave 2 Main 2025 553493 World …" at bounding box center [548, 397] width 197 height 25
click at [728, 396] on select "Select Role Supervisor Interviewing Briefing" at bounding box center [758, 397] width 197 height 25
select select "45"
click at [660, 386] on select "Select Role Supervisor Interviewing Briefing" at bounding box center [758, 397] width 197 height 25
click at [902, 407] on input "00:00" at bounding box center [929, 400] width 120 height 25
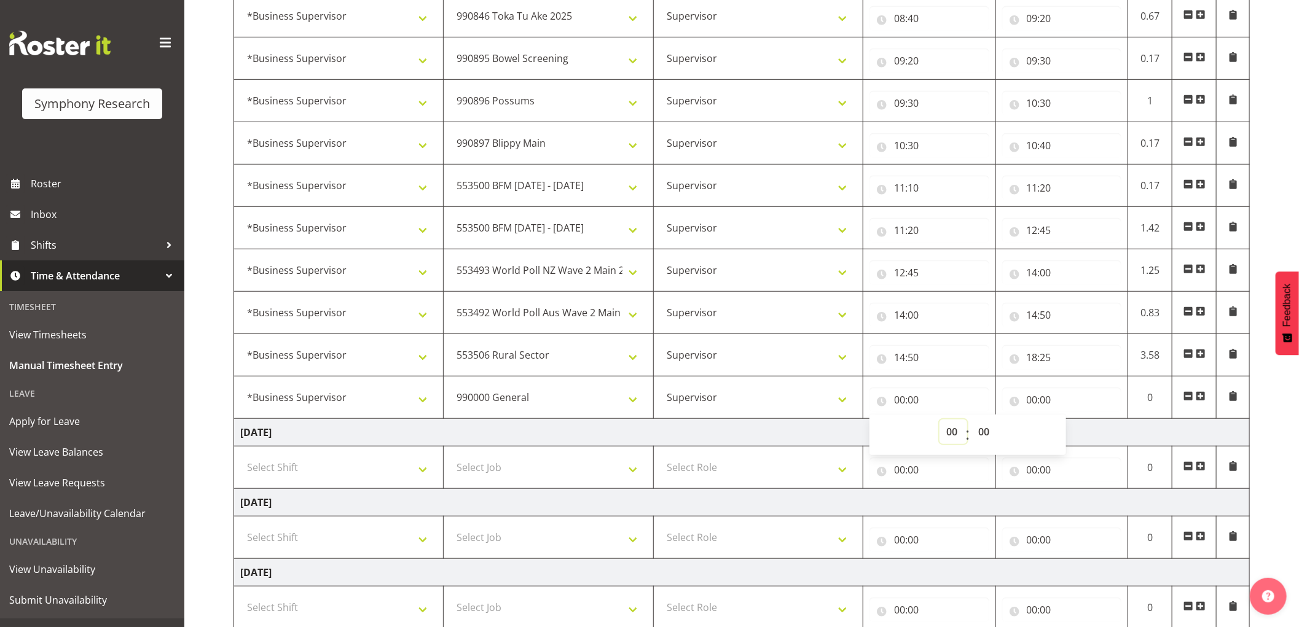
click at [944, 433] on select "00 01 02 03 04 05 06 07 08 09 10 11 12 13 14 15 16 17 18 19 20 21 22 23" at bounding box center [953, 432] width 28 height 25
select select "18"
click at [939, 420] on select "00 01 02 03 04 05 06 07 08 09 10 11 12 13 14 15 16 17 18 19 20 21 22 23" at bounding box center [953, 432] width 28 height 25
type input "18:00"
click at [983, 431] on select "00 01 02 03 04 05 06 07 08 09 10 11 12 13 14 15 16 17 18 19 20 21 22 23 24 25 2…" at bounding box center [985, 432] width 28 height 25
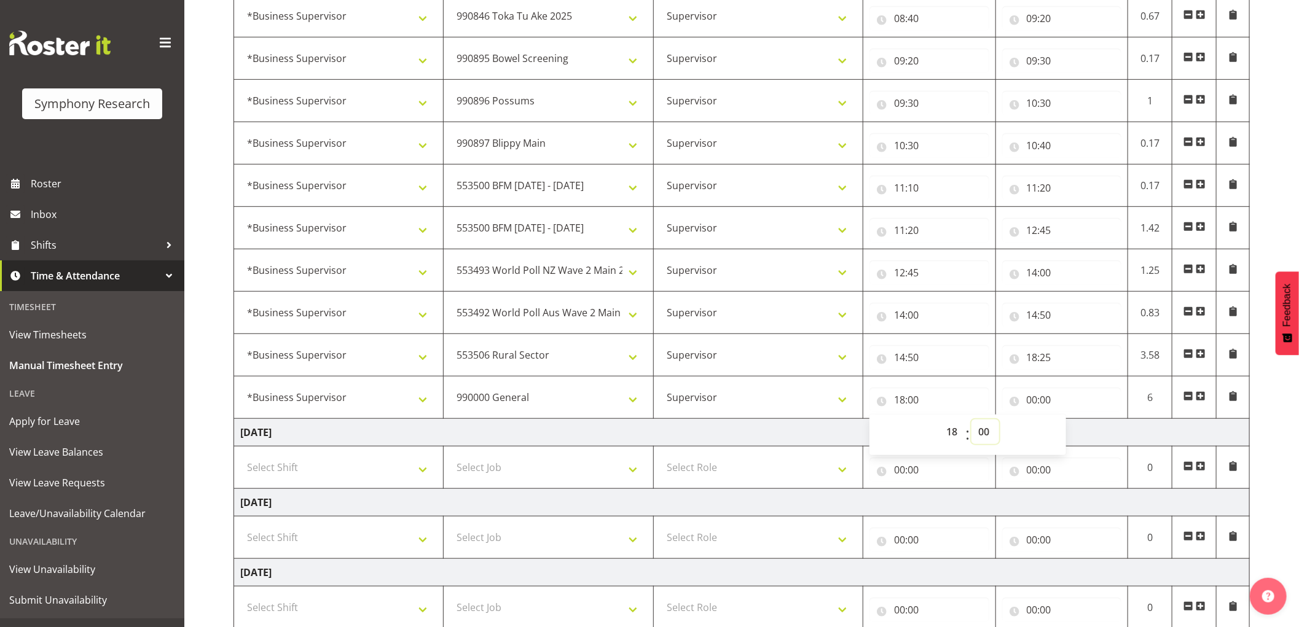
select select "25"
click at [971, 420] on select "00 01 02 03 04 05 06 07 08 09 10 11 12 13 14 15 16 17 18 19 20 21 22 23 24 25 2…" at bounding box center [985, 432] width 28 height 25
type input "18:25"
click at [1028, 394] on input "00:00" at bounding box center [1062, 400] width 120 height 25
click at [1077, 421] on select "00 01 02 03 04 05 06 07 08 09 10 11 12 13 14 15 16 17 18 19 20 21 22 23" at bounding box center [1086, 432] width 28 height 25
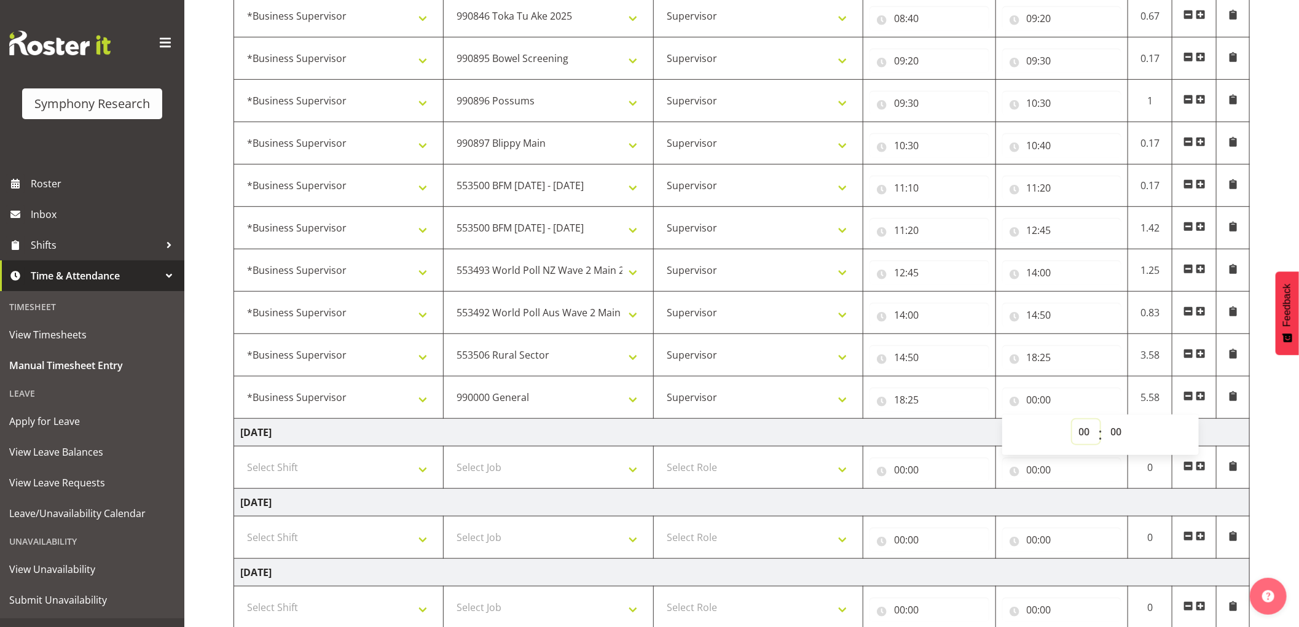
select select "18"
click at [1072, 420] on select "00 01 02 03 04 05 06 07 08 09 10 11 12 13 14 15 16 17 18 19 20 21 22 23" at bounding box center [1086, 432] width 28 height 25
type input "18:00"
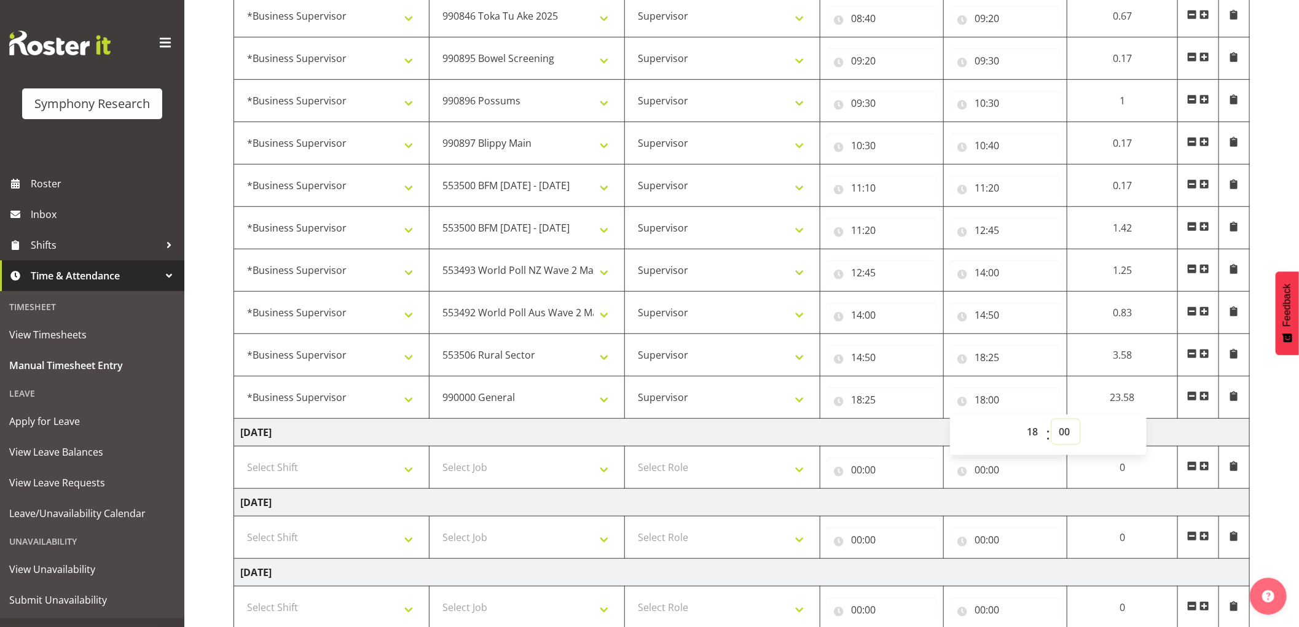
click at [1063, 433] on select "00 01 02 03 04 05 06 07 08 09 10 11 12 13 14 15 16 17 18 19 20 21 22 23 24 25 2…" at bounding box center [1066, 432] width 28 height 25
select select "30"
click at [1052, 420] on select "00 01 02 03 04 05 06 07 08 09 10 11 12 13 14 15 16 17 18 19 20 21 22 23 24 25 2…" at bounding box center [1066, 432] width 28 height 25
type input "18:30"
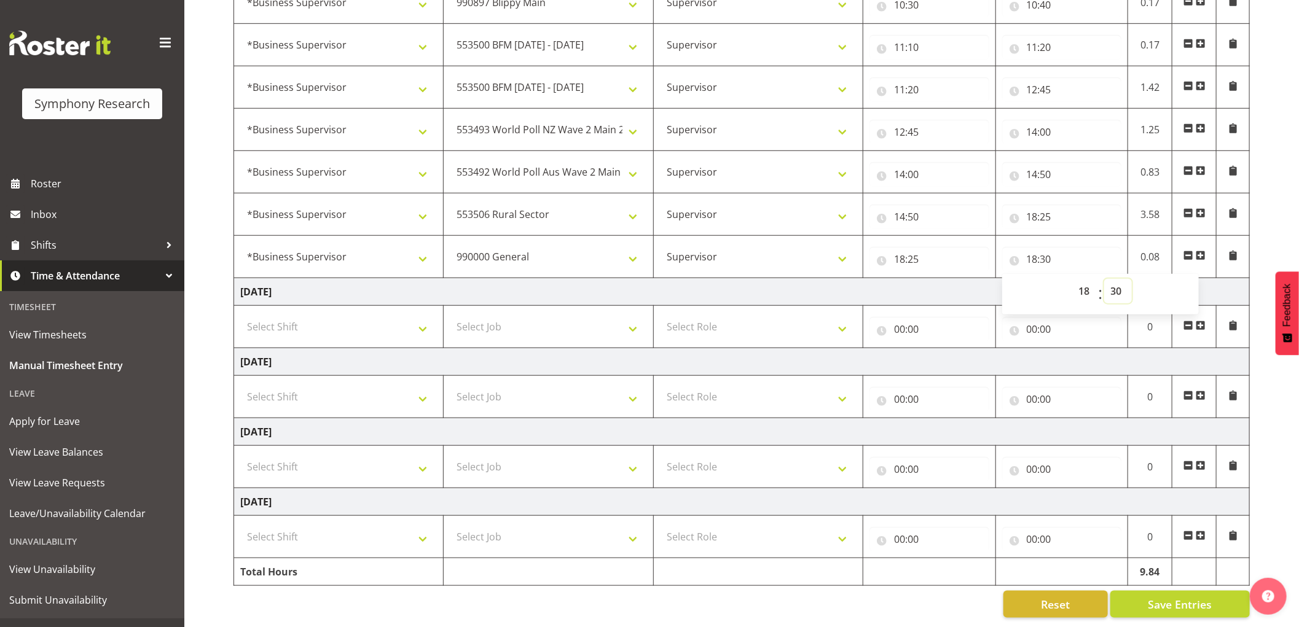
scroll to position [563, 0]
click at [1148, 597] on span "Save Entries" at bounding box center [1180, 605] width 64 height 16
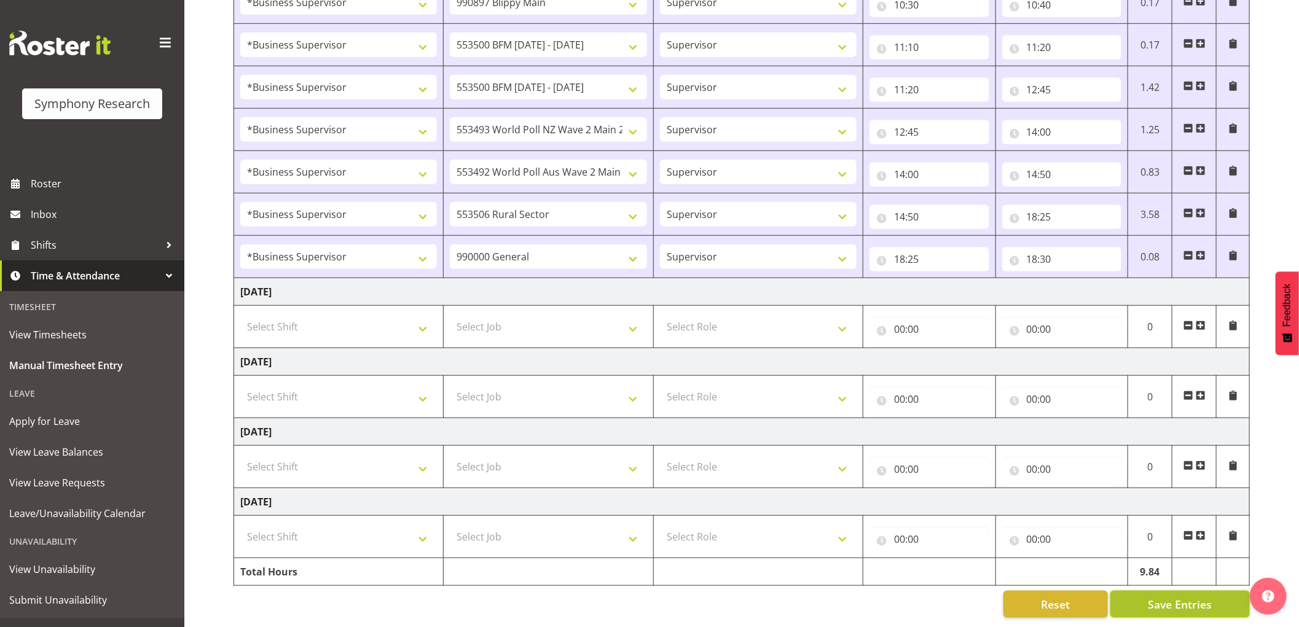
click at [1175, 597] on span "Save Entries" at bounding box center [1180, 605] width 64 height 16
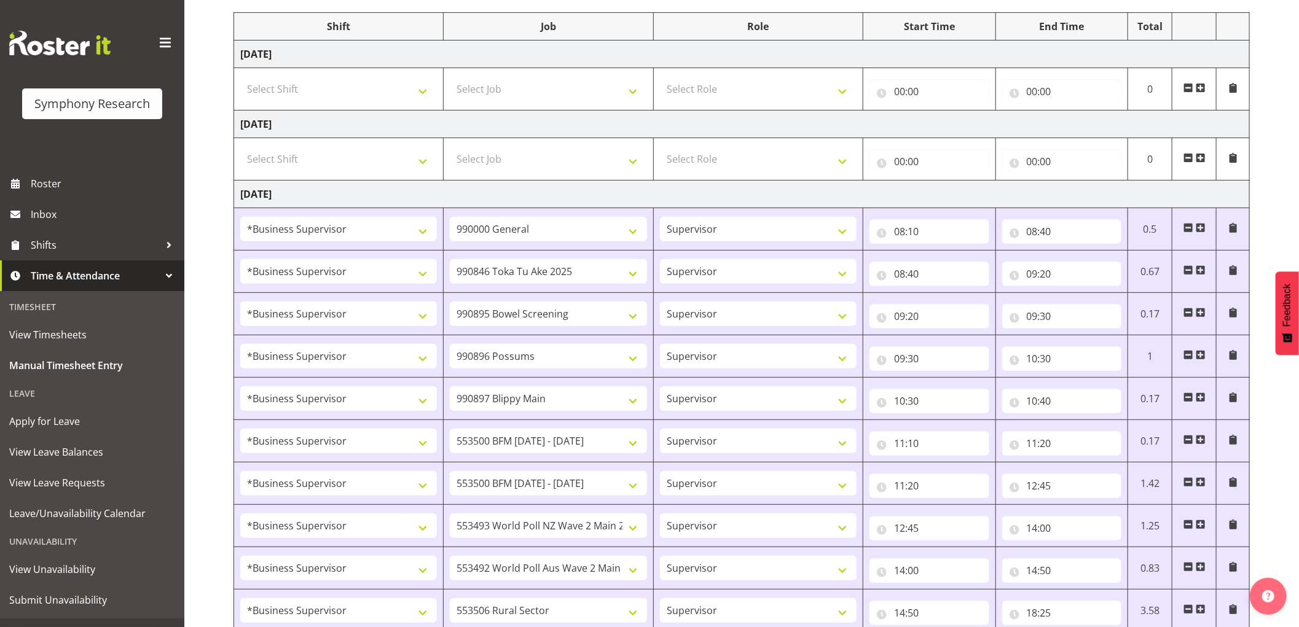
scroll to position [0, 0]
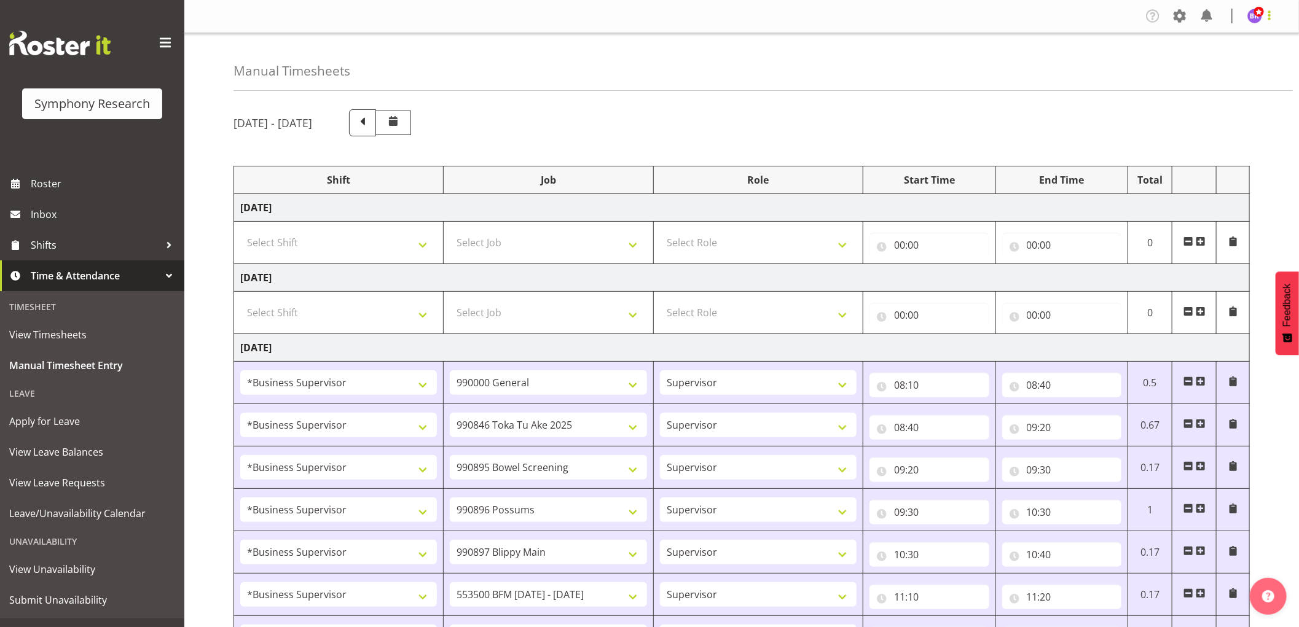
click at [1266, 17] on span at bounding box center [1269, 15] width 15 height 15
click at [1209, 60] on link "Log Out" at bounding box center [1218, 64] width 118 height 22
